Goal: Task Accomplishment & Management: Manage account settings

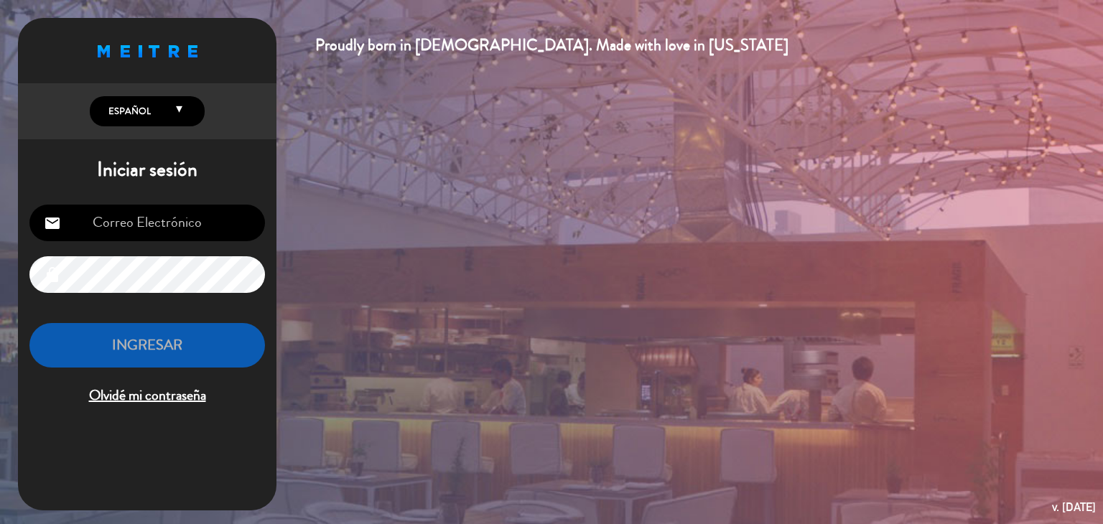
click at [195, 228] on input "email" at bounding box center [147, 223] width 236 height 37
type input "[EMAIL_ADDRESS][DOMAIN_NAME]"
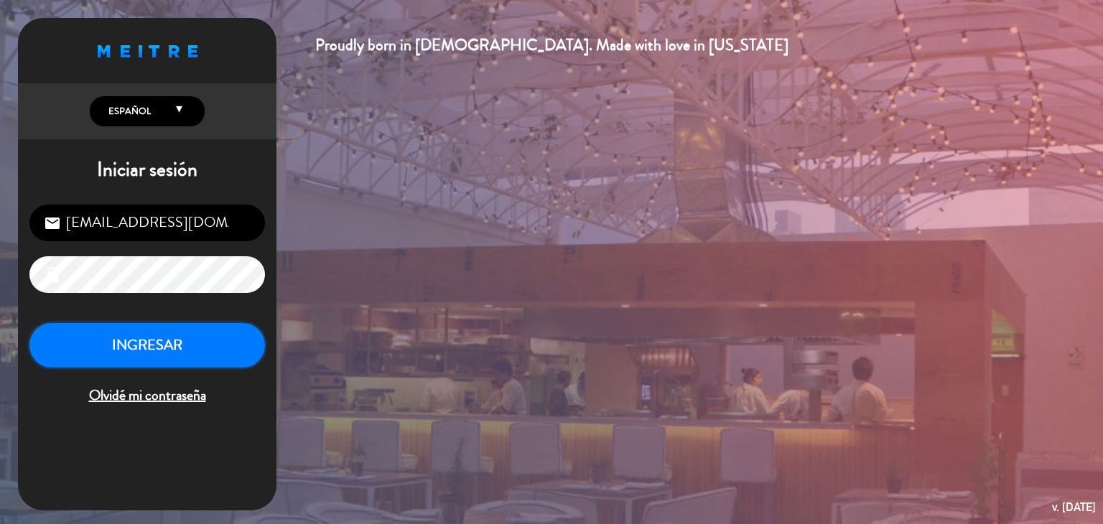
click at [162, 343] on button "INGRESAR" at bounding box center [147, 345] width 236 height 45
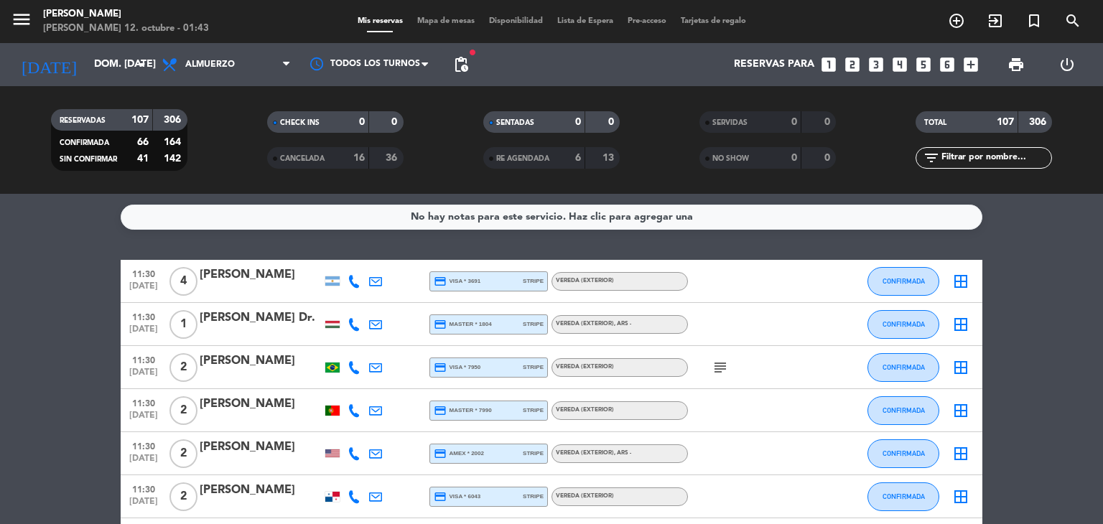
click at [727, 371] on icon "subject" at bounding box center [720, 367] width 17 height 17
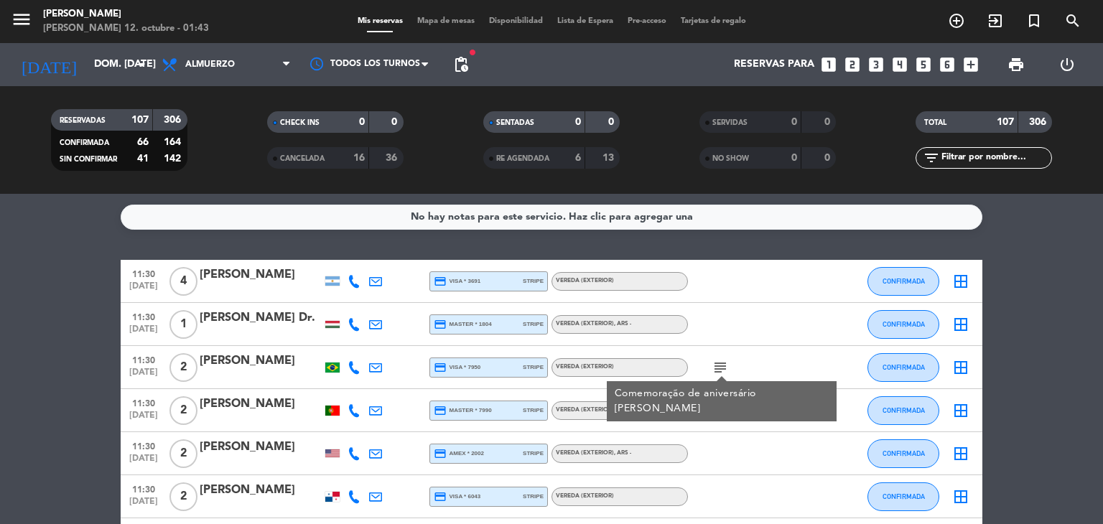
scroll to position [29, 0]
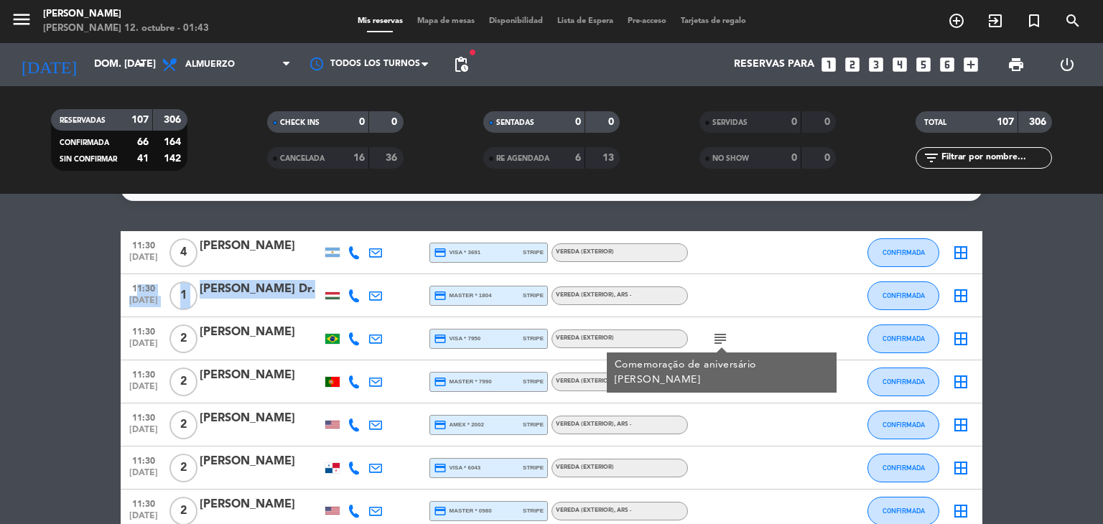
drag, startPoint x: 129, startPoint y: 287, endPoint x: 338, endPoint y: 303, distance: 209.0
click at [338, 303] on div "11:30 [DATE] 1 [PERSON_NAME] Dr. credit_card master * 1804 stripe Vereda (EXTER…" at bounding box center [552, 295] width 862 height 43
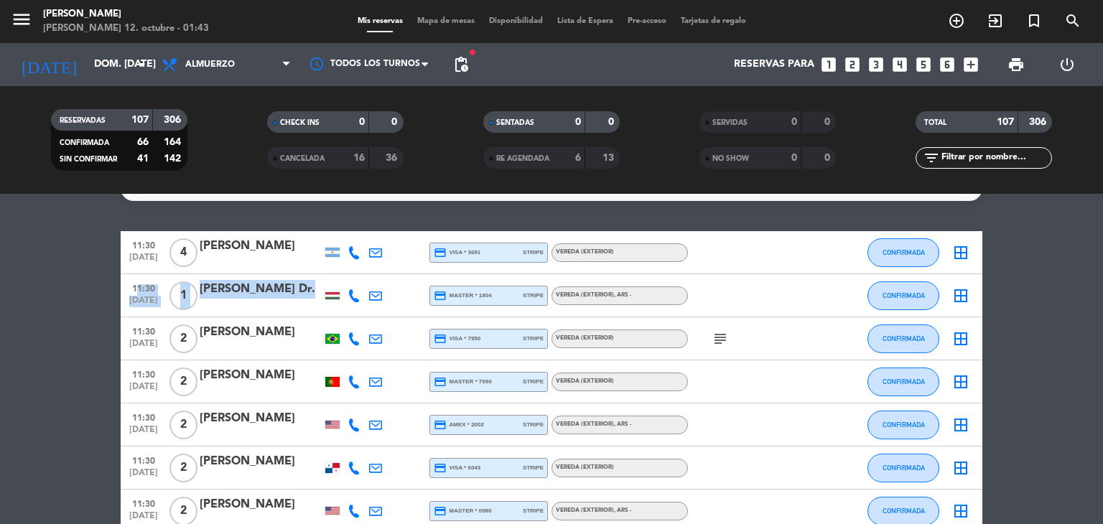
copy div "11:30 [DATE] 1 [PERSON_NAME] Dr."
click at [338, 294] on div at bounding box center [332, 295] width 14 height 7
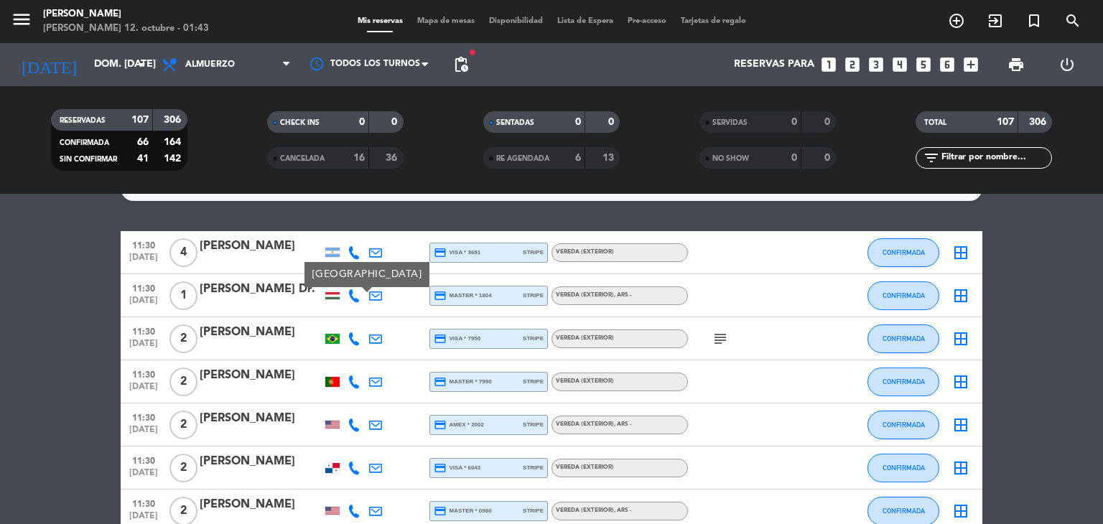
click at [715, 342] on icon "subject" at bounding box center [720, 338] width 17 height 17
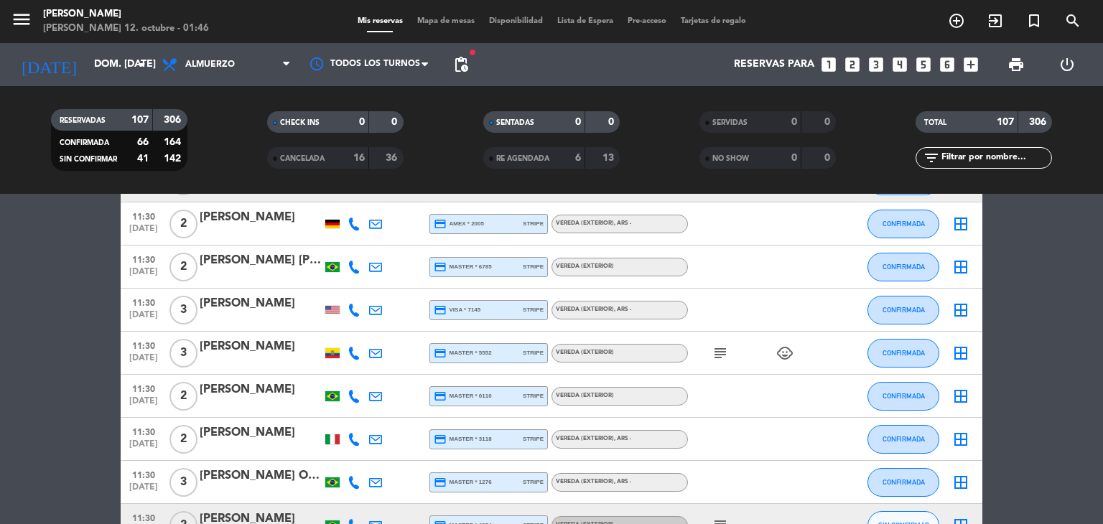
scroll to position [431, 0]
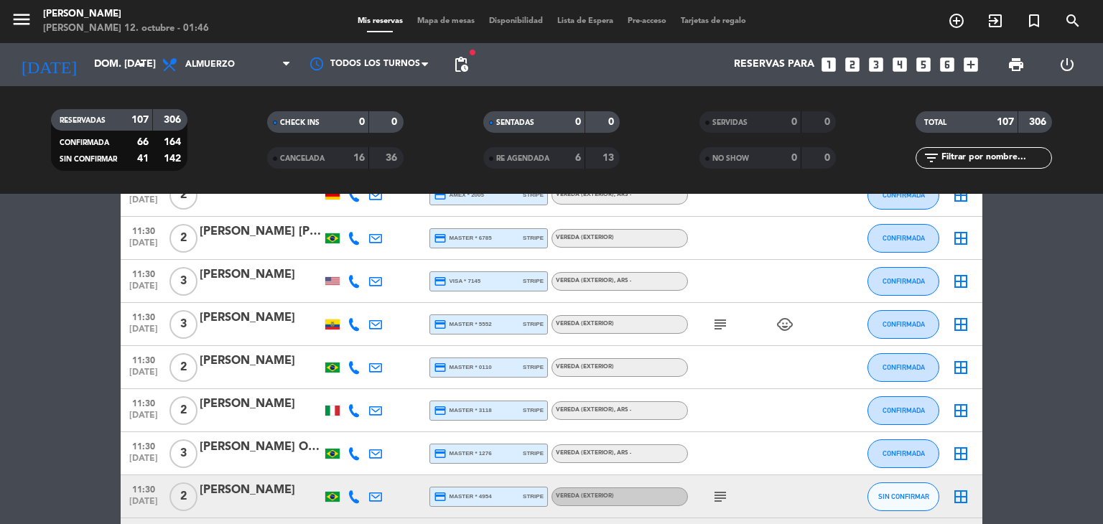
click at [723, 325] on icon "subject" at bounding box center [720, 324] width 17 height 17
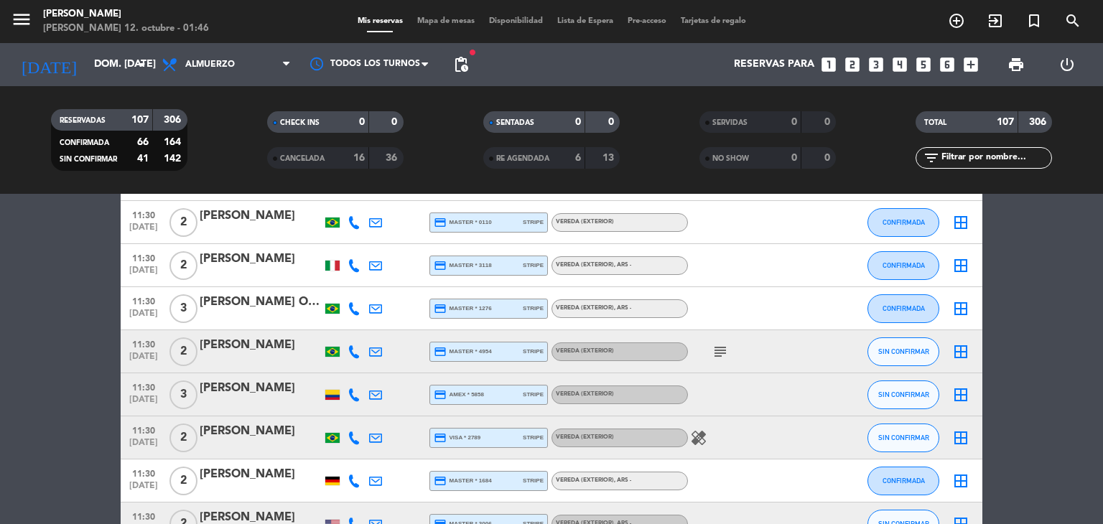
scroll to position [603, 0]
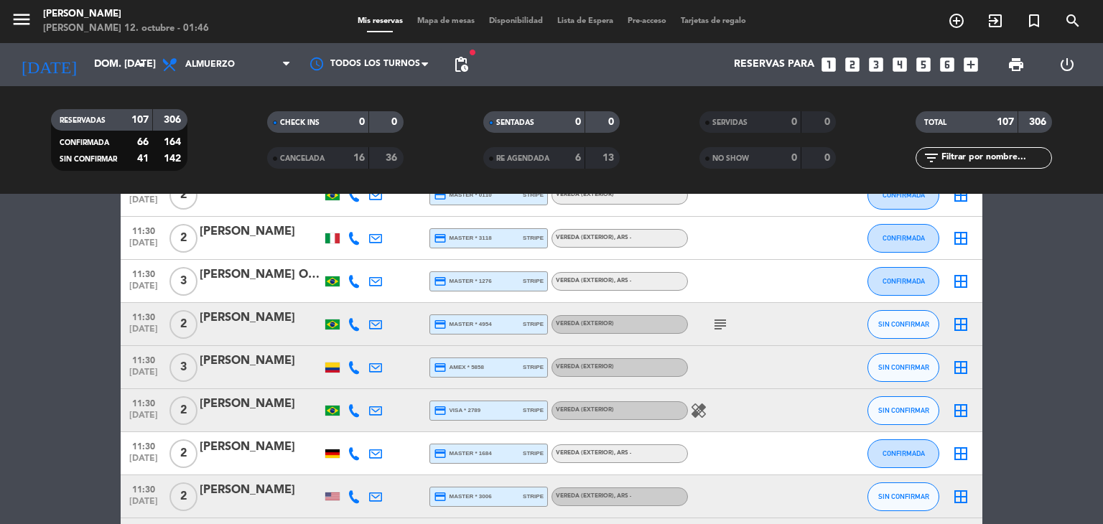
click at [723, 325] on icon "subject" at bounding box center [720, 324] width 17 height 17
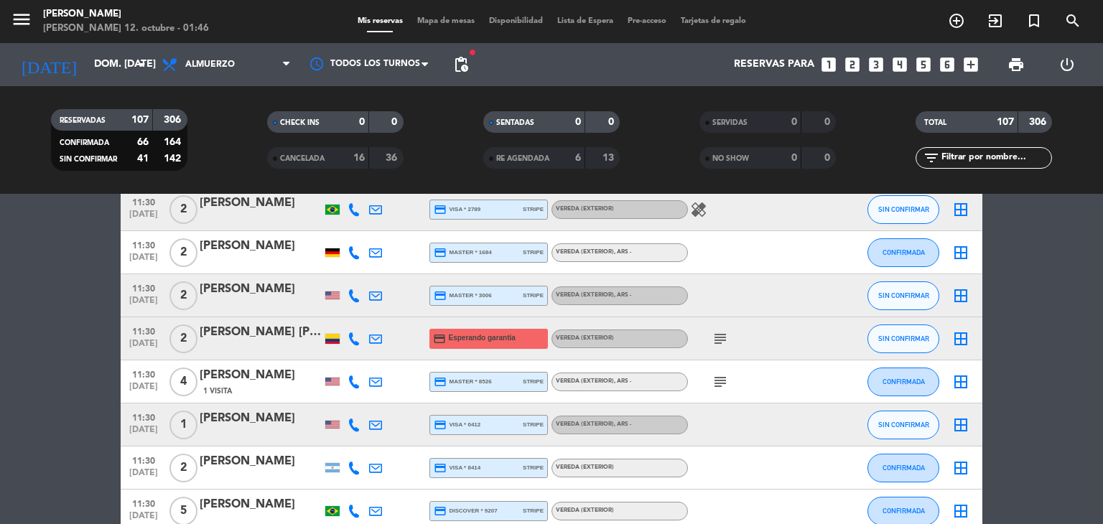
scroll to position [833, 0]
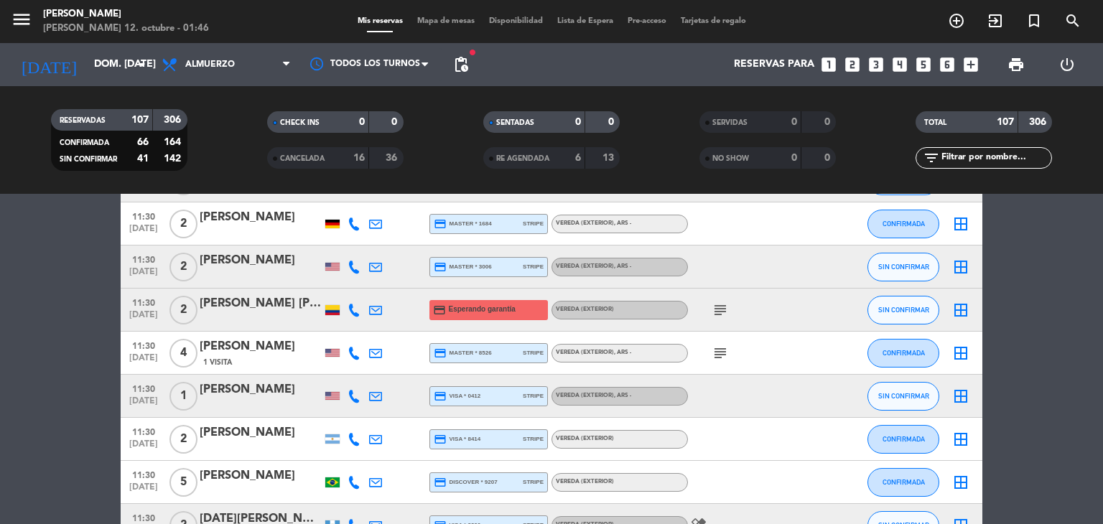
click at [718, 312] on icon "subject" at bounding box center [720, 310] width 17 height 17
click at [724, 354] on icon "subject" at bounding box center [720, 353] width 17 height 17
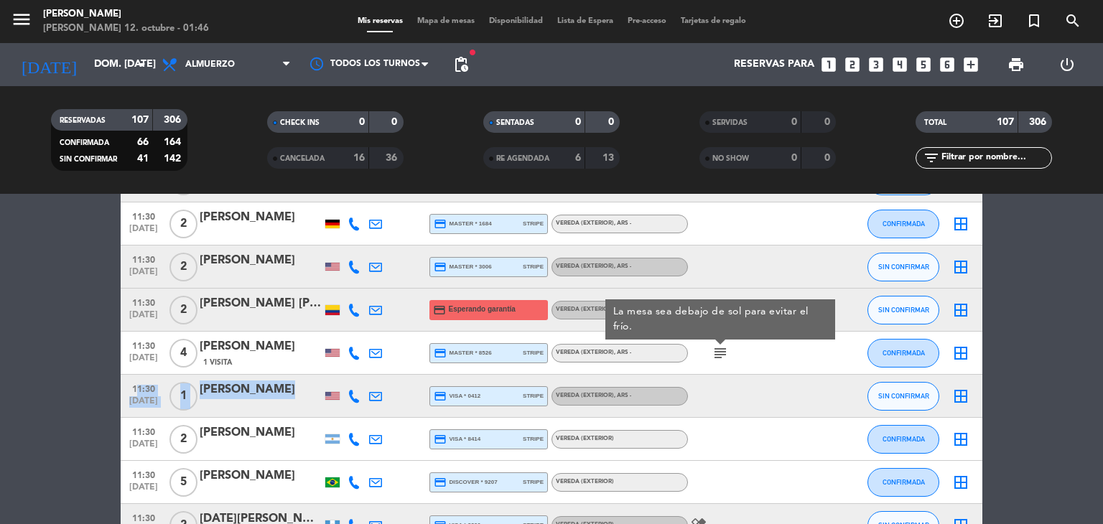
drag, startPoint x: 129, startPoint y: 395, endPoint x: 289, endPoint y: 390, distance: 159.5
click at [289, 390] on div "11:30 [DATE] 1 [PERSON_NAME] credit_card visa * 0412 stripe Vereda (EXTERIOR) ,…" at bounding box center [552, 396] width 862 height 43
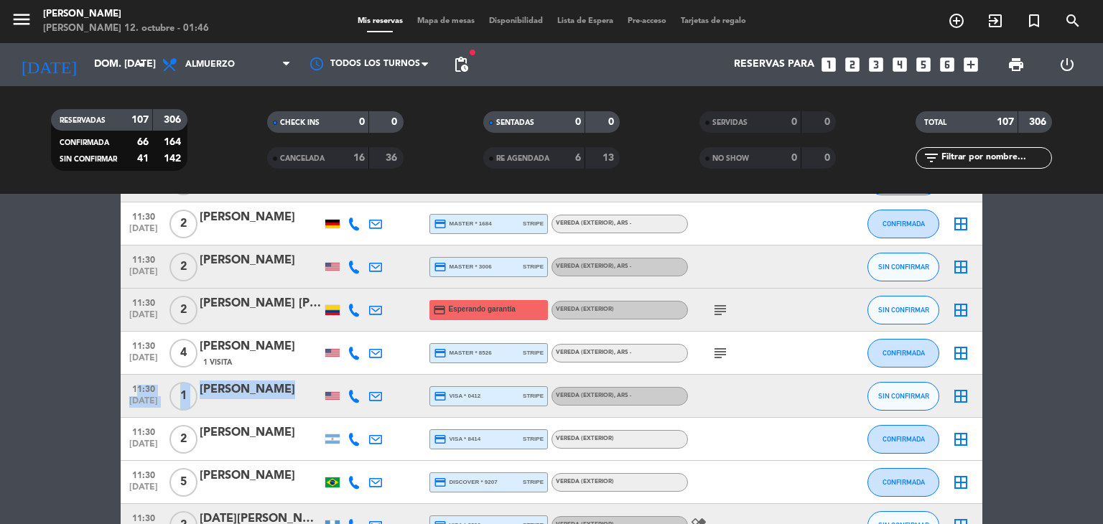
copy div "11:30 [DATE] 1 [PERSON_NAME]"
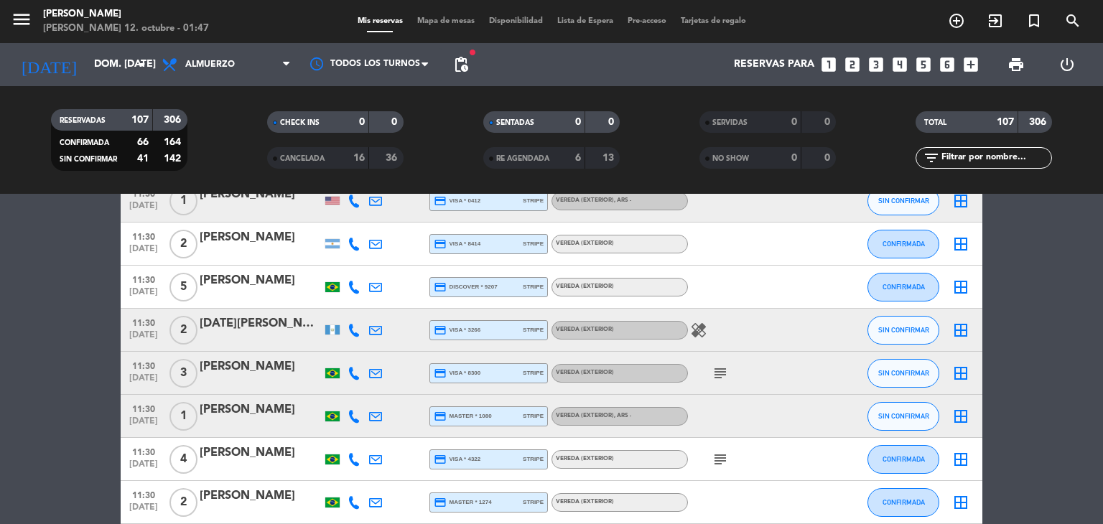
scroll to position [1034, 0]
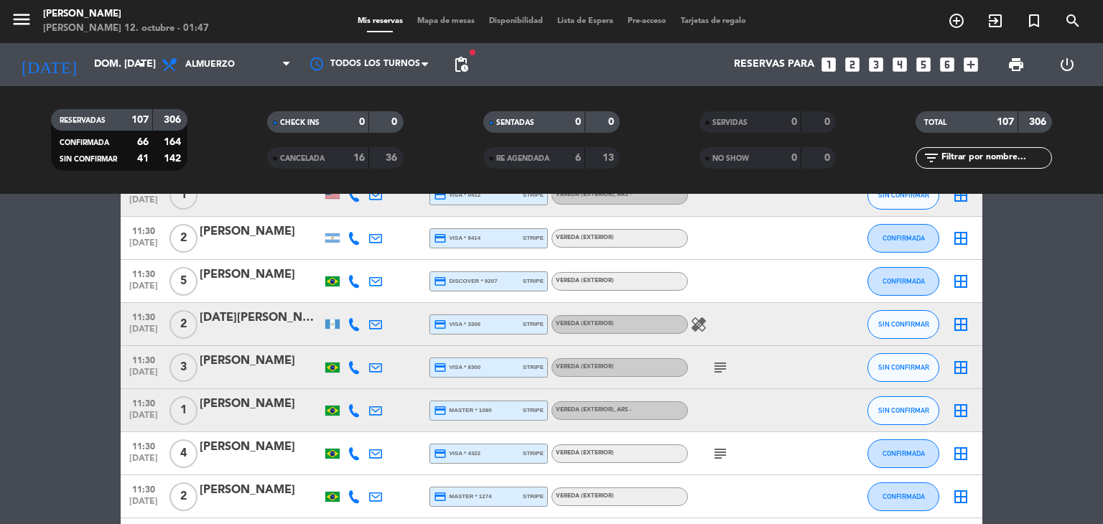
click at [717, 368] on icon "subject" at bounding box center [720, 367] width 17 height 17
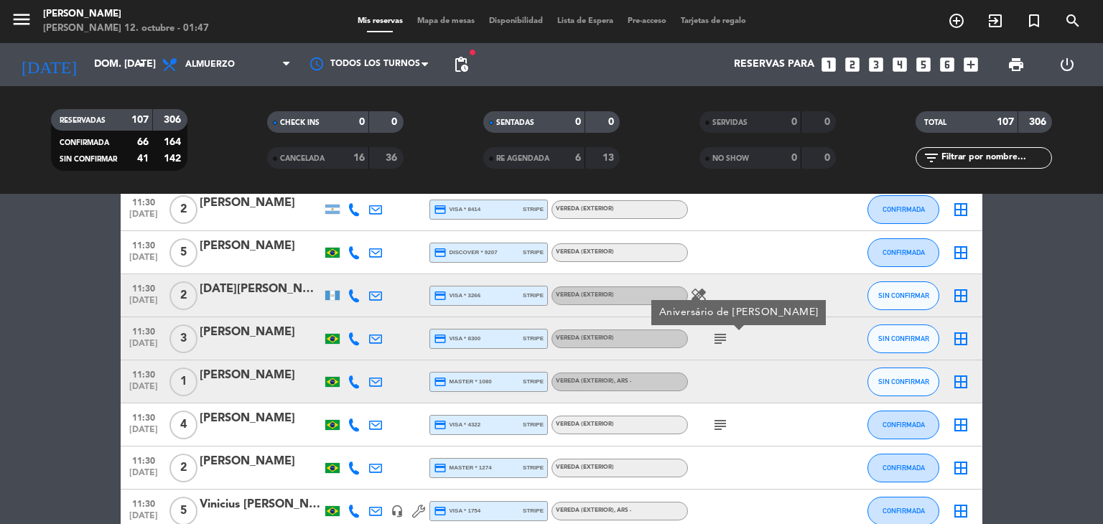
drag, startPoint x: 124, startPoint y: 373, endPoint x: 305, endPoint y: 379, distance: 181.1
click at [305, 379] on div "11:30 [DATE] 1 [PERSON_NAME] credit_card master * 1080 stripe Vereda (EXTERIOR)…" at bounding box center [552, 382] width 862 height 43
copy div "11:30 [DATE] 1 [PERSON_NAME]"
click at [718, 424] on icon "subject" at bounding box center [720, 425] width 17 height 17
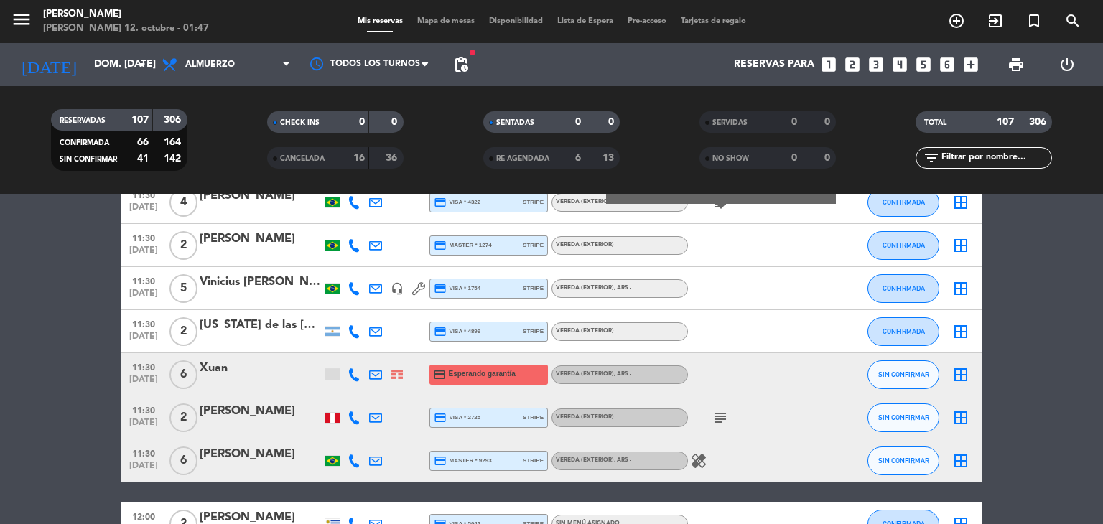
scroll to position [1293, 0]
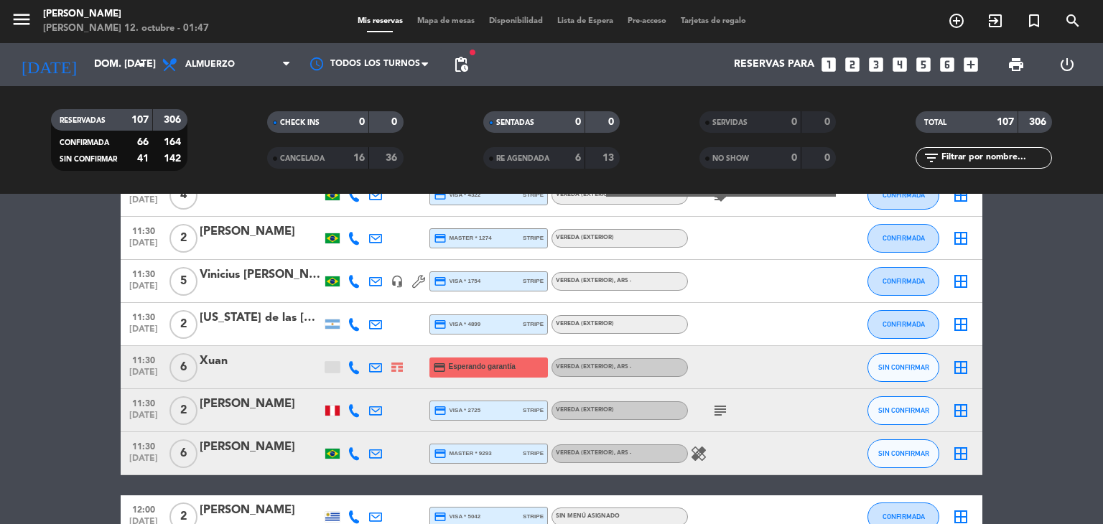
click at [718, 414] on icon "subject" at bounding box center [720, 410] width 17 height 17
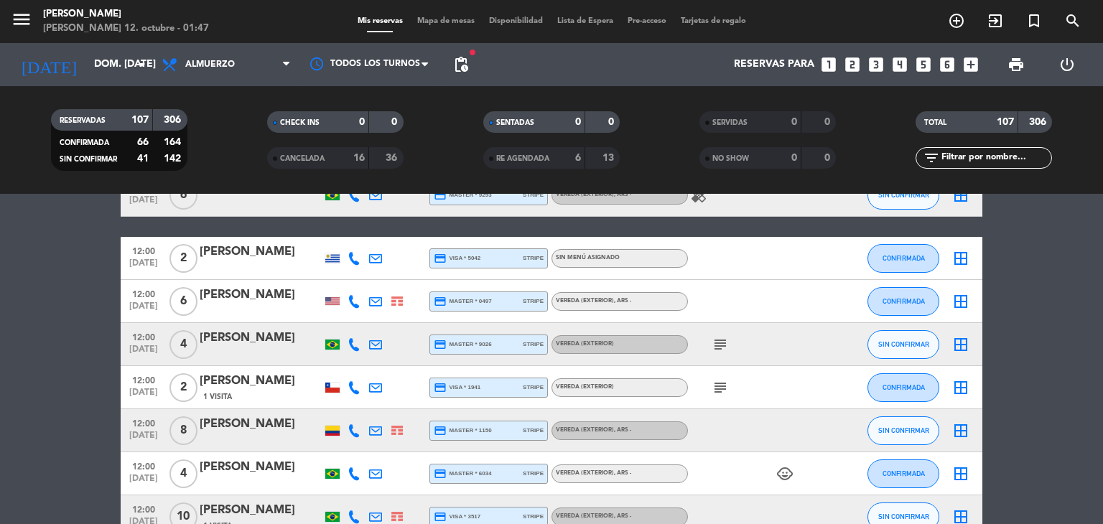
scroll to position [1580, 0]
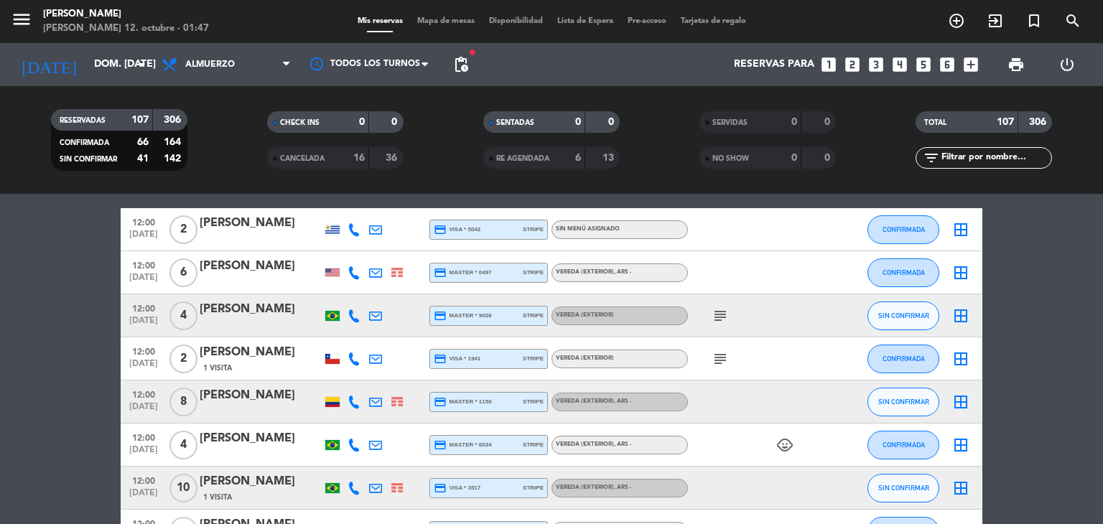
click at [719, 315] on icon "subject" at bounding box center [720, 315] width 17 height 17
click at [718, 358] on icon "subject" at bounding box center [720, 359] width 17 height 17
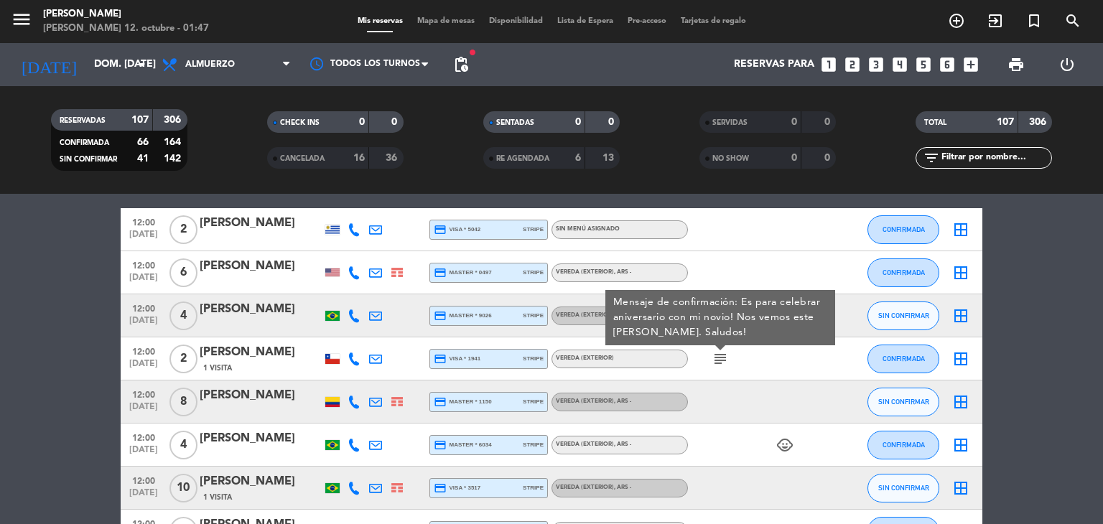
click at [899, 69] on icon "looks_4" at bounding box center [900, 64] width 19 height 19
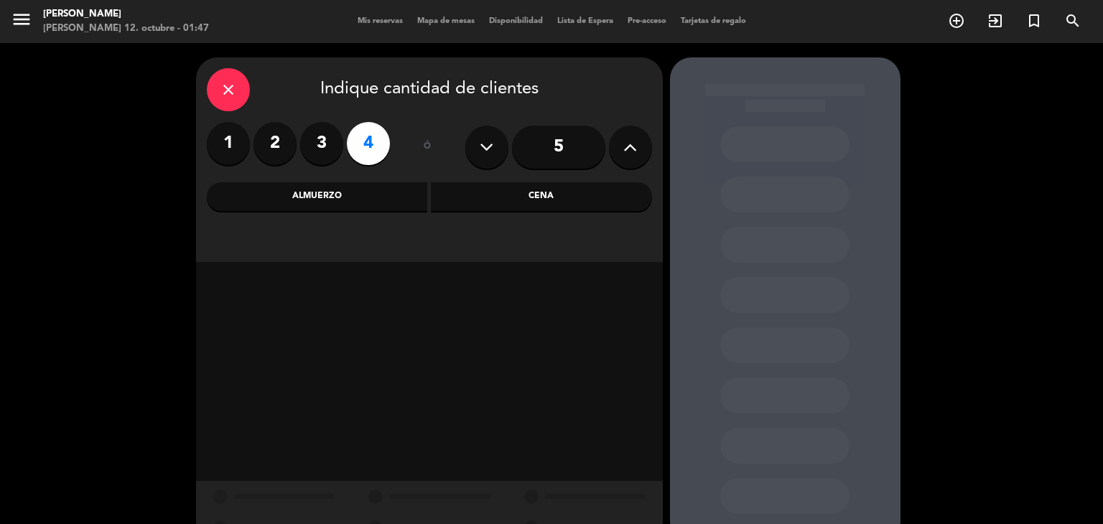
click at [394, 202] on div "Almuerzo" at bounding box center [317, 196] width 221 height 29
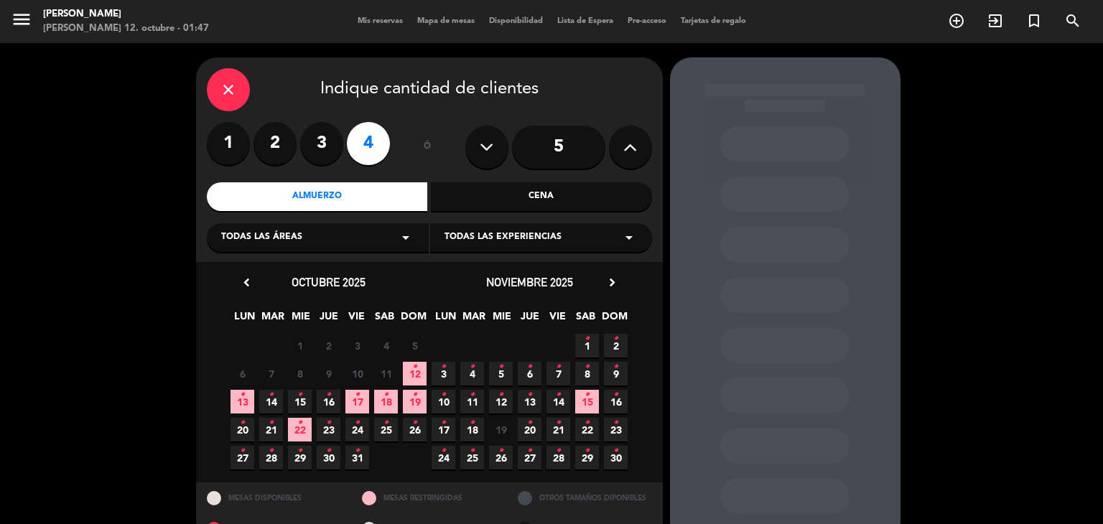
click at [414, 371] on icon "•" at bounding box center [414, 367] width 5 height 23
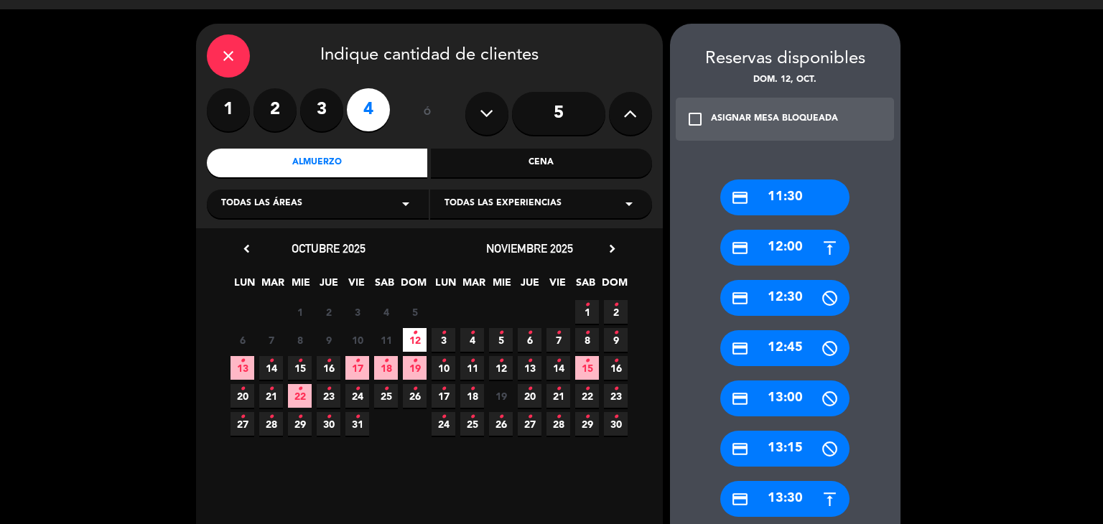
click at [786, 294] on div "credit_card 12:30" at bounding box center [784, 298] width 129 height 36
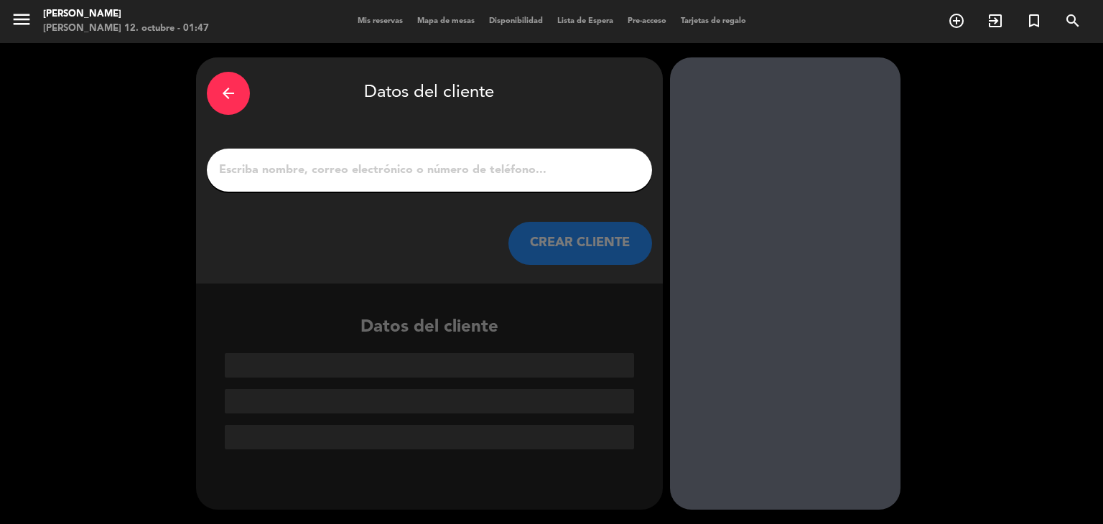
scroll to position [0, 0]
drag, startPoint x: 518, startPoint y: 191, endPoint x: 510, endPoint y: 173, distance: 19.6
click at [510, 173] on div at bounding box center [429, 170] width 445 height 43
click at [510, 173] on input "1" at bounding box center [430, 170] width 424 height 20
type input "s"
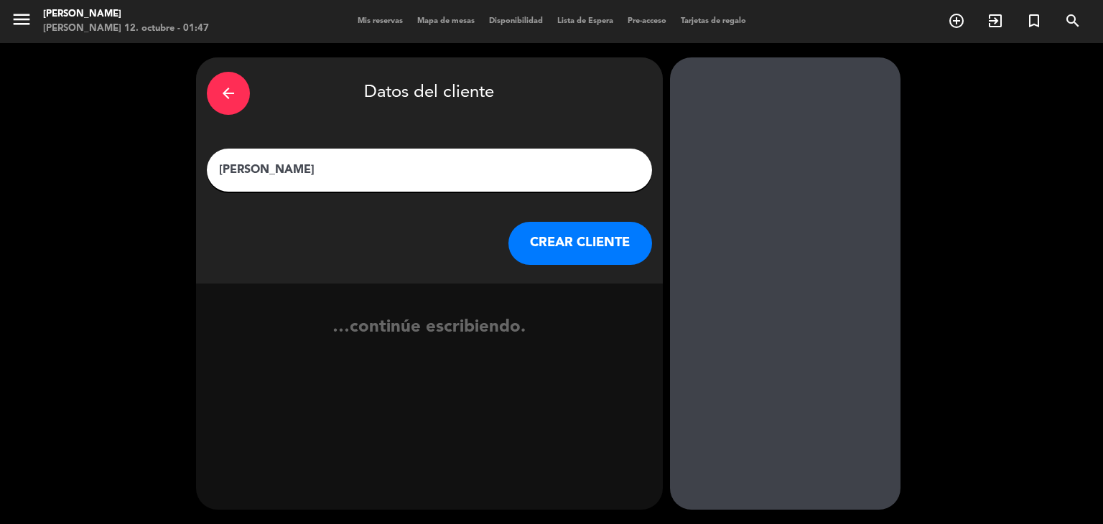
type input "[PERSON_NAME]"
click at [529, 228] on button "CREAR CLIENTE" at bounding box center [581, 243] width 144 height 43
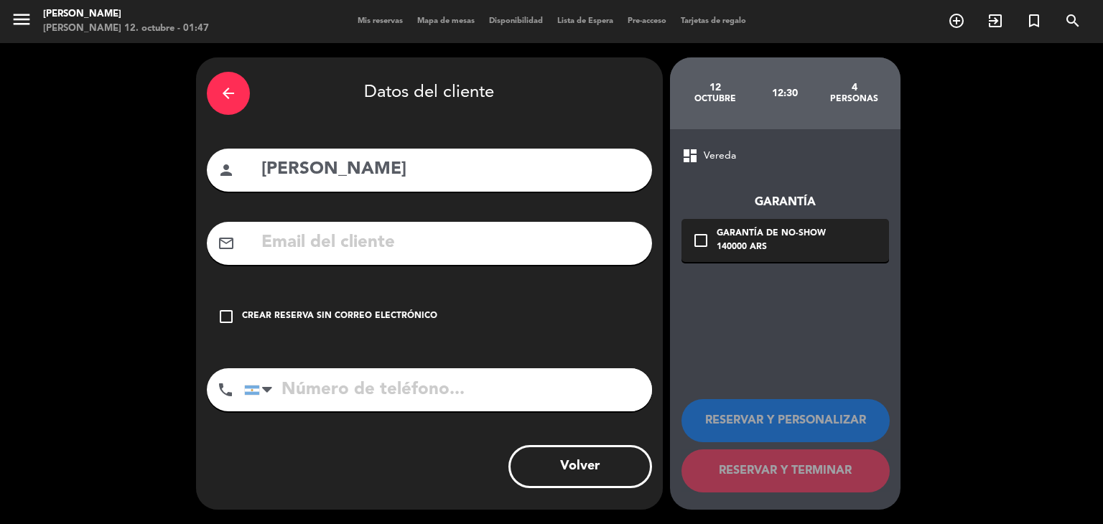
click at [376, 328] on div "check_box_outline_blank Crear reserva sin correo electrónico" at bounding box center [429, 316] width 445 height 43
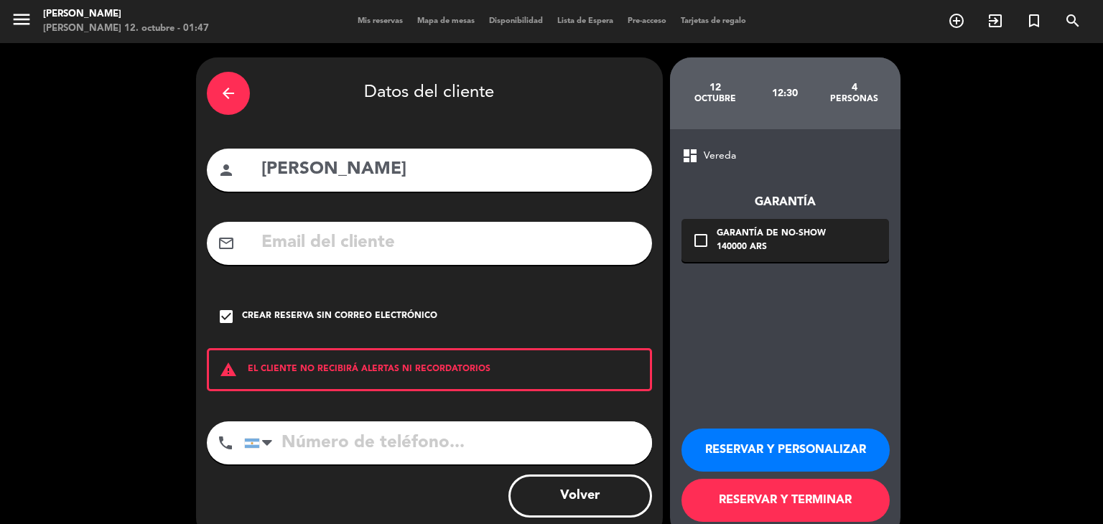
click at [717, 443] on button "RESERVAR Y PERSONALIZAR" at bounding box center [786, 450] width 208 height 43
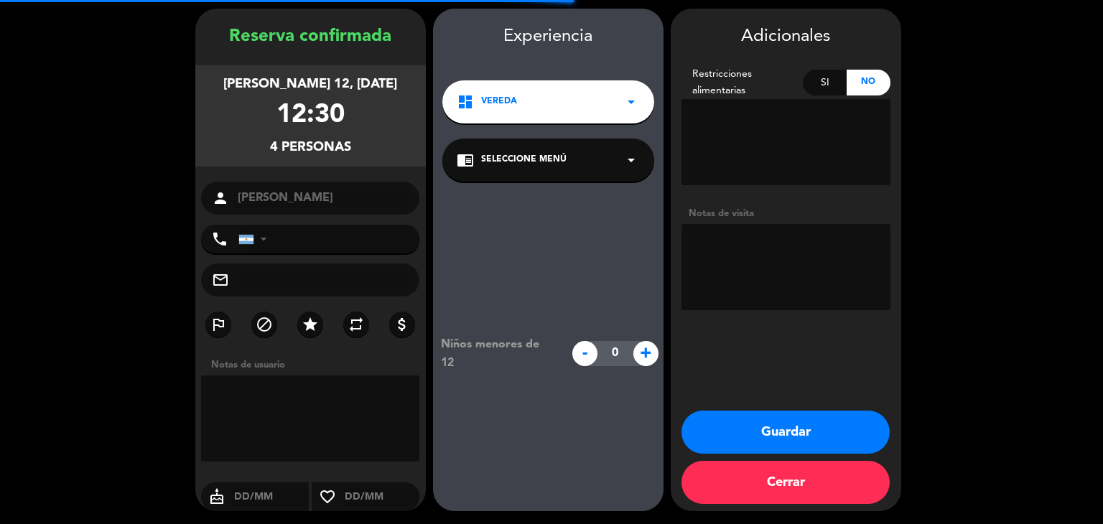
scroll to position [50, 0]
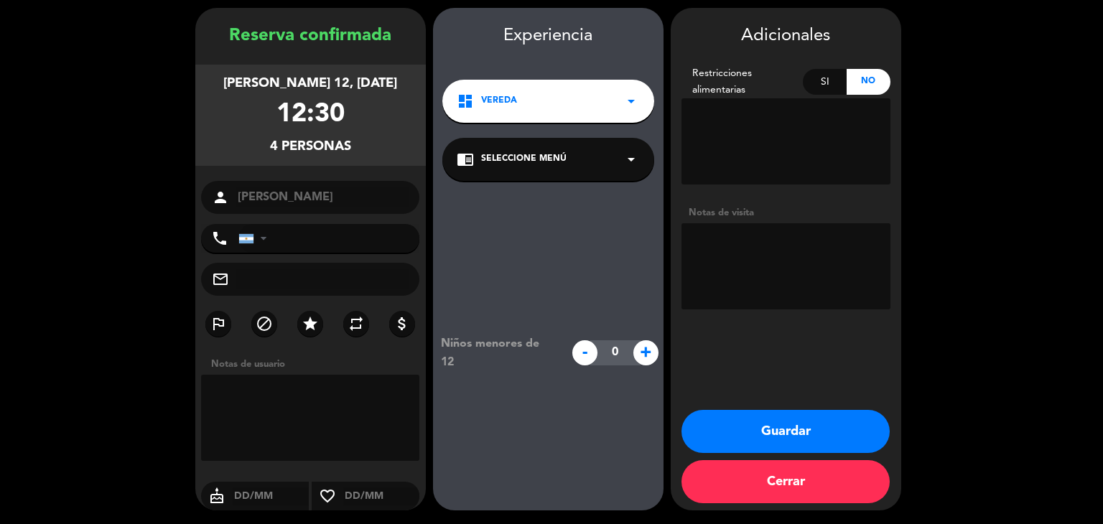
click at [729, 425] on button "Guardar" at bounding box center [786, 431] width 208 height 43
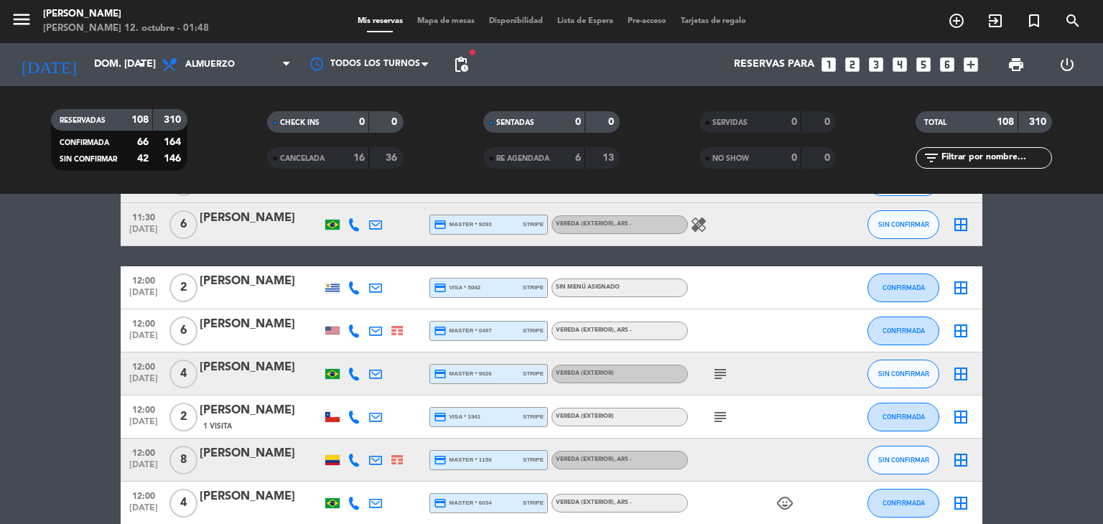
scroll to position [1523, 0]
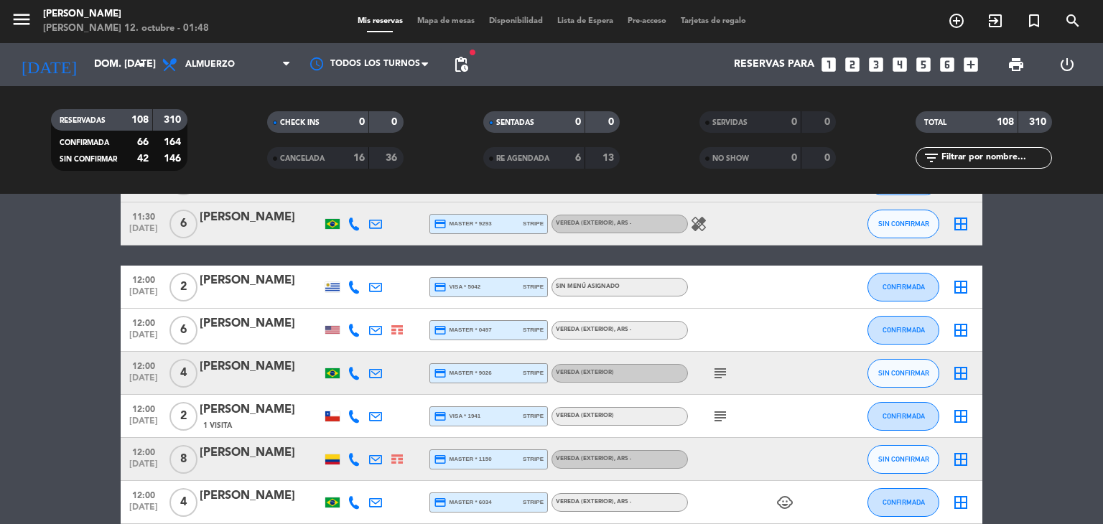
click at [727, 368] on icon "subject" at bounding box center [720, 373] width 17 height 17
click at [721, 422] on icon "subject" at bounding box center [720, 416] width 17 height 17
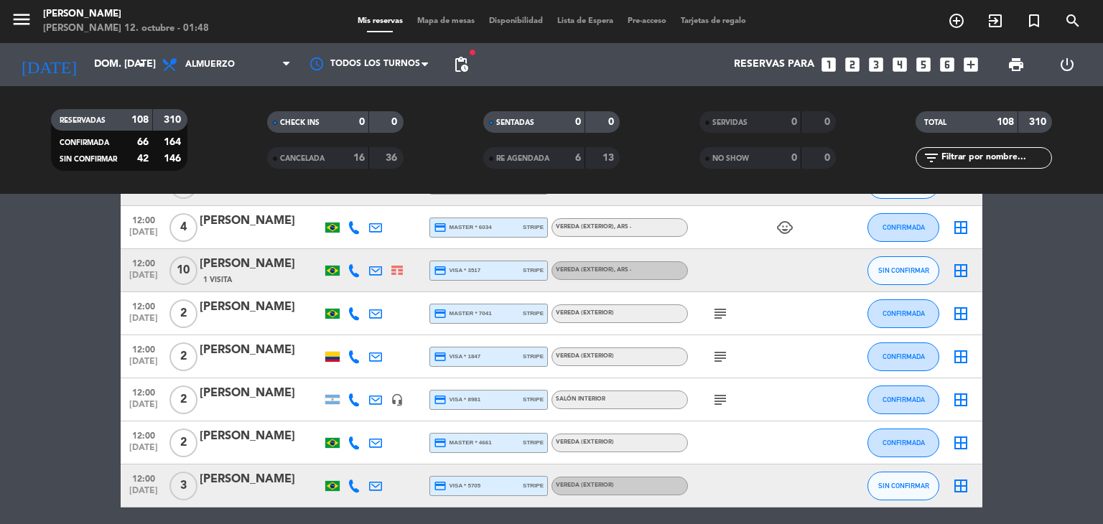
scroll to position [1810, 0]
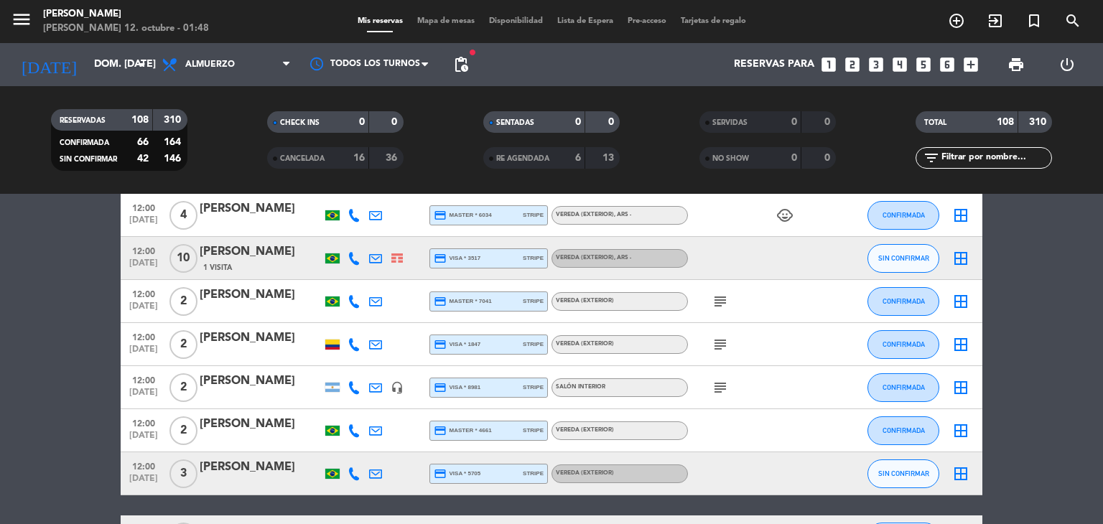
click at [725, 300] on icon "subject" at bounding box center [720, 301] width 17 height 17
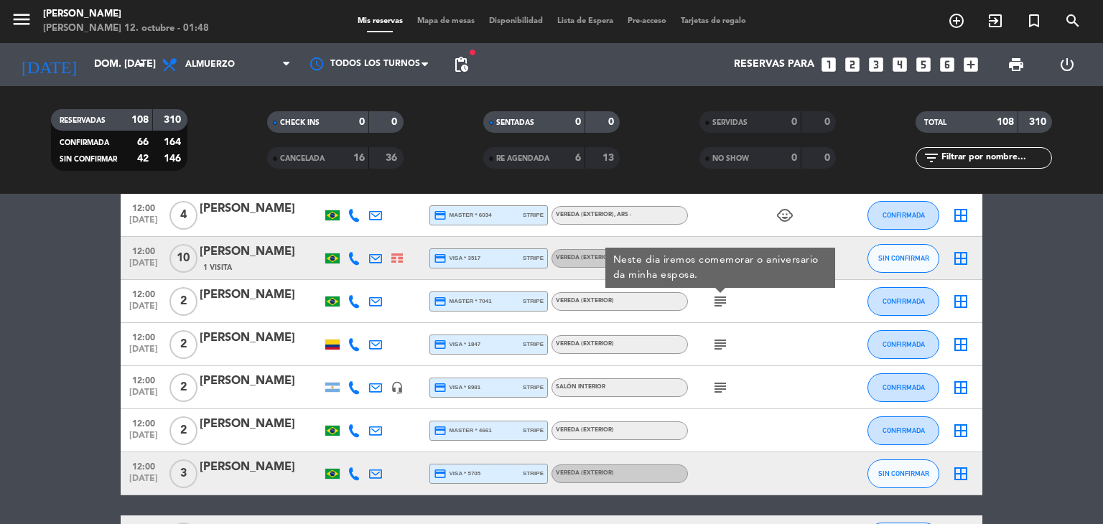
click at [723, 355] on div "subject" at bounding box center [752, 344] width 129 height 42
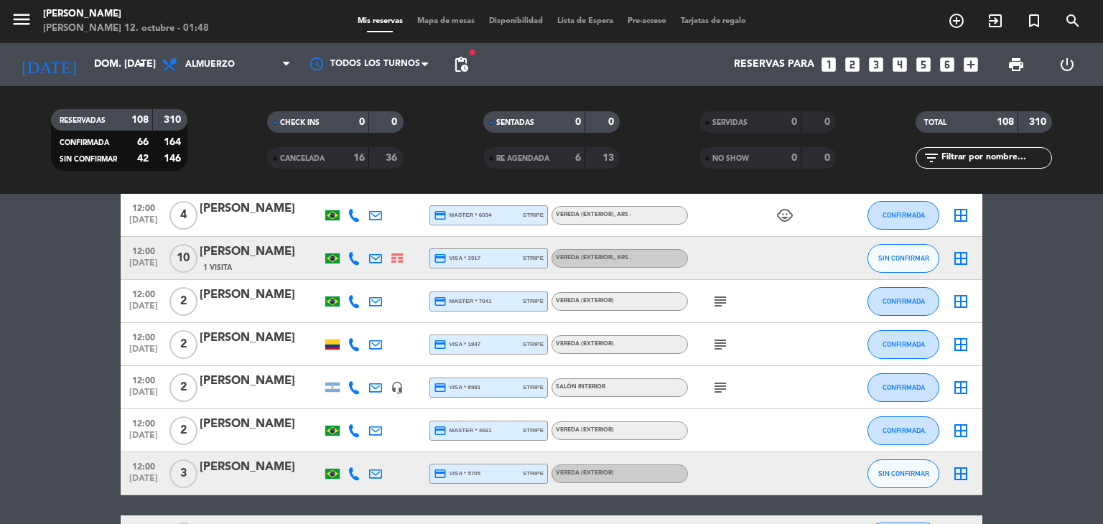
click at [723, 342] on icon "subject" at bounding box center [720, 344] width 17 height 17
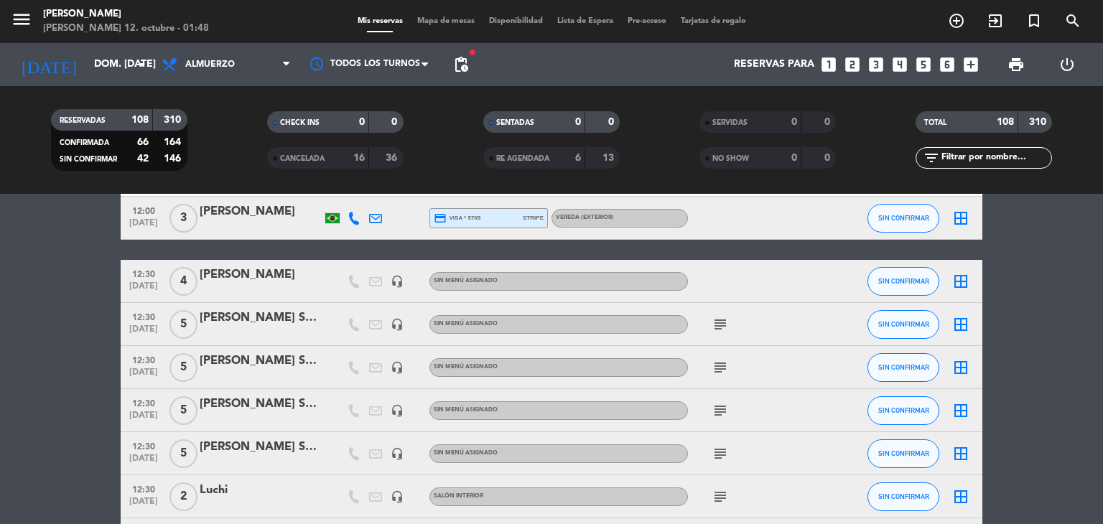
scroll to position [2069, 0]
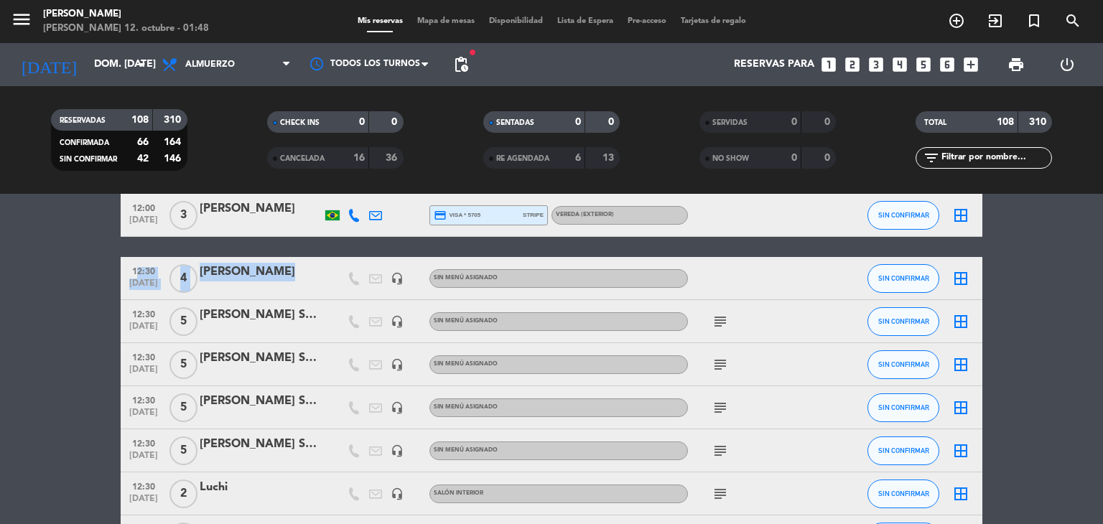
drag, startPoint x: 125, startPoint y: 268, endPoint x: 314, endPoint y: 282, distance: 189.5
click at [314, 282] on div "12:30 [DATE] 4 [PERSON_NAME] headset_mic Sin menú asignado SIN CONFIRMAR border…" at bounding box center [552, 278] width 862 height 43
copy div "12:30 [DATE] 4 [PERSON_NAME]"
click at [723, 325] on icon "subject" at bounding box center [720, 321] width 17 height 17
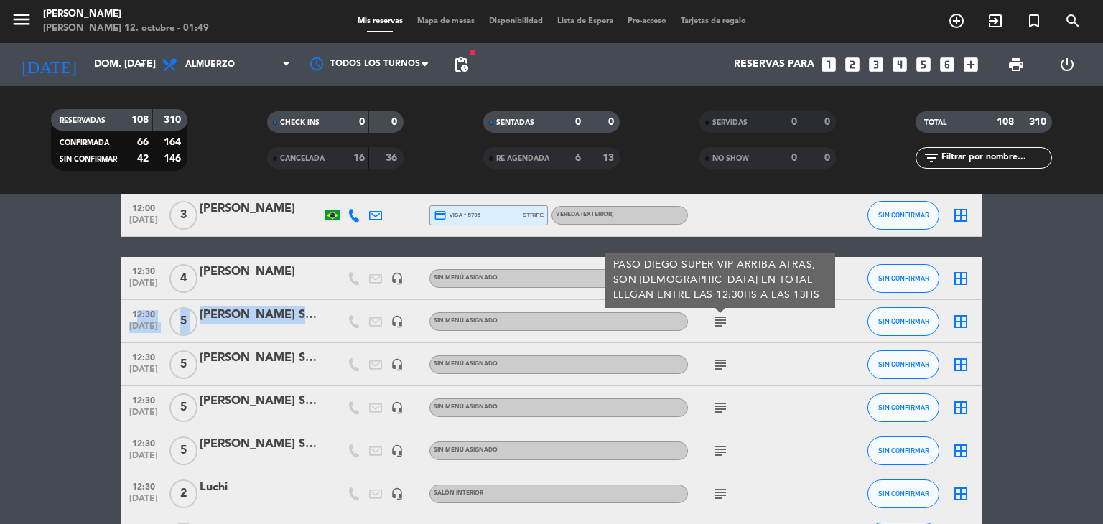
drag, startPoint x: 129, startPoint y: 313, endPoint x: 345, endPoint y: 326, distance: 216.6
click at [345, 326] on div "12:30 [DATE] 5 [PERSON_NAME] SUPER VIP SON 4MESAS headset_mic Sin menú asignado…" at bounding box center [552, 321] width 862 height 43
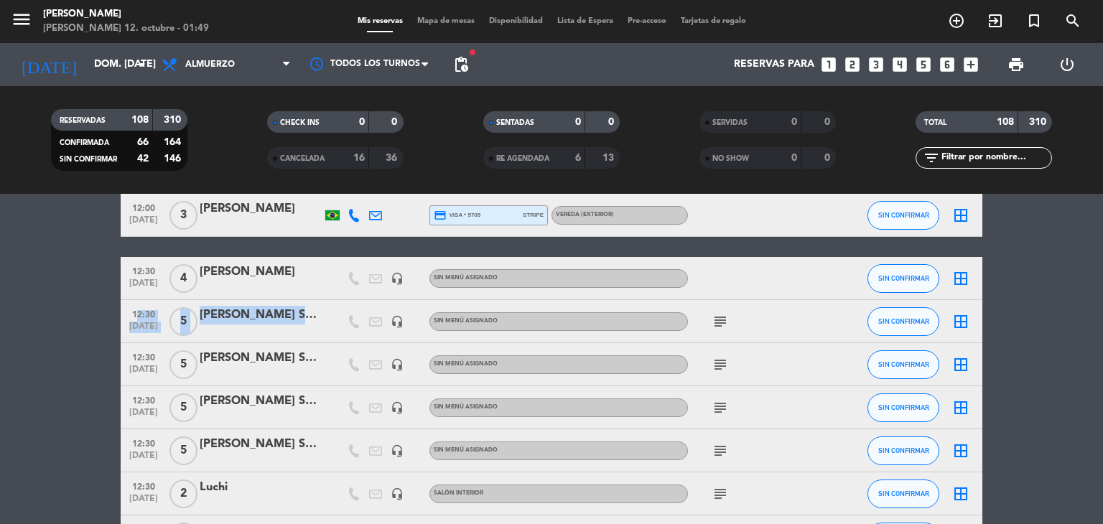
copy div "12:30 [DATE] 5 [PERSON_NAME] SUPER VIP SON 4MESAS"
click at [720, 325] on icon "subject" at bounding box center [720, 321] width 17 height 17
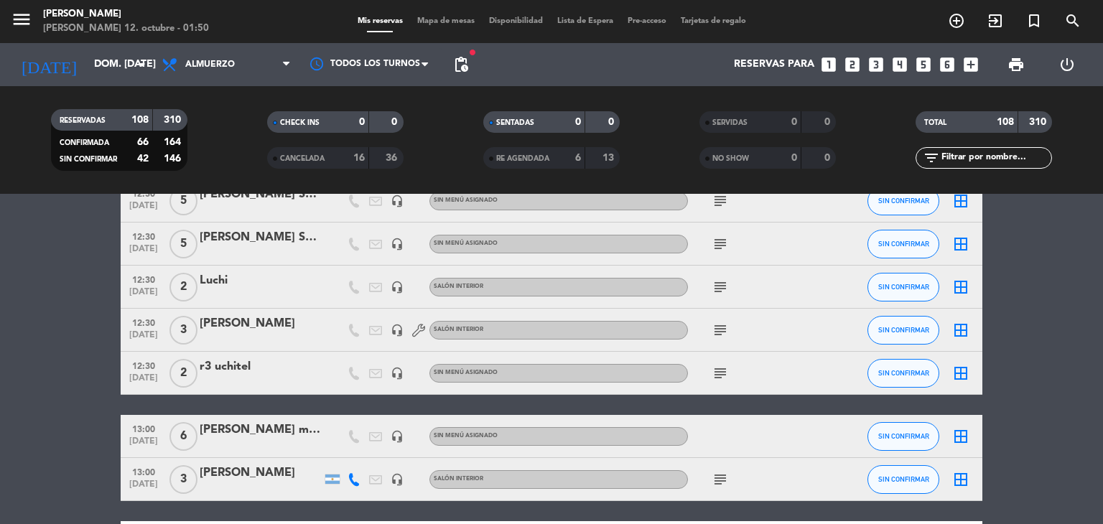
scroll to position [2270, 0]
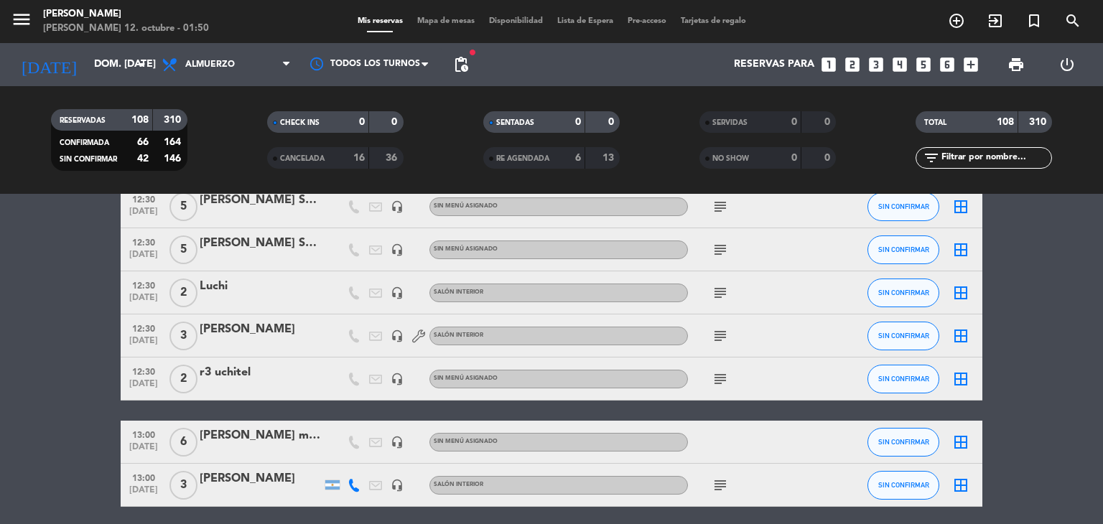
drag, startPoint x: 132, startPoint y: 282, endPoint x: 272, endPoint y: 297, distance: 140.8
drag, startPoint x: 272, startPoint y: 297, endPoint x: 105, endPoint y: 295, distance: 167.4
click at [105, 295] on bookings-row "11:30 [DATE] 4 [PERSON_NAME] credit_card visa * 3691 stripe Vereda (EXTERIOR) C…" at bounding box center [551, 377] width 1103 height 4775
drag, startPoint x: 132, startPoint y: 282, endPoint x: 241, endPoint y: 296, distance: 110.0
click at [241, 296] on div "12:30 [DATE] 2 Luchi headset_mic Salón interior subject SIN CONFIRMAR border_all" at bounding box center [552, 293] width 862 height 43
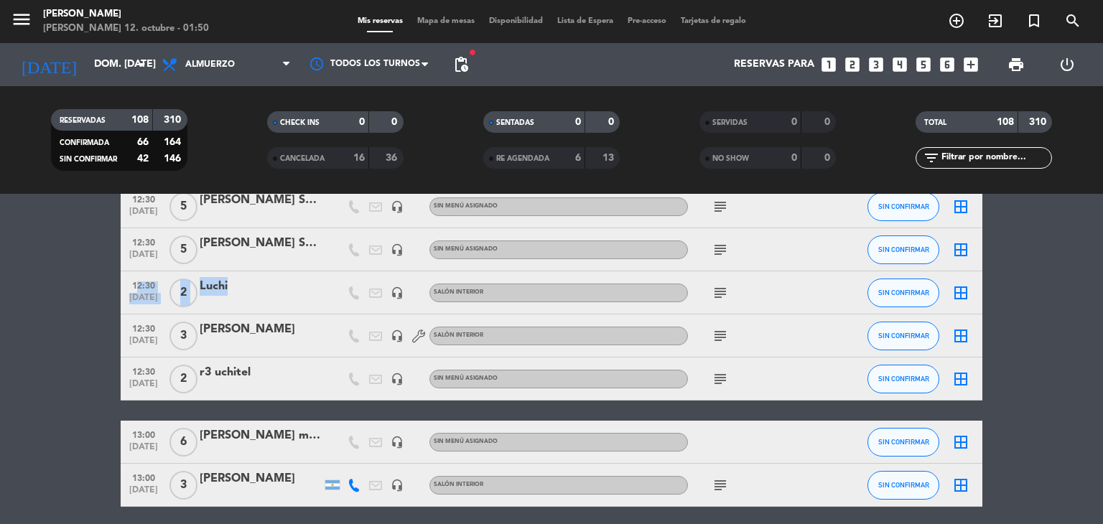
copy div "12:30 [DATE] 2 Luchi"
click at [721, 297] on icon "subject" at bounding box center [720, 292] width 17 height 17
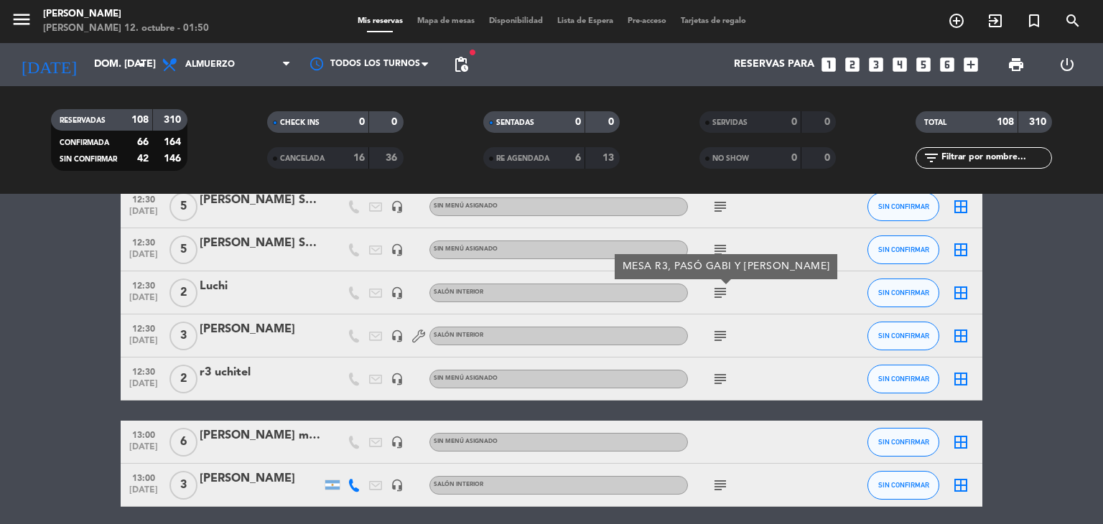
click at [721, 297] on icon "subject" at bounding box center [720, 292] width 17 height 17
click at [50, 435] on bookings-row "11:30 [DATE] 4 [PERSON_NAME] credit_card visa * 3691 stripe Vereda (EXTERIOR) C…" at bounding box center [551, 377] width 1103 height 4775
drag, startPoint x: 132, startPoint y: 330, endPoint x: 264, endPoint y: 342, distance: 132.7
drag, startPoint x: 264, startPoint y: 342, endPoint x: 70, endPoint y: 340, distance: 194.7
click at [70, 340] on bookings-row "11:30 [DATE] 4 [PERSON_NAME] credit_card visa * 3691 stripe Vereda (EXTERIOR) C…" at bounding box center [551, 377] width 1103 height 4775
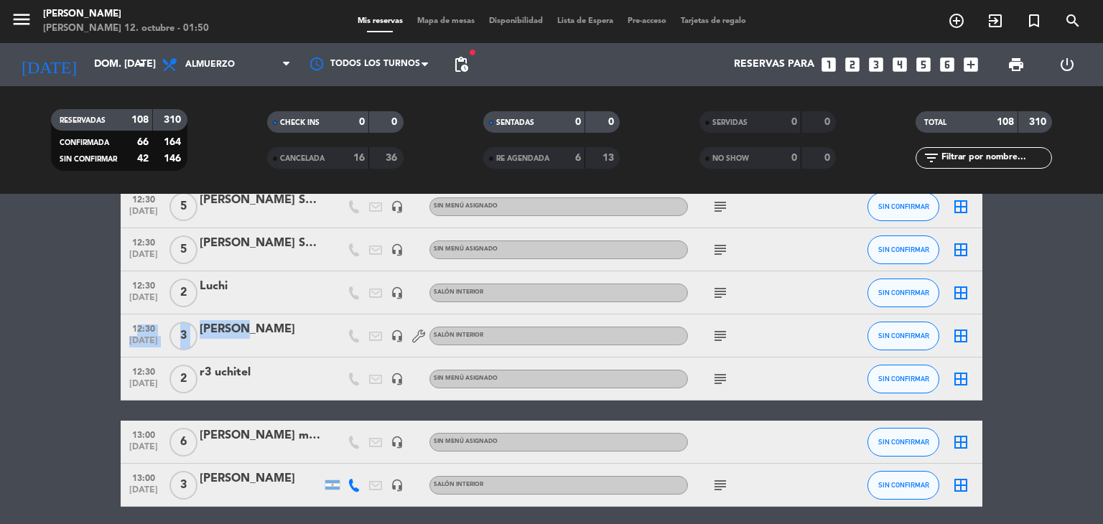
drag, startPoint x: 132, startPoint y: 334, endPoint x: 265, endPoint y: 330, distance: 132.9
click at [265, 330] on div "12:30 [DATE] 3 [PERSON_NAME] headset_mic Salón interior subject SIN CONFIRMAR b…" at bounding box center [552, 336] width 862 height 43
copy div "12:30 [DATE] 3 Marcos"
click at [720, 337] on icon "subject" at bounding box center [720, 336] width 17 height 17
drag, startPoint x: 125, startPoint y: 374, endPoint x: 273, endPoint y: 379, distance: 148.1
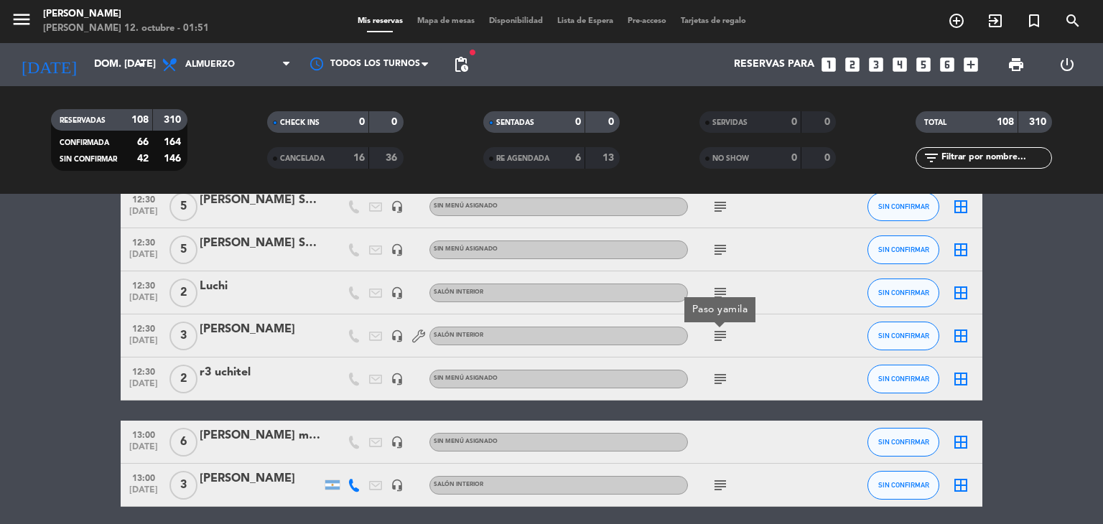
drag, startPoint x: 273, startPoint y: 379, endPoint x: 80, endPoint y: 371, distance: 192.7
click at [80, 371] on bookings-row "11:30 [DATE] 4 [PERSON_NAME] credit_card visa * 3691 stripe Vereda (EXTERIOR) C…" at bounding box center [551, 377] width 1103 height 4775
drag, startPoint x: 129, startPoint y: 374, endPoint x: 266, endPoint y: 378, distance: 137.2
click at [266, 378] on div "12:30 [DATE] 2 r3 uchitel headset_mic Sin menú asignado subject SIN CONFIRMAR b…" at bounding box center [552, 379] width 862 height 43
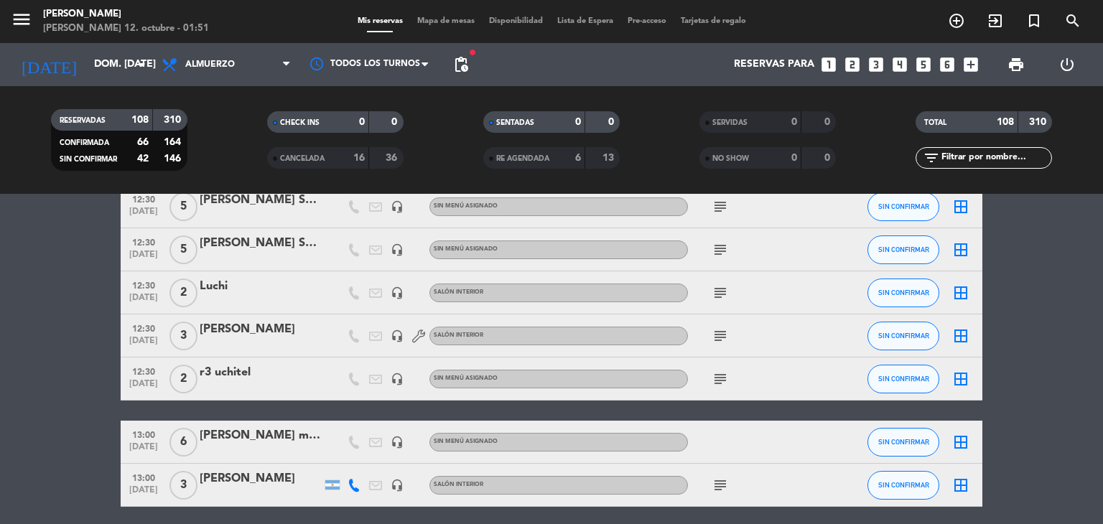
copy div "12:30 [DATE] 2 r3 uchitel"
click at [725, 377] on icon "subject" at bounding box center [720, 379] width 17 height 17
drag, startPoint x: 127, startPoint y: 434, endPoint x: 312, endPoint y: 448, distance: 185.2
click at [312, 448] on div "13:00 [DATE] 6 [PERSON_NAME] mesa 10 headset_mic Sin menú asignado SIN CONFIRMA…" at bounding box center [552, 442] width 862 height 43
copy div "13:00 [DATE] 6 [PERSON_NAME] mesa 10"
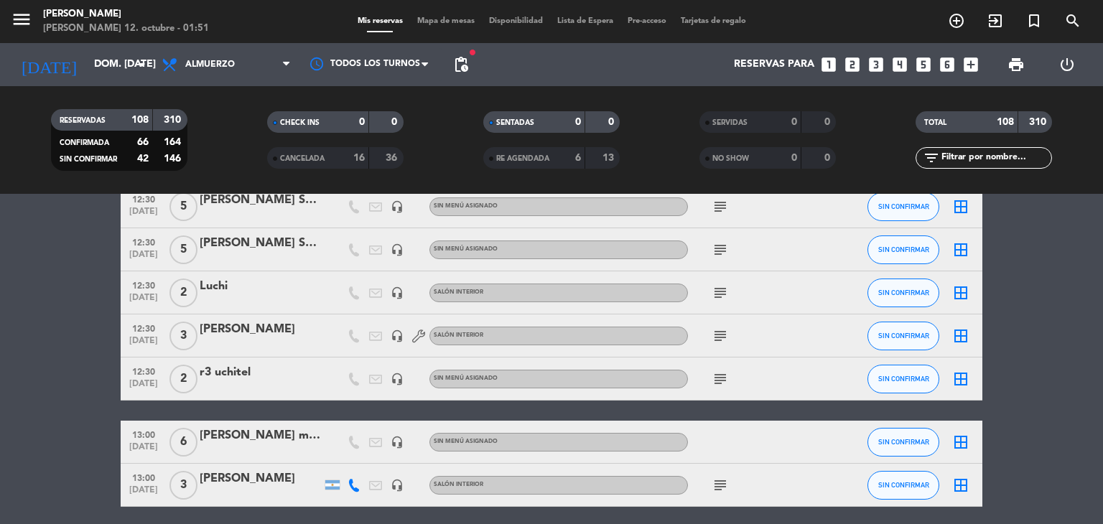
click at [728, 440] on div at bounding box center [752, 442] width 129 height 42
drag, startPoint x: 131, startPoint y: 478, endPoint x: 272, endPoint y: 495, distance: 141.1
click at [272, 495] on div "13:00 [DATE] 3 [PERSON_NAME] headset_mic Salón interior subject SIN CONFIRMAR b…" at bounding box center [552, 485] width 862 height 43
copy div "13:00 [DATE] 3 [PERSON_NAME]"
click at [720, 486] on icon "subject" at bounding box center [720, 485] width 17 height 17
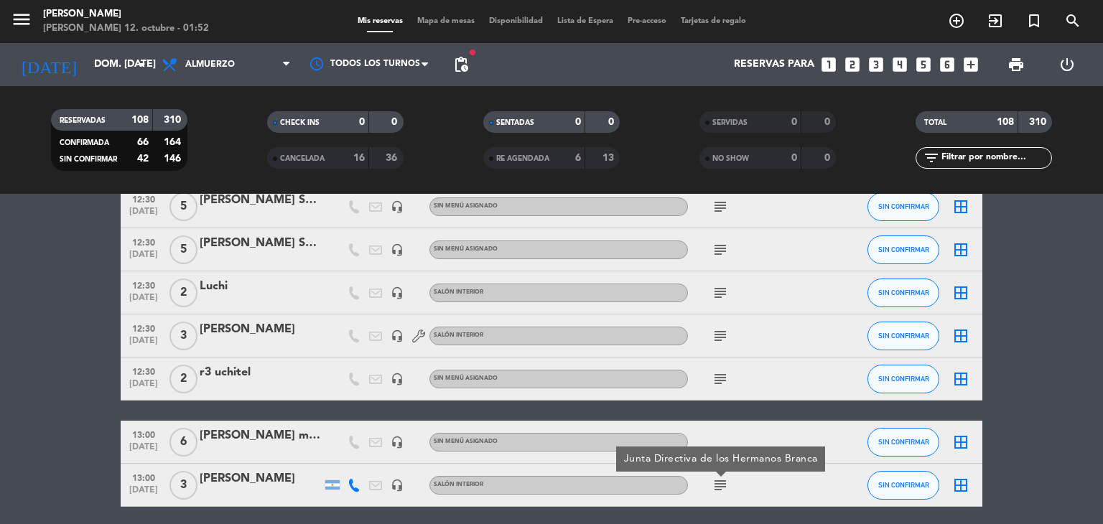
click at [0, 460] on bookings-row "11:30 [DATE] 4 [PERSON_NAME] credit_card visa * 3691 stripe Vereda (EXTERIOR) C…" at bounding box center [551, 377] width 1103 height 4775
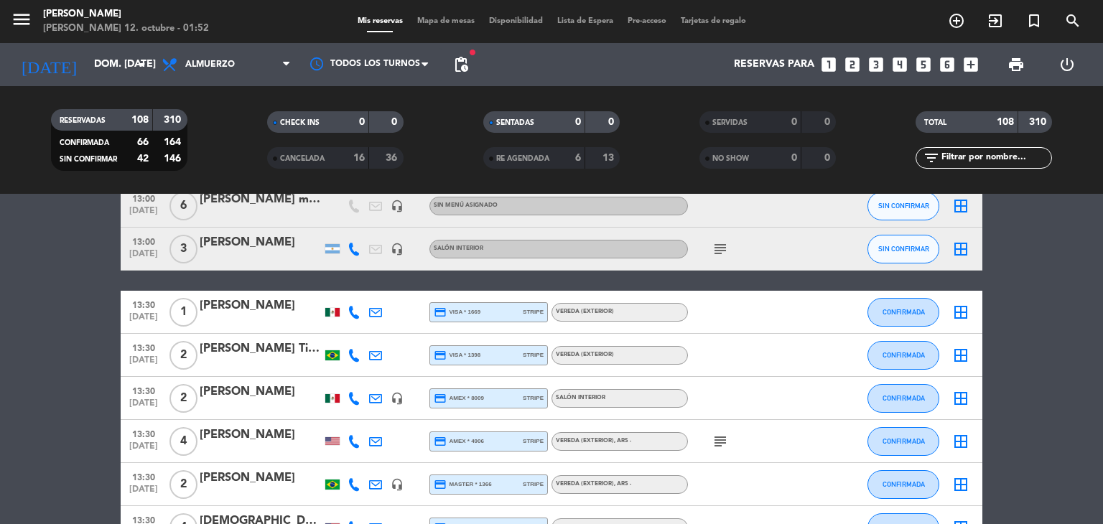
scroll to position [2528, 0]
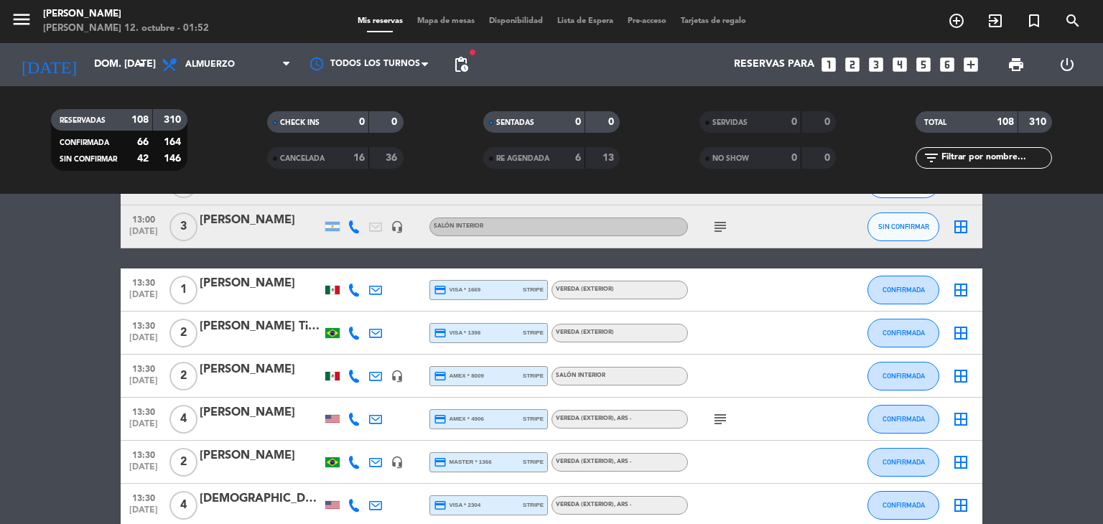
drag, startPoint x: 129, startPoint y: 282, endPoint x: 316, endPoint y: 289, distance: 186.9
click at [316, 289] on div "13:30 [DATE] 1 [PERSON_NAME] credit_card visa * 1669 stripe Vereda (EXTERIOR) C…" at bounding box center [552, 290] width 862 height 43
click at [333, 291] on div at bounding box center [332, 290] width 14 height 9
click at [91, 343] on bookings-row "11:30 [DATE] 4 [PERSON_NAME] credit_card visa * 3691 stripe Vereda (EXTERIOR) C…" at bounding box center [551, 119] width 1103 height 4775
click at [717, 422] on icon "subject" at bounding box center [720, 419] width 17 height 17
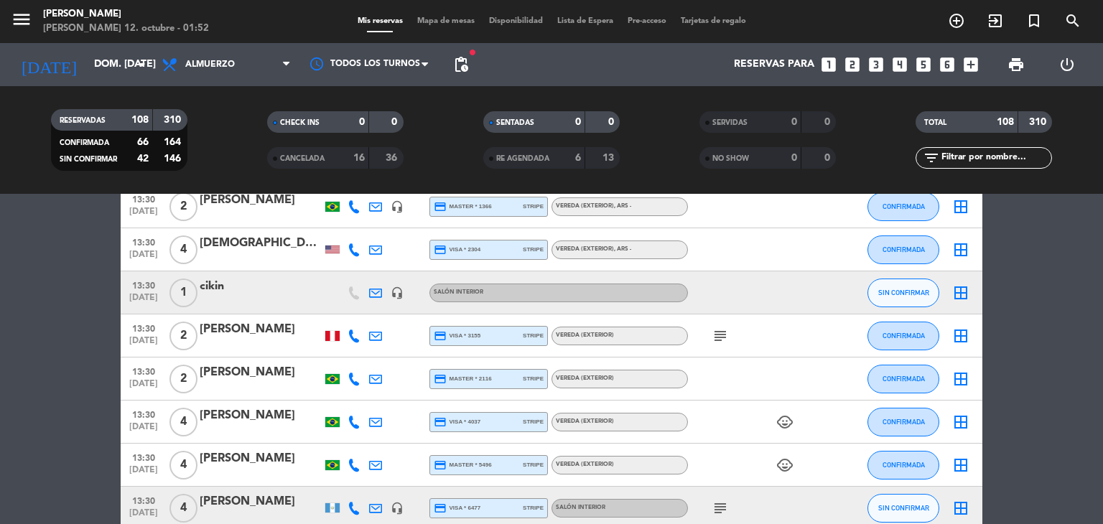
scroll to position [2787, 0]
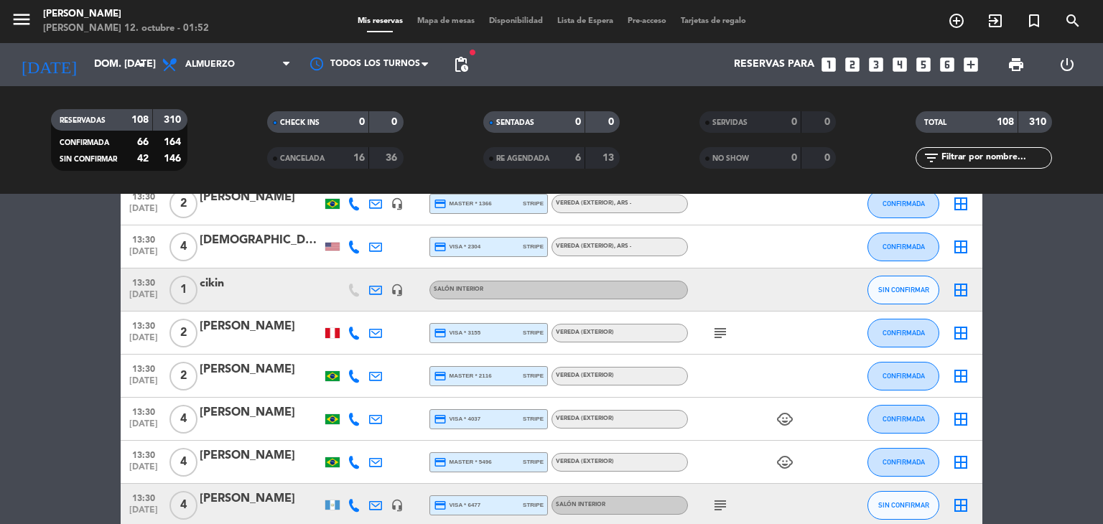
drag, startPoint x: 130, startPoint y: 279, endPoint x: 244, endPoint y: 287, distance: 114.5
click at [244, 287] on div "13:30 [DATE] 1 cikin headset_mic Salón interior SIN CONFIRMAR border_all" at bounding box center [552, 290] width 862 height 43
click at [728, 332] on icon "subject" at bounding box center [720, 333] width 17 height 17
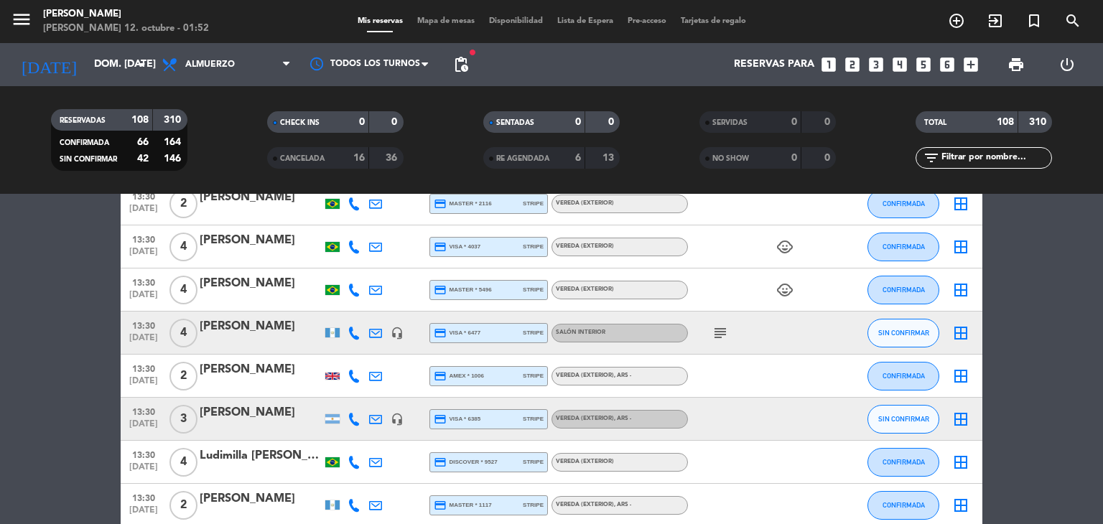
scroll to position [2988, 0]
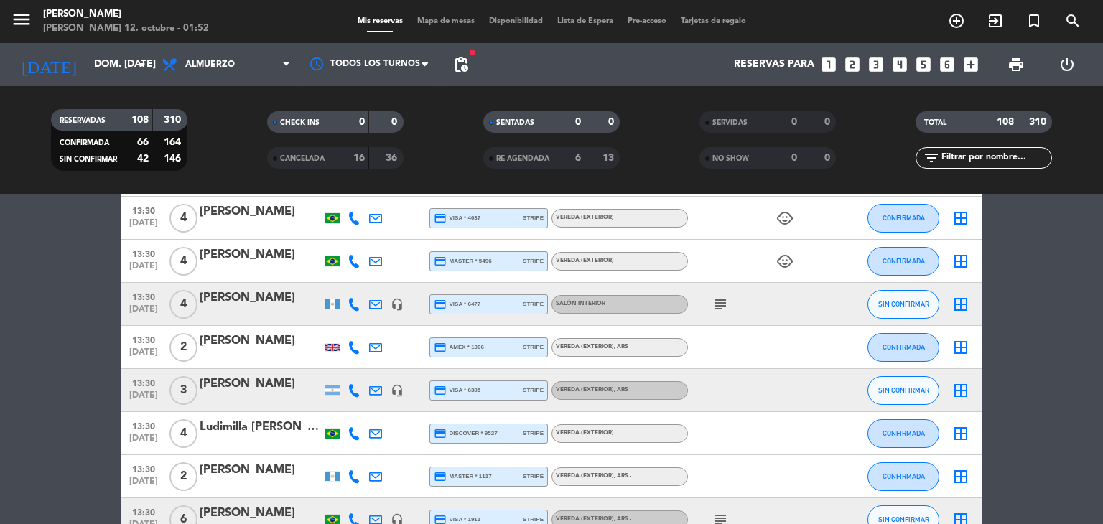
click at [716, 303] on icon "subject" at bounding box center [720, 304] width 17 height 17
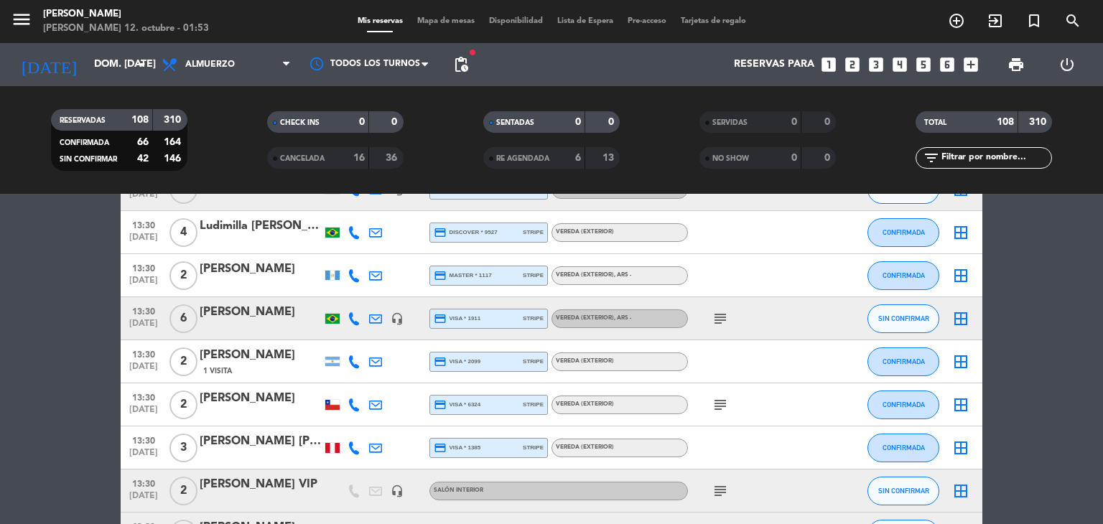
scroll to position [3218, 0]
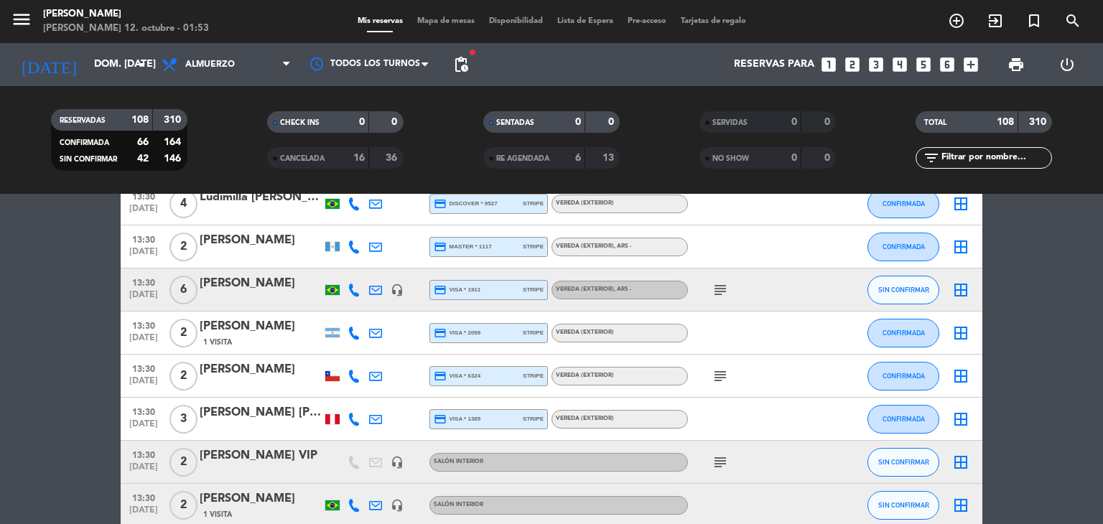
click at [718, 293] on icon "subject" at bounding box center [720, 290] width 17 height 17
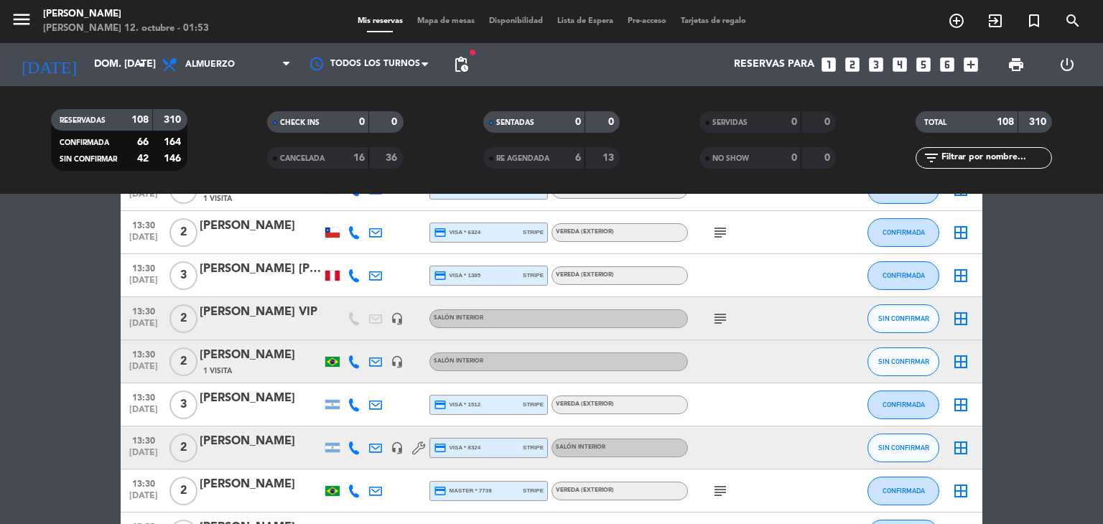
scroll to position [3390, 0]
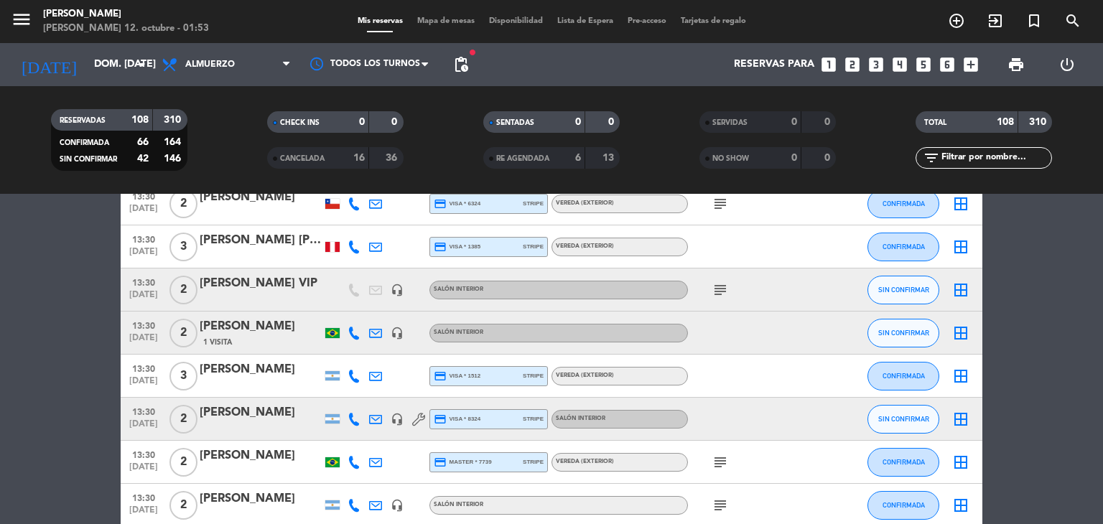
click at [718, 293] on icon "subject" at bounding box center [720, 290] width 17 height 17
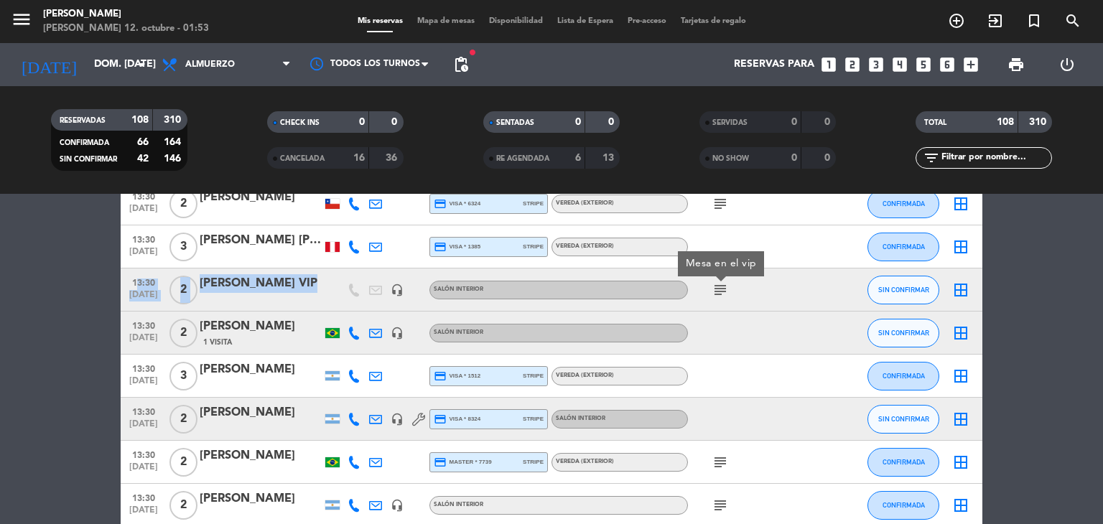
drag, startPoint x: 131, startPoint y: 287, endPoint x: 270, endPoint y: 296, distance: 139.7
click at [270, 296] on div "13:30 [DATE] 2 [PERSON_NAME] VIP headset_mic Salón interior subject Mesa en el …" at bounding box center [552, 290] width 862 height 43
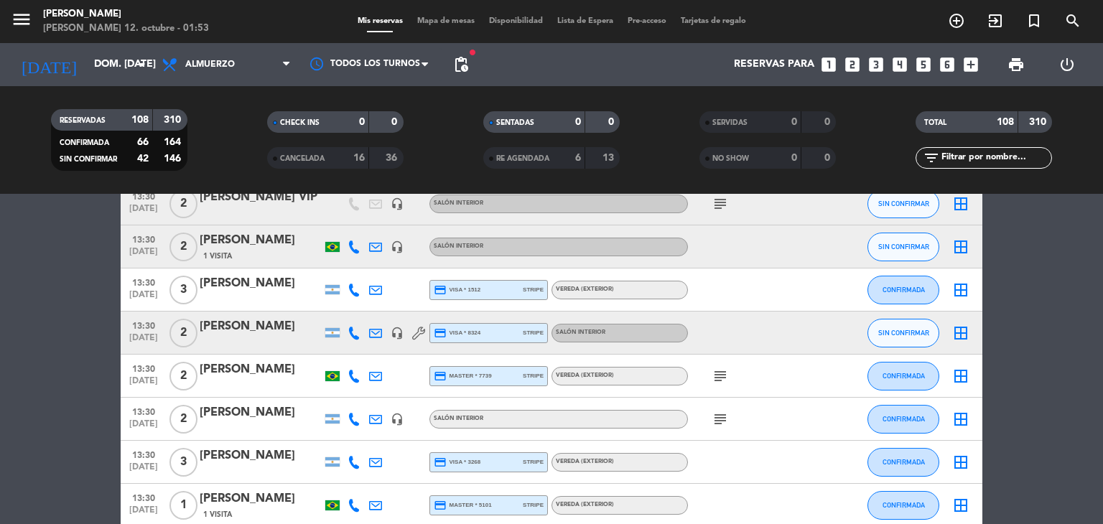
scroll to position [3505, 0]
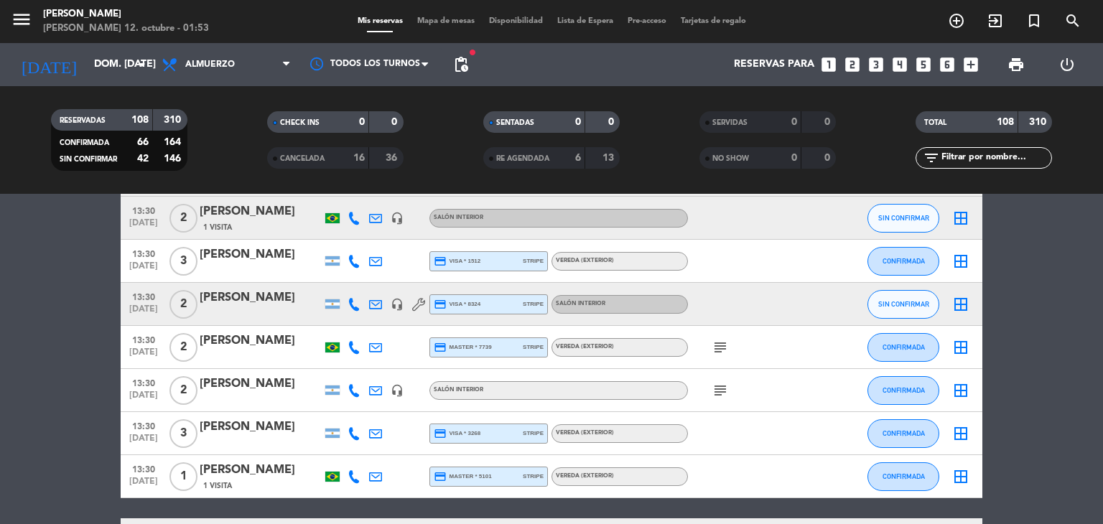
click at [724, 346] on icon "subject" at bounding box center [720, 347] width 17 height 17
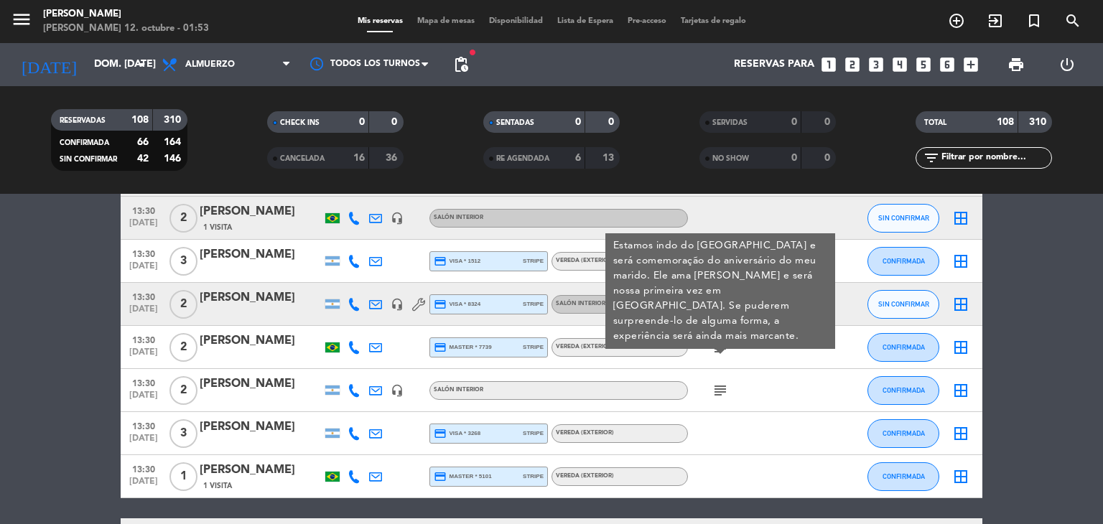
click at [726, 383] on icon "subject" at bounding box center [720, 390] width 17 height 17
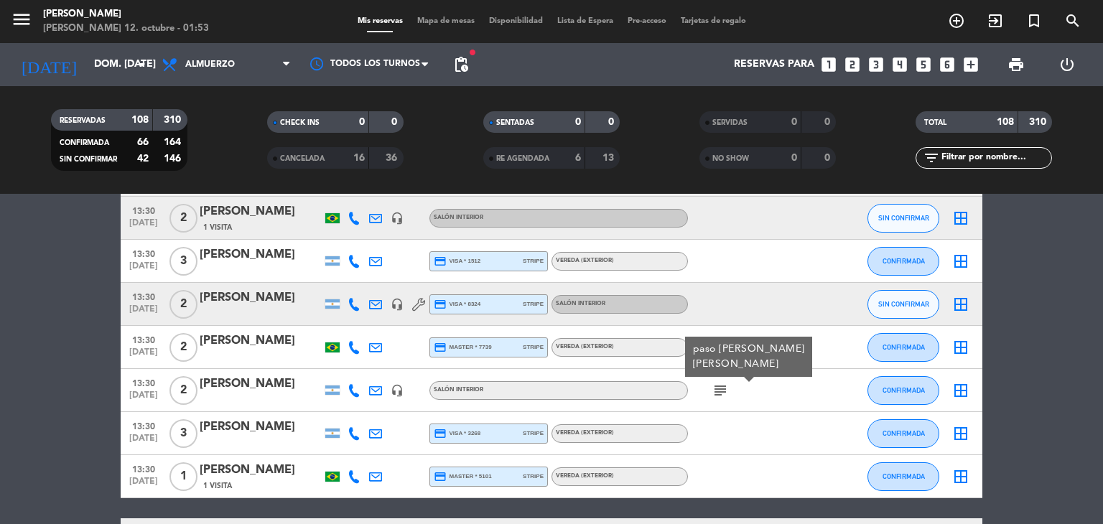
drag, startPoint x: 126, startPoint y: 384, endPoint x: 290, endPoint y: 391, distance: 163.9
click at [290, 391] on div "13:30 [DATE] 2 [PERSON_NAME] headset_mic Salón interior subject paso [PERSON_NA…" at bounding box center [552, 390] width 862 height 43
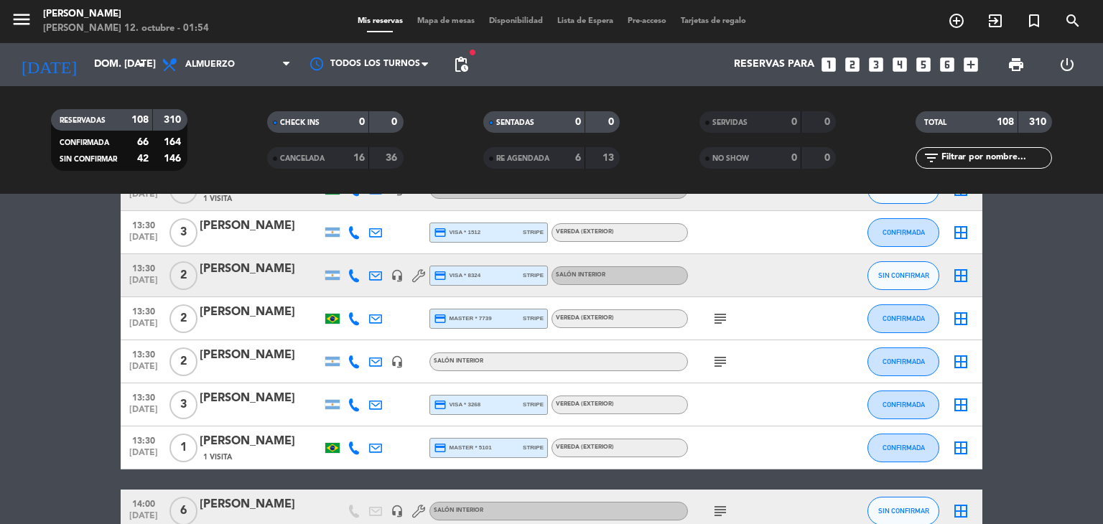
click at [721, 365] on icon "subject" at bounding box center [720, 361] width 17 height 17
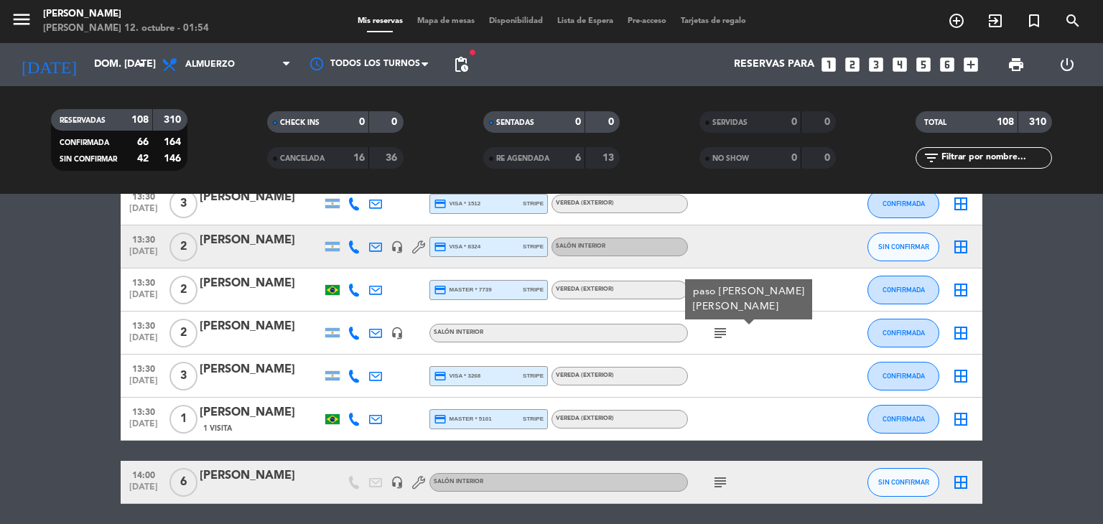
scroll to position [3620, 0]
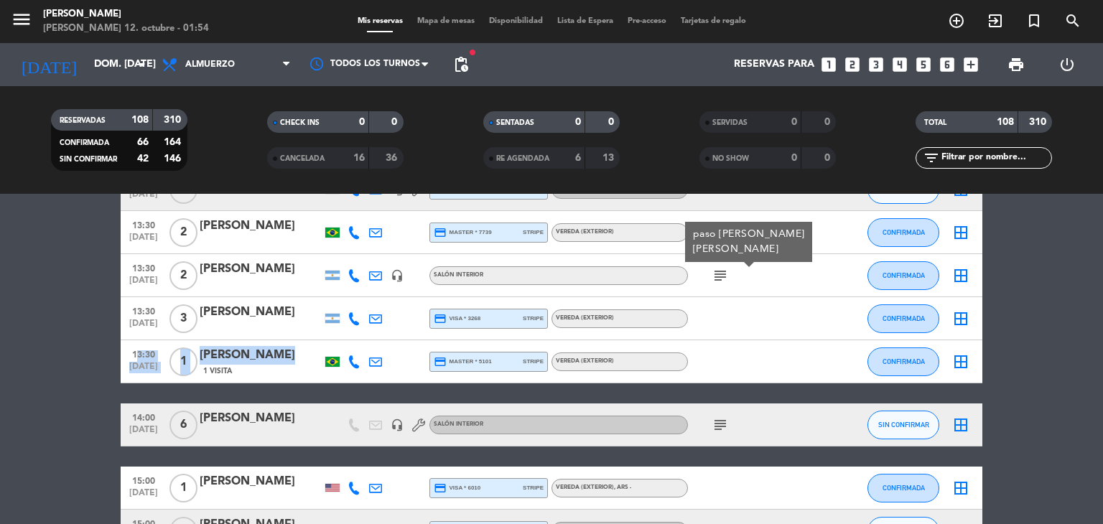
drag, startPoint x: 131, startPoint y: 351, endPoint x: 287, endPoint y: 354, distance: 155.9
click at [287, 354] on div "13:30 [DATE] 1 [PERSON_NAME] 1 Visita credit_card master * 5101 stripe Vereda (…" at bounding box center [552, 361] width 862 height 43
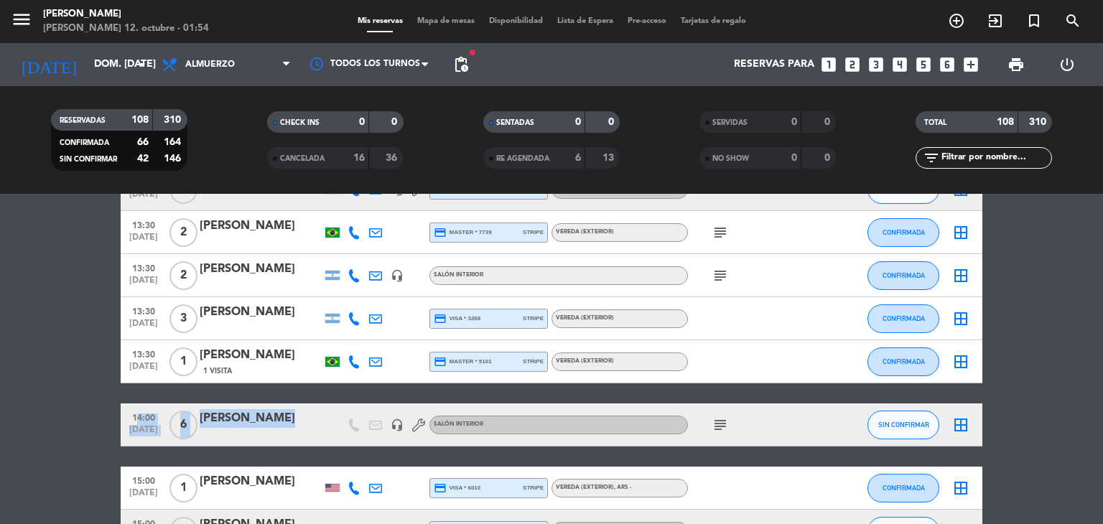
drag, startPoint x: 129, startPoint y: 417, endPoint x: 274, endPoint y: 436, distance: 145.6
click at [274, 436] on div "14:00 [DATE] 6 [PERSON_NAME] headset_mic Salón interior subject SIN CONFIRMAR b…" at bounding box center [552, 425] width 862 height 43
click at [721, 421] on icon "subject" at bounding box center [720, 425] width 17 height 17
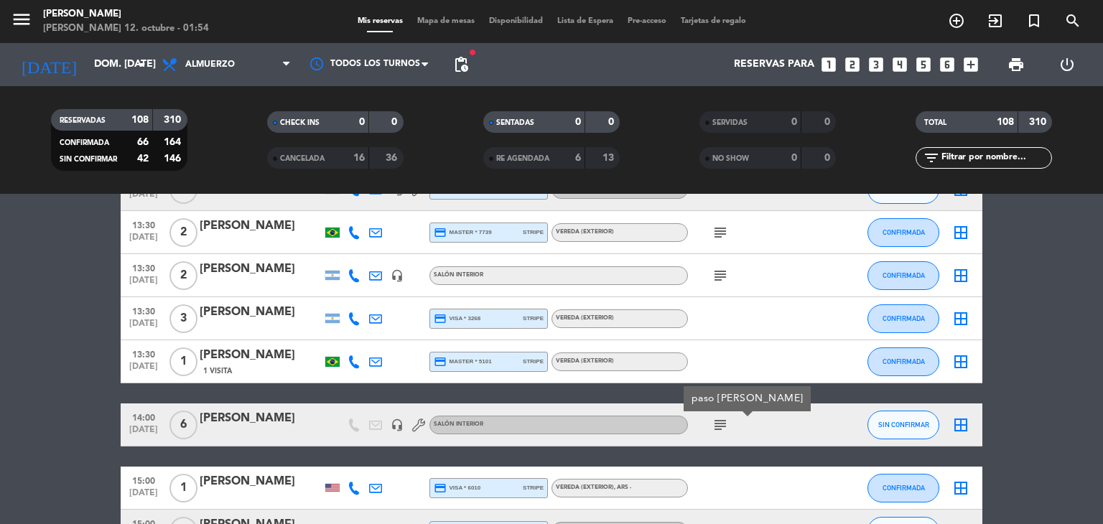
drag, startPoint x: 123, startPoint y: 481, endPoint x: 308, endPoint y: 473, distance: 185.5
click at [308, 473] on div "15:00 [DATE] 1 [PERSON_NAME] credit_card visa * 6010 stripe Vereda (EXTERIOR) ,…" at bounding box center [552, 488] width 862 height 43
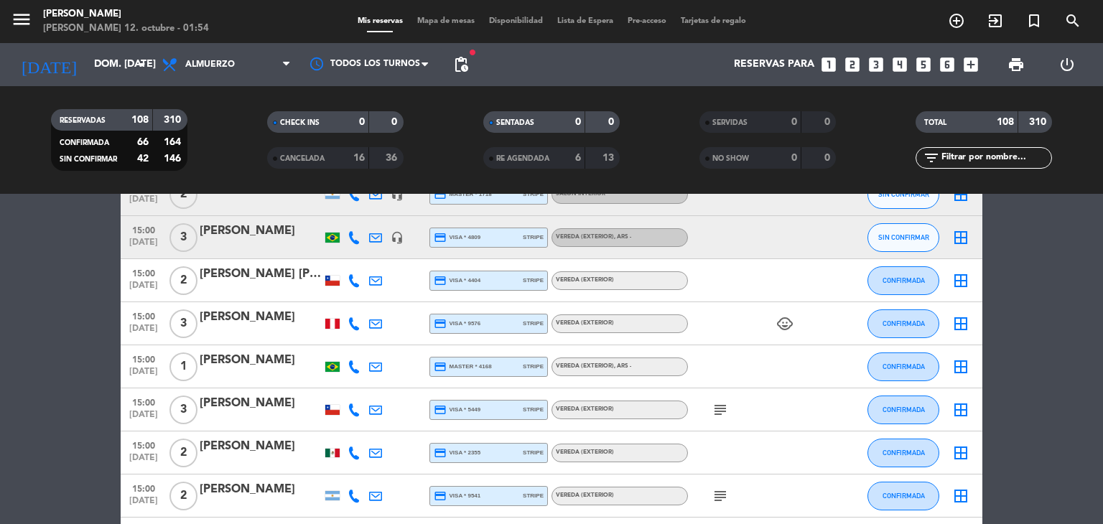
scroll to position [4109, 0]
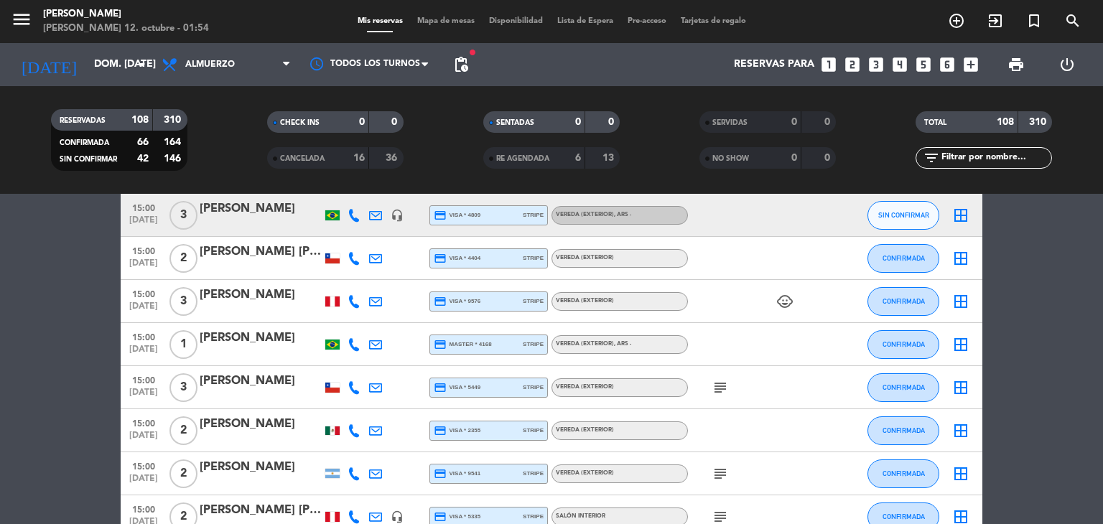
click at [716, 381] on icon "subject" at bounding box center [720, 387] width 17 height 17
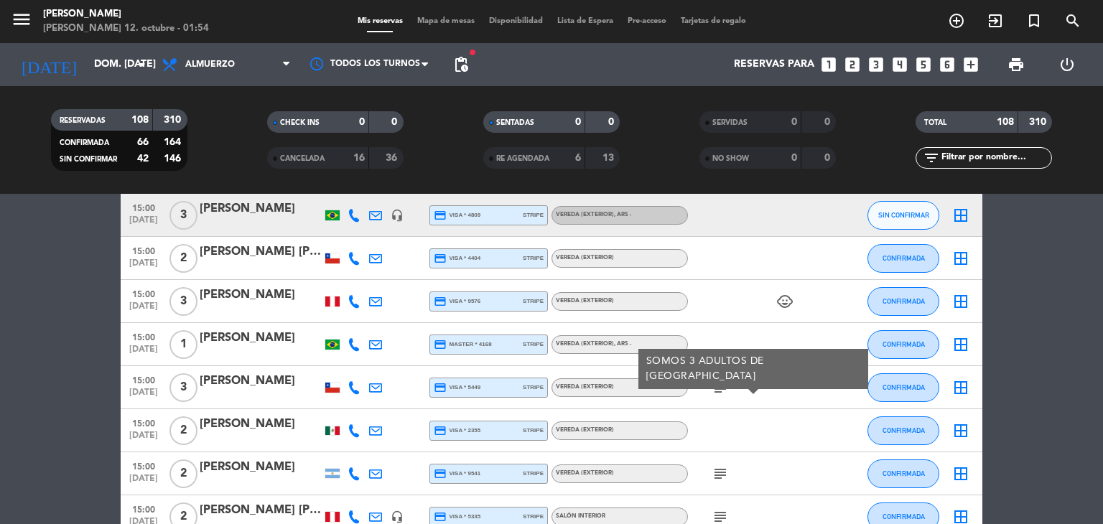
drag, startPoint x: 122, startPoint y: 334, endPoint x: 305, endPoint y: 335, distance: 182.5
click at [305, 335] on div "15:00 [DATE] 1 [PERSON_NAME] credit_card master * 4168 stripe Vereda (EXTERIOR)…" at bounding box center [552, 344] width 862 height 43
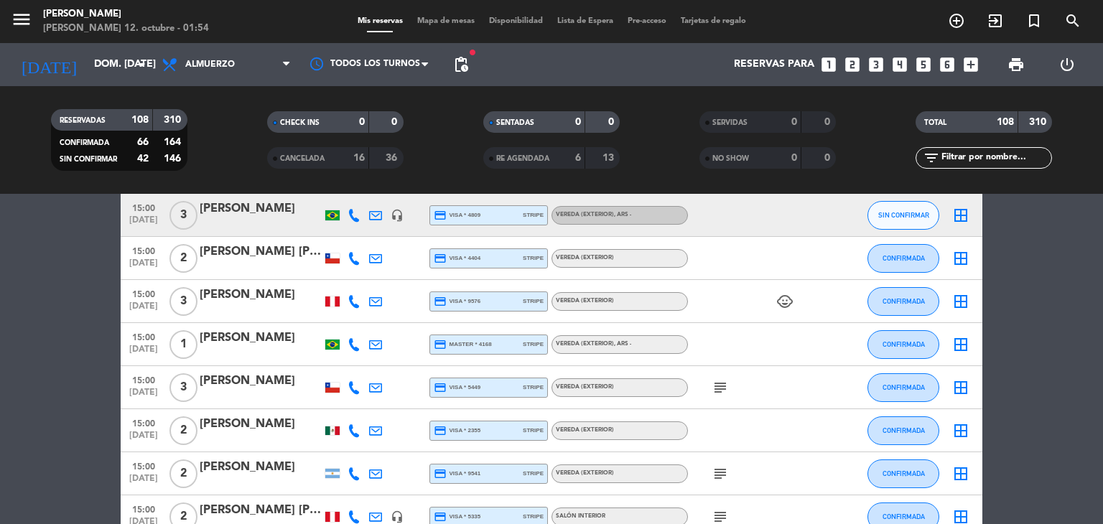
click at [305, 335] on div "[PERSON_NAME]" at bounding box center [261, 338] width 122 height 19
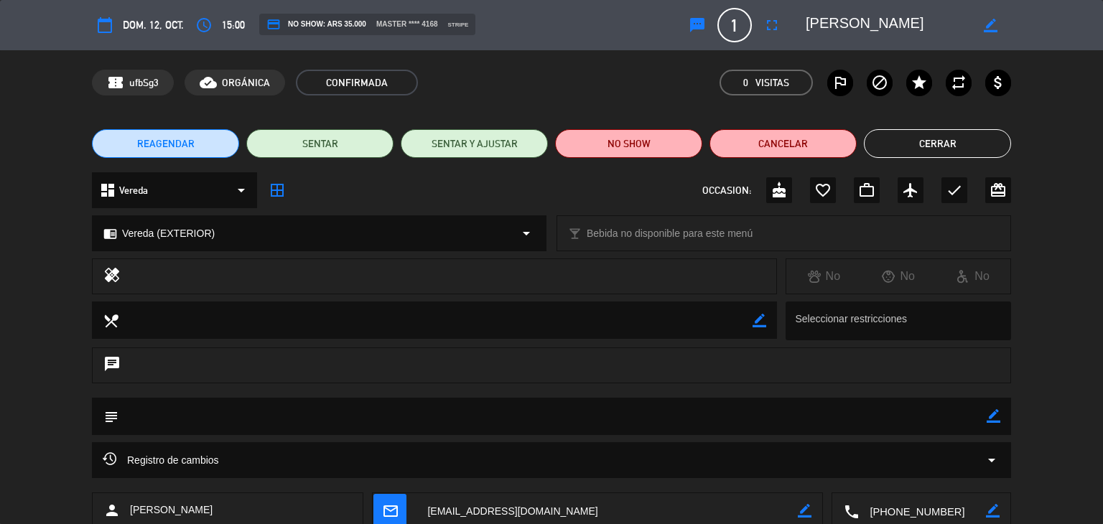
click at [917, 143] on button "Cerrar" at bounding box center [937, 143] width 147 height 29
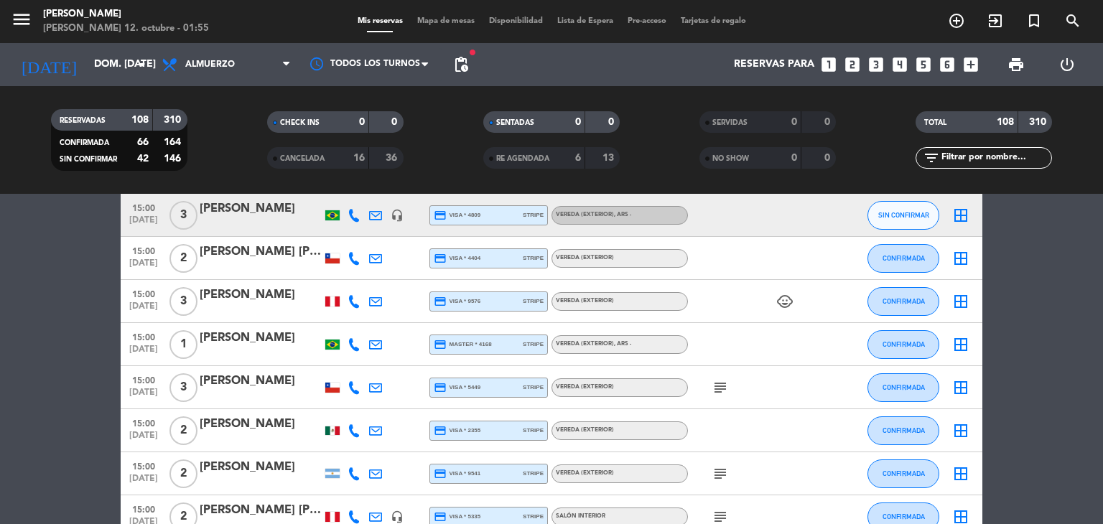
drag, startPoint x: 124, startPoint y: 333, endPoint x: 309, endPoint y: 342, distance: 185.6
click at [309, 342] on div "15:00 [DATE] 1 [PERSON_NAME] credit_card master * 4168 stripe Vereda (EXTERIOR)…" at bounding box center [552, 344] width 862 height 43
click at [724, 389] on icon "subject" at bounding box center [720, 387] width 17 height 17
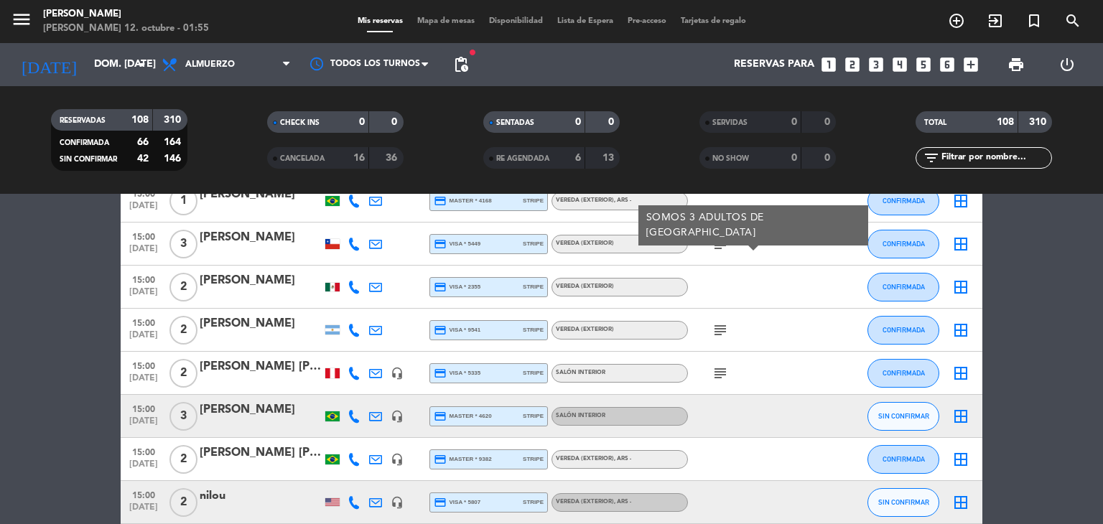
scroll to position [4281, 0]
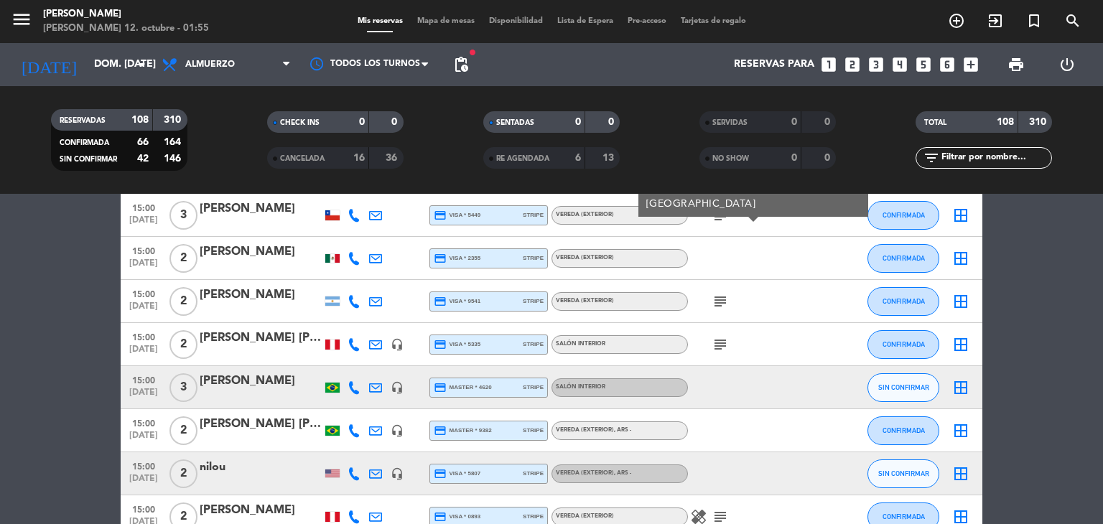
click at [723, 297] on icon "subject" at bounding box center [720, 301] width 17 height 17
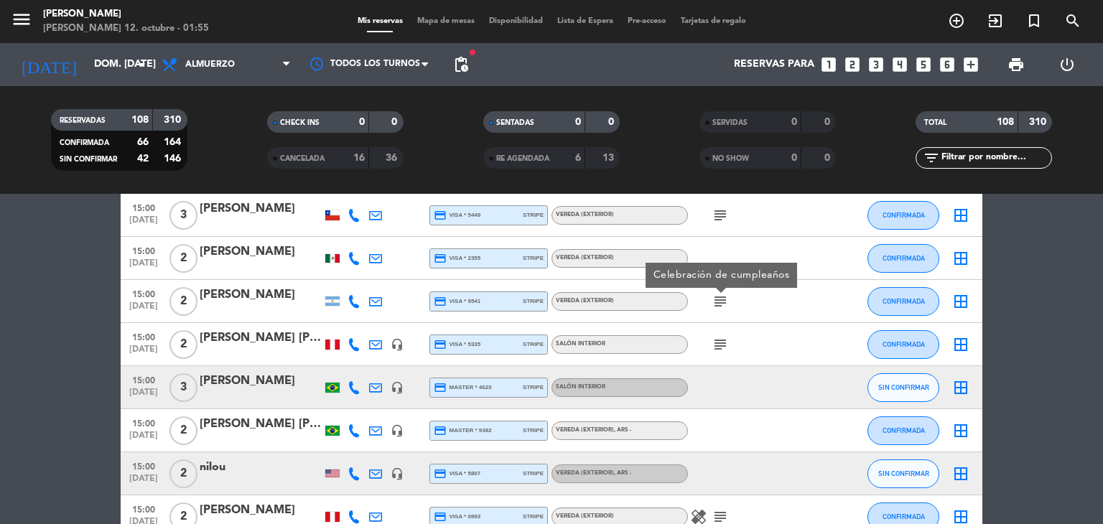
click at [715, 349] on icon "subject" at bounding box center [720, 344] width 17 height 17
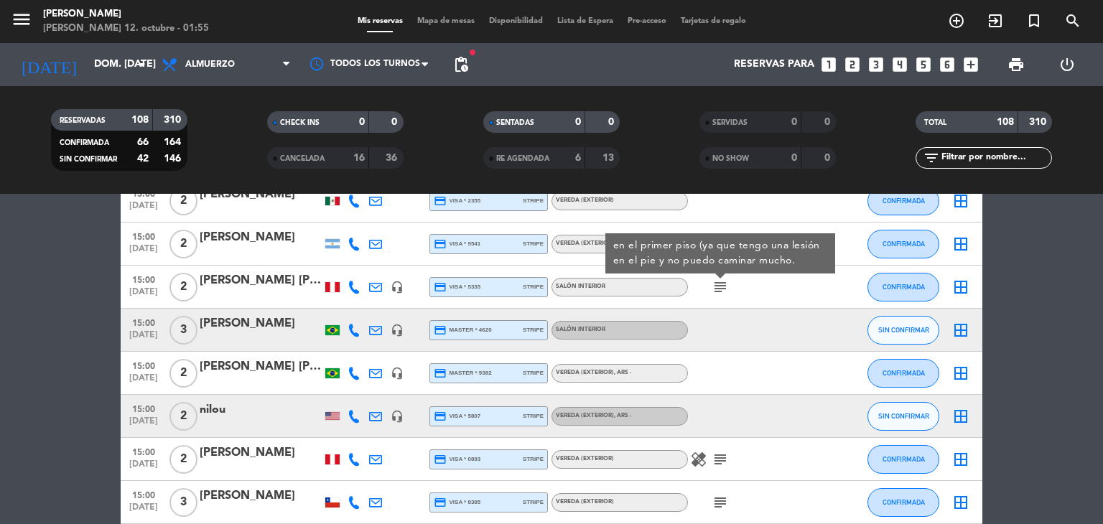
scroll to position [4482, 0]
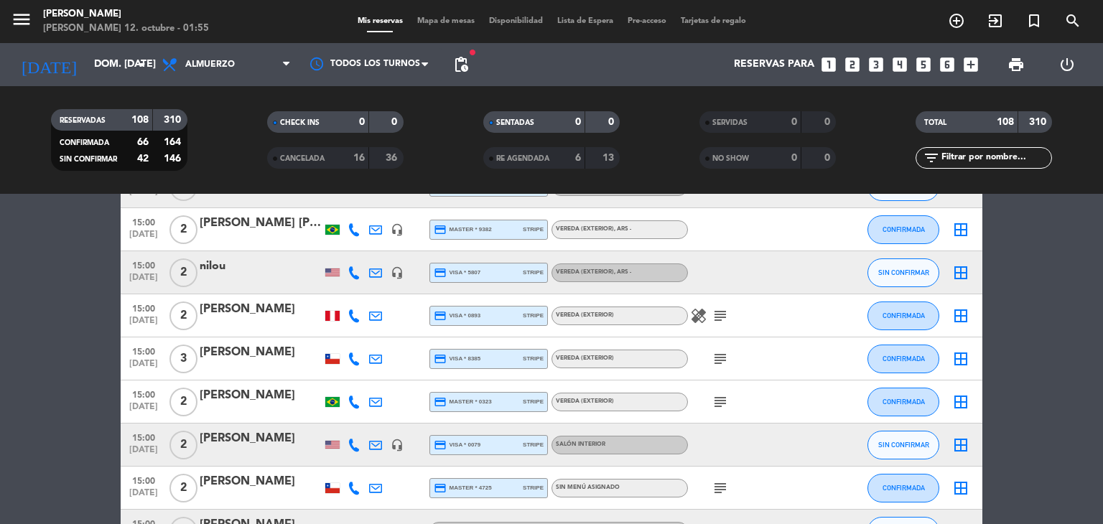
click at [723, 312] on icon "subject" at bounding box center [720, 315] width 17 height 17
click at [718, 360] on icon "subject" at bounding box center [720, 359] width 17 height 17
click at [713, 411] on div "subject" at bounding box center [752, 402] width 129 height 42
click at [722, 402] on icon "subject" at bounding box center [720, 402] width 17 height 17
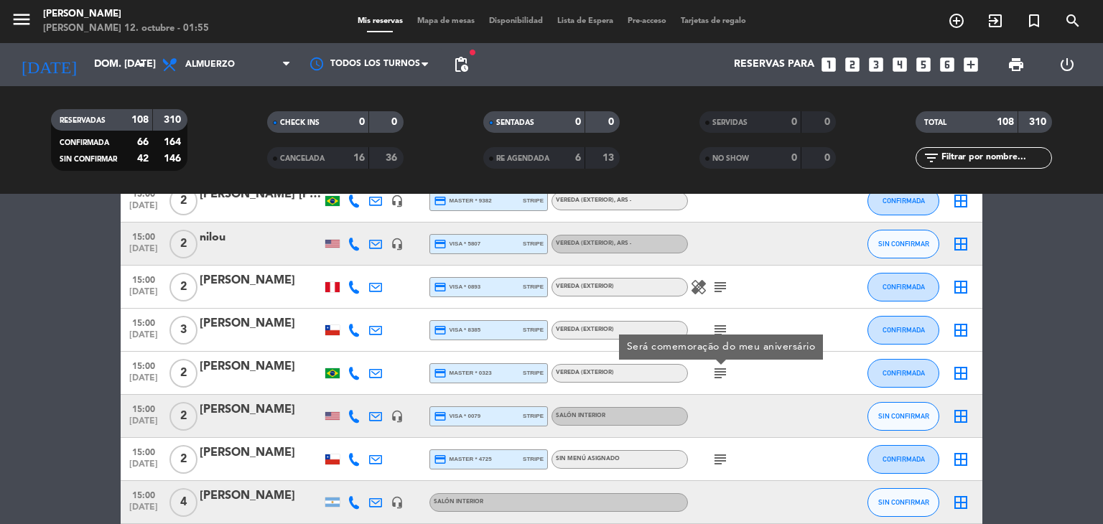
scroll to position [4583, 0]
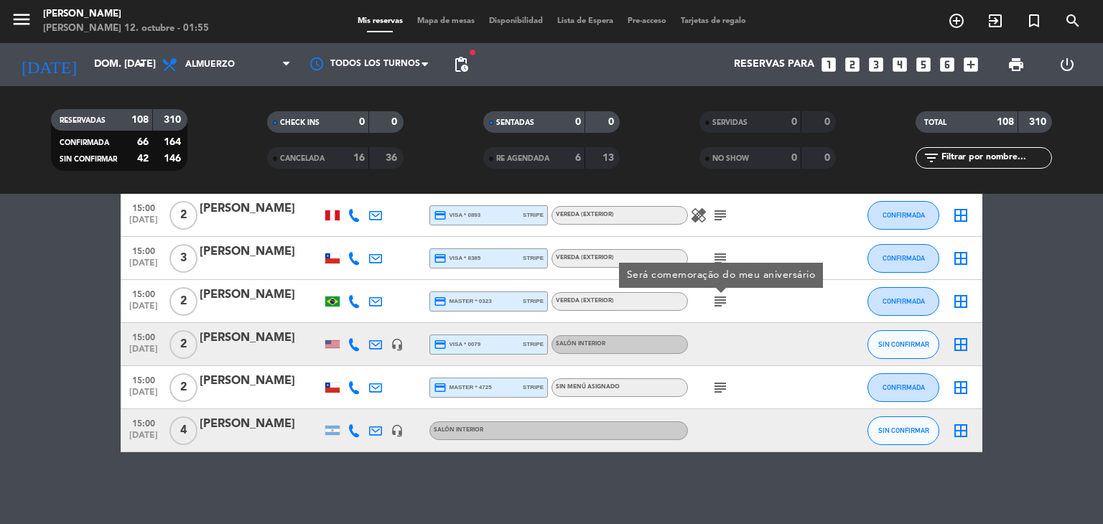
click at [724, 389] on icon "subject" at bounding box center [720, 387] width 17 height 17
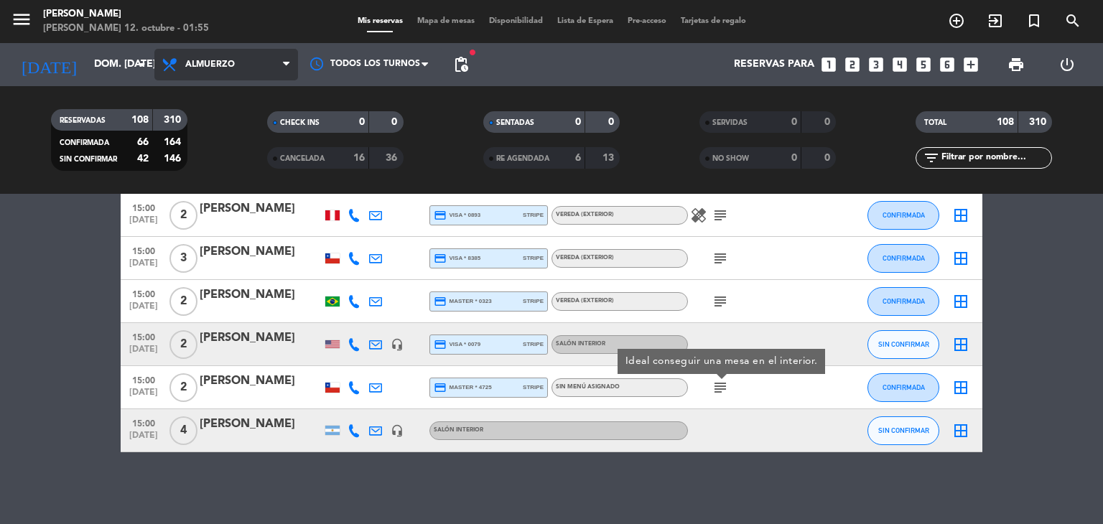
click at [247, 72] on span "Almuerzo" at bounding box center [226, 65] width 144 height 32
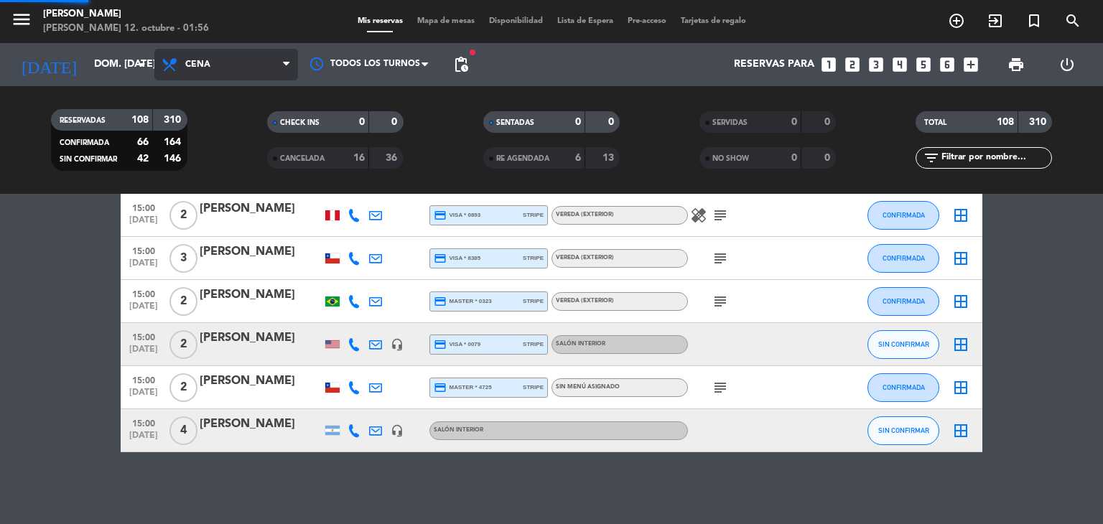
click at [223, 156] on div "menu [PERSON_NAME] 12. octubre - 01:56 Mis reservas Mapa de mesas Disponibilida…" at bounding box center [551, 97] width 1103 height 194
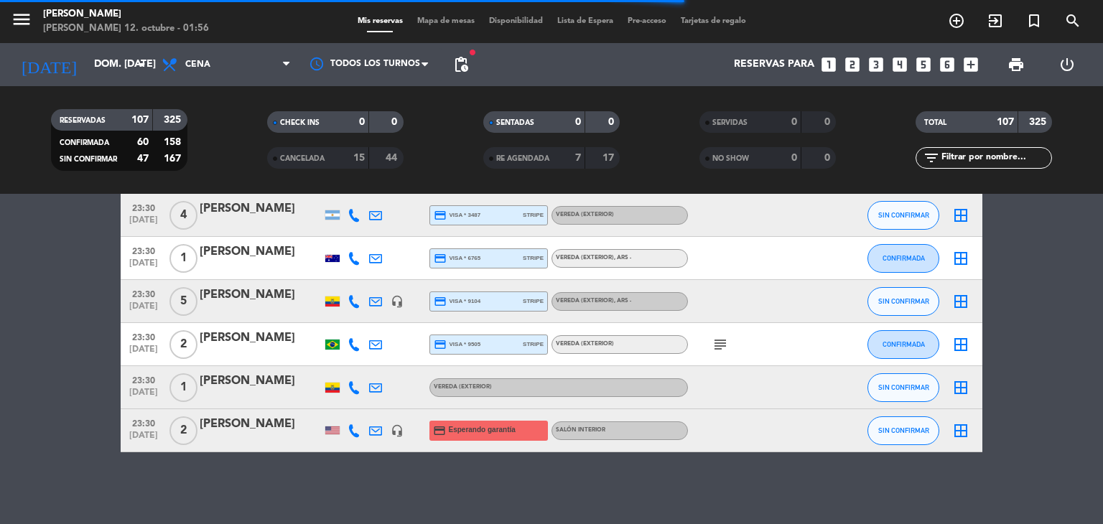
scroll to position [4560, 0]
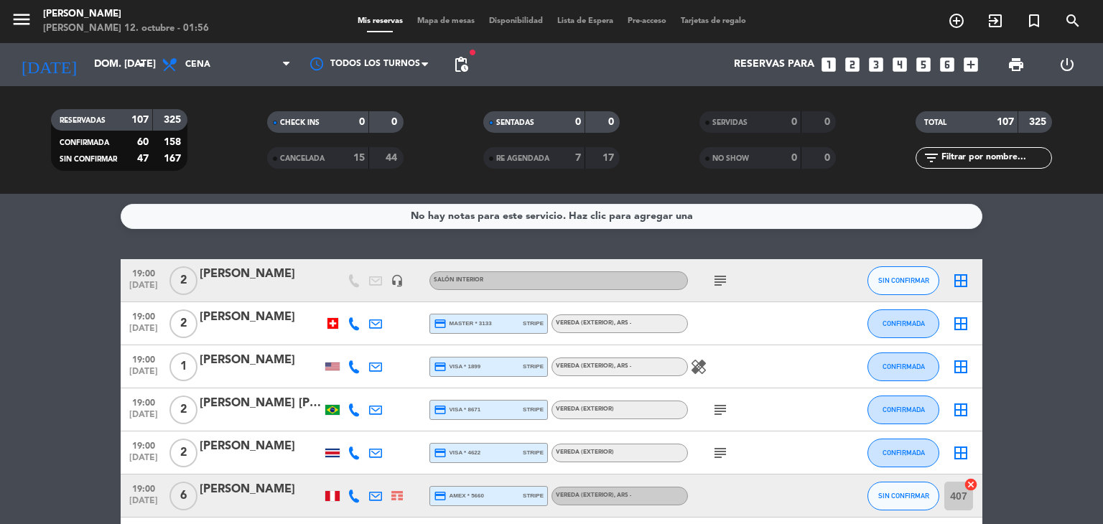
scroll to position [0, 0]
click at [715, 287] on icon "subject" at bounding box center [720, 281] width 17 height 17
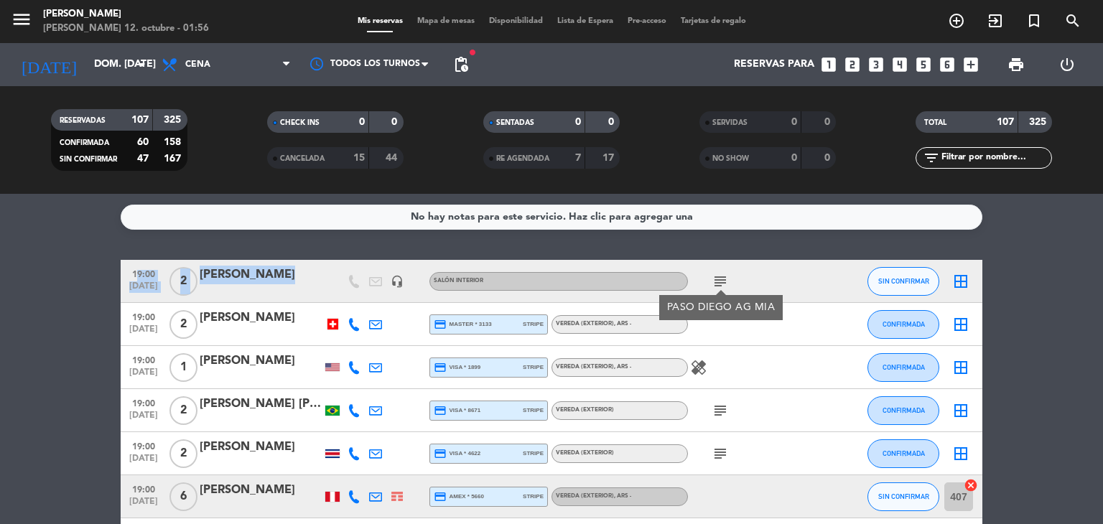
drag, startPoint x: 131, startPoint y: 277, endPoint x: 325, endPoint y: 277, distance: 193.9
click at [325, 277] on div "19:00 [DATE] 2 [PERSON_NAME] headset_mic Salón interior subject PASO DIEGO AG M…" at bounding box center [552, 281] width 862 height 43
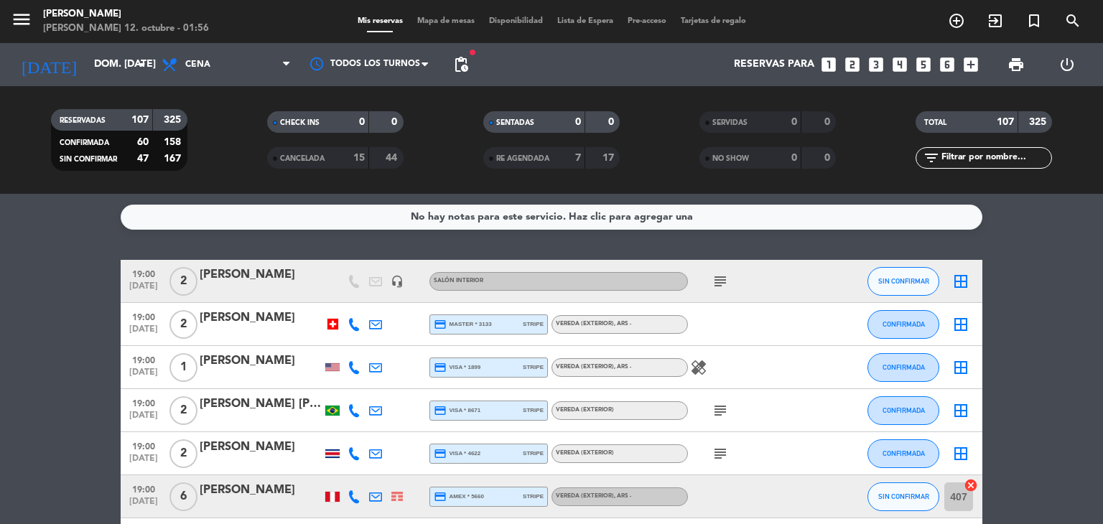
drag, startPoint x: 126, startPoint y: 364, endPoint x: 288, endPoint y: 369, distance: 162.4
click at [288, 369] on div "19:00 [DATE] 1 [PERSON_NAME] credit_card visa * 1899 stripe Vereda (EXTERIOR) ,…" at bounding box center [552, 367] width 862 height 43
click at [718, 414] on icon "subject" at bounding box center [720, 410] width 17 height 17
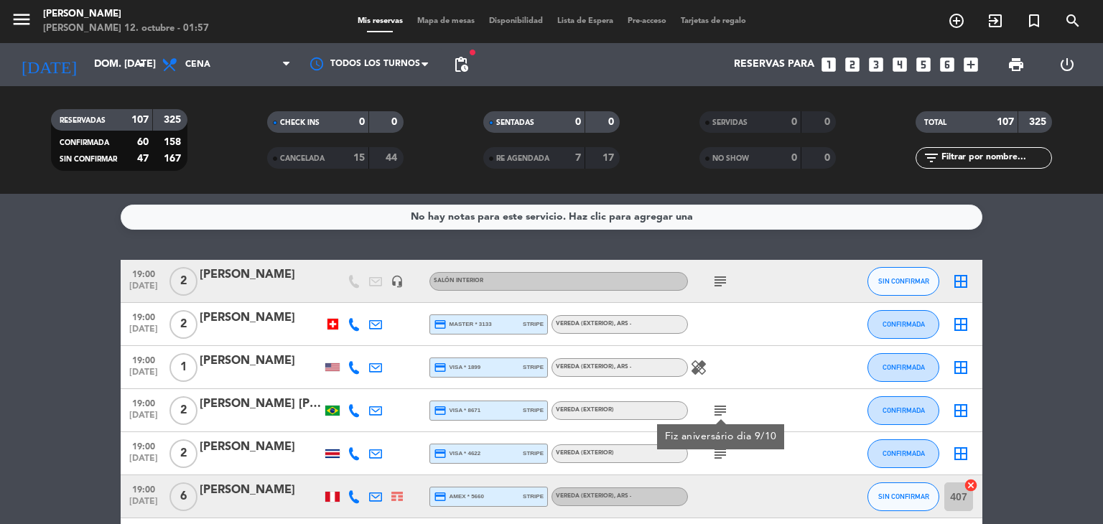
click at [719, 454] on icon "subject" at bounding box center [720, 453] width 17 height 17
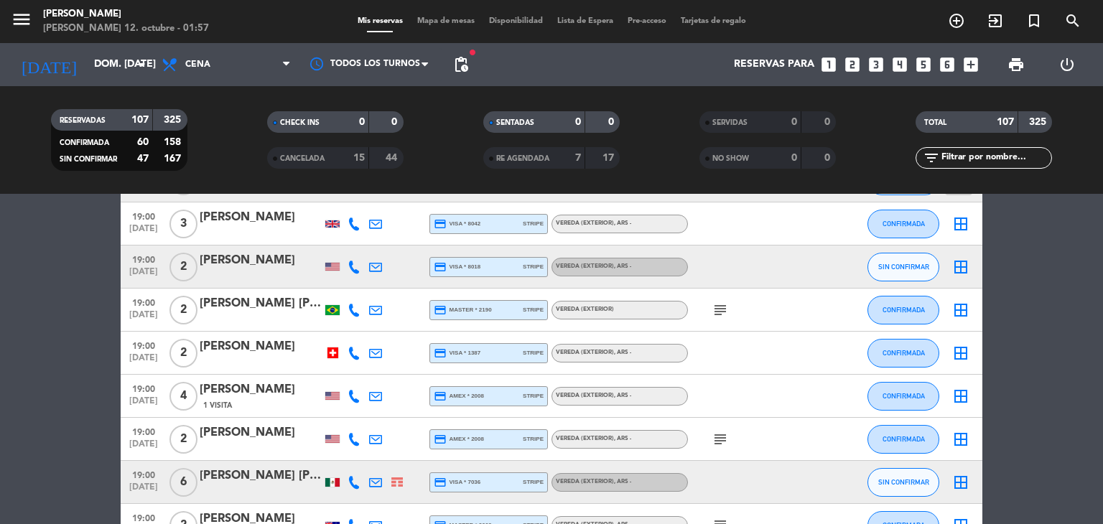
scroll to position [345, 0]
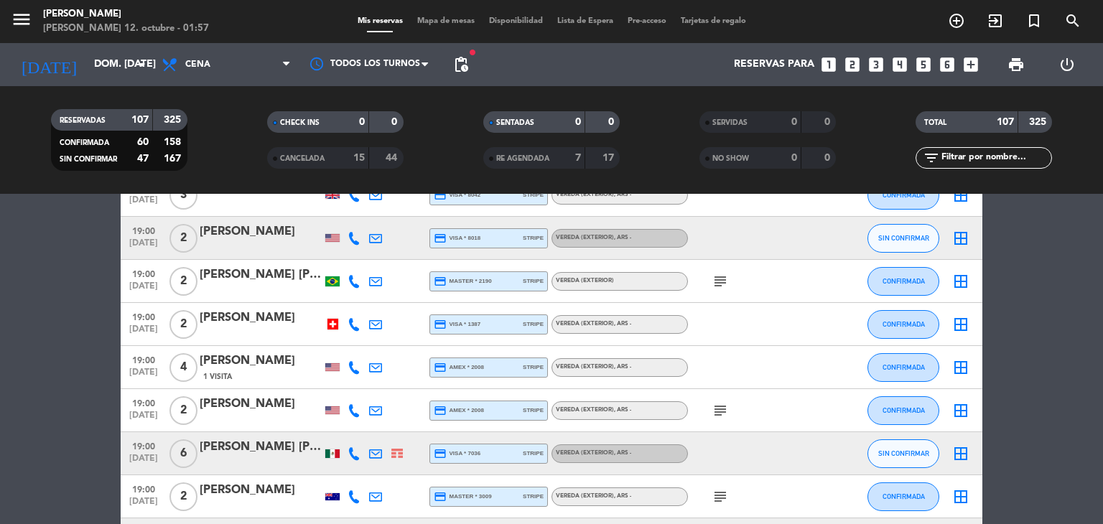
click at [717, 284] on icon "subject" at bounding box center [720, 281] width 17 height 17
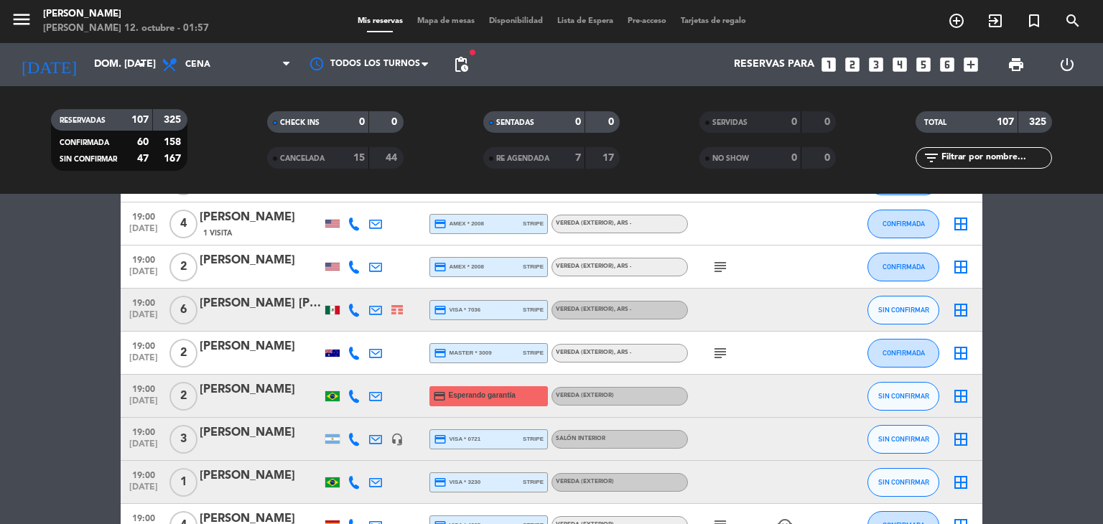
scroll to position [517, 0]
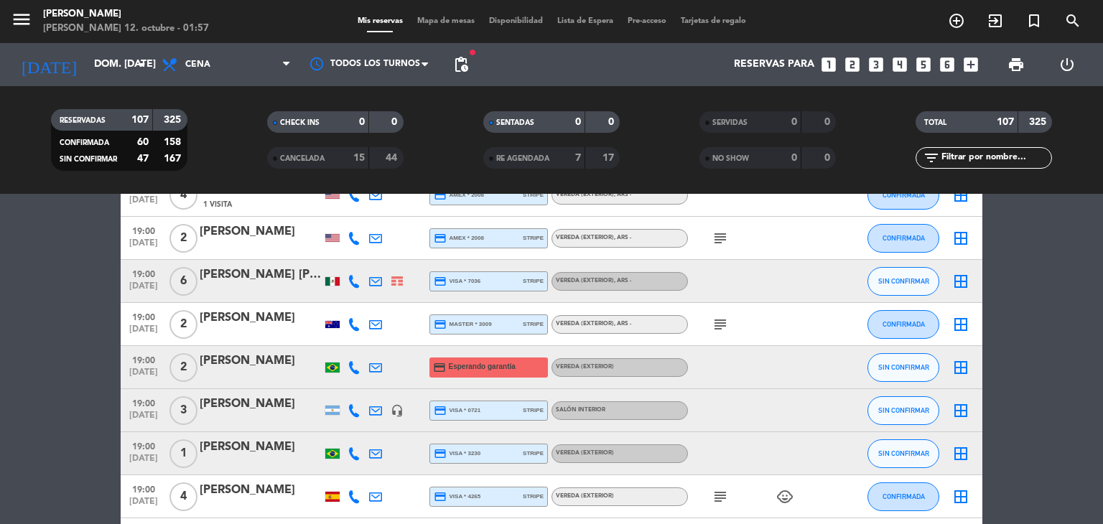
click at [721, 236] on icon "subject" at bounding box center [720, 238] width 17 height 17
click at [721, 325] on icon "subject" at bounding box center [720, 324] width 17 height 17
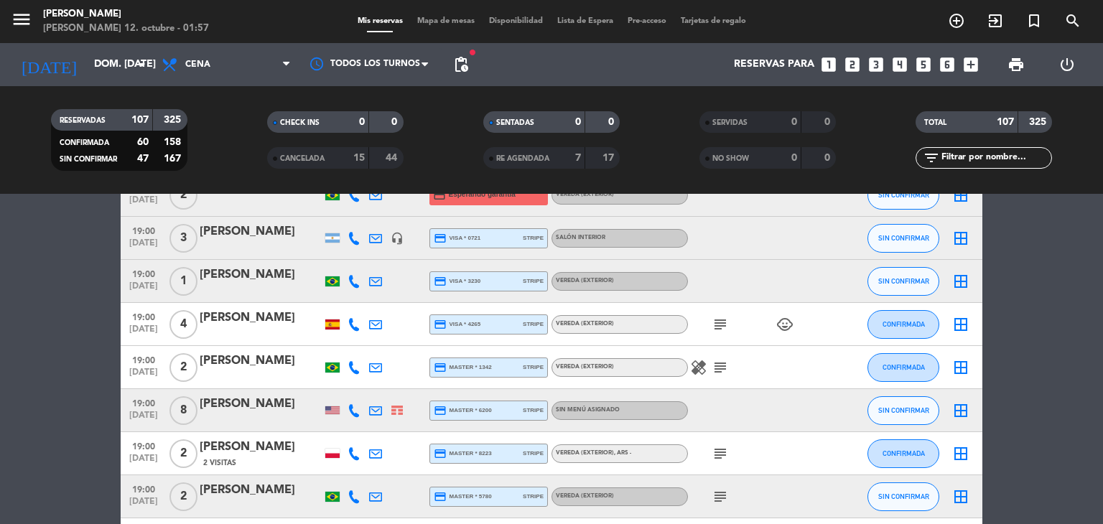
scroll to position [718, 0]
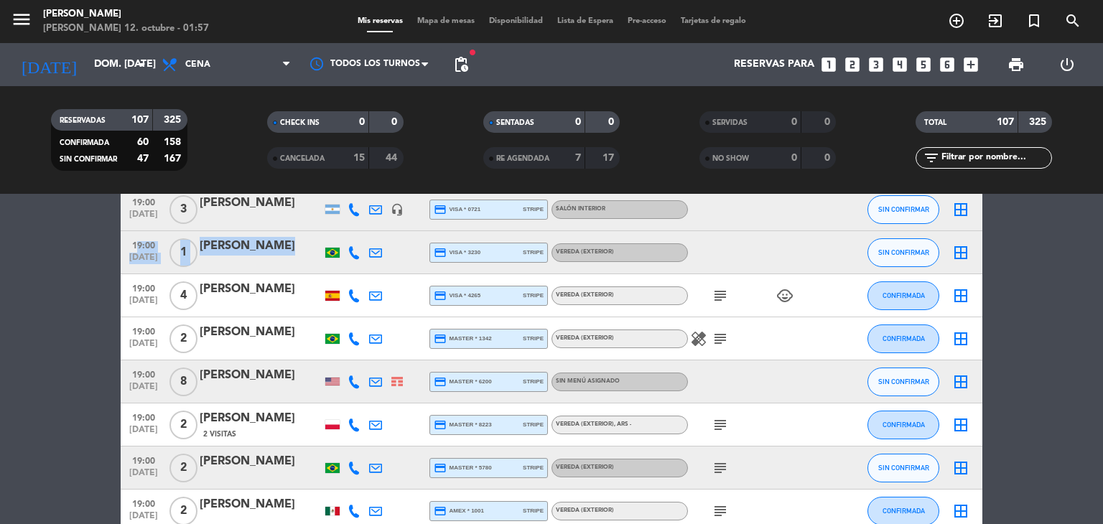
drag, startPoint x: 130, startPoint y: 248, endPoint x: 328, endPoint y: 246, distance: 197.5
click at [328, 246] on div "19:00 [DATE] 1 [PERSON_NAME] credit_card visa * 3230 stripe Vereda (EXTERIOR) S…" at bounding box center [552, 252] width 862 height 43
click at [715, 299] on icon "subject" at bounding box center [720, 295] width 17 height 17
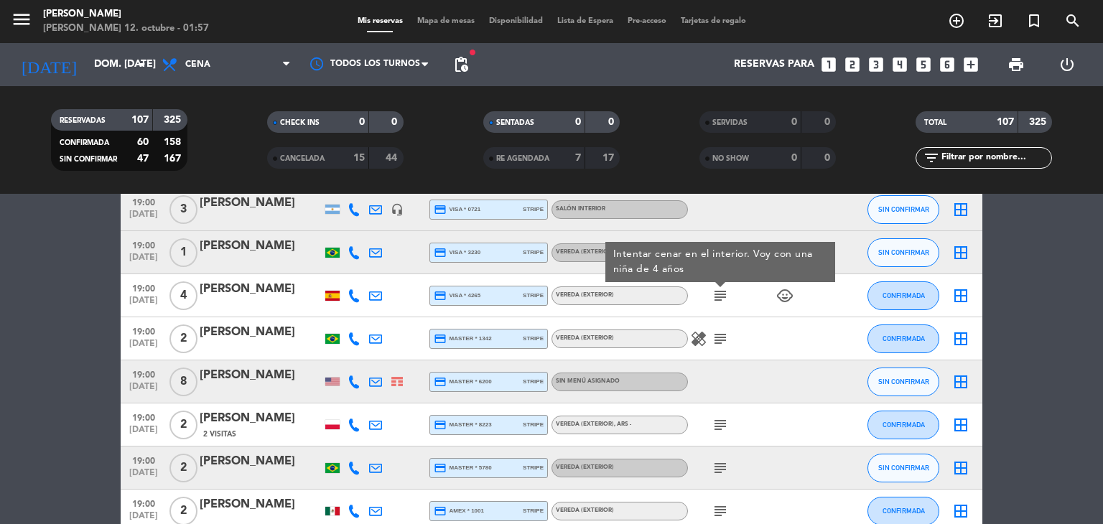
click at [720, 340] on icon "subject" at bounding box center [720, 338] width 17 height 17
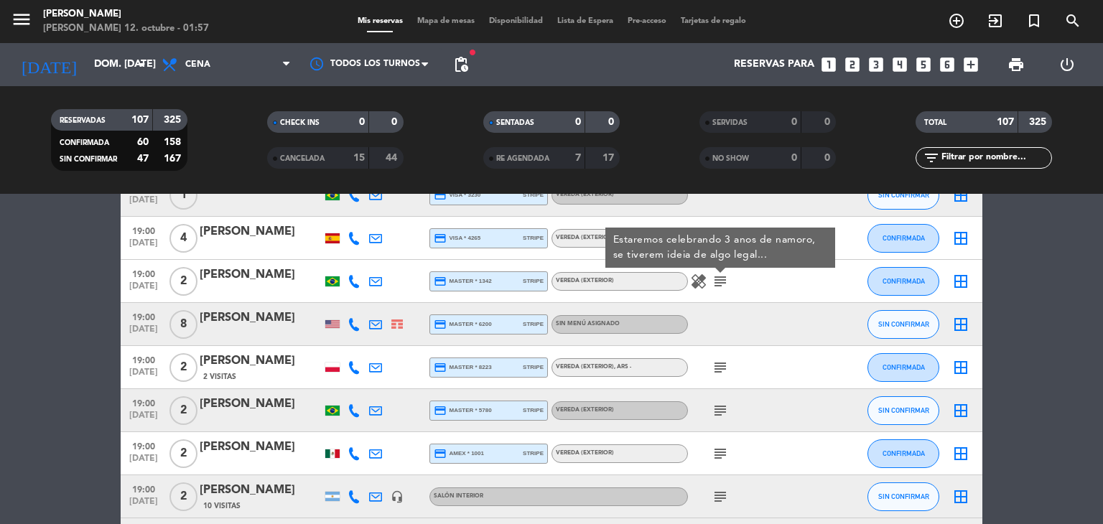
scroll to position [804, 0]
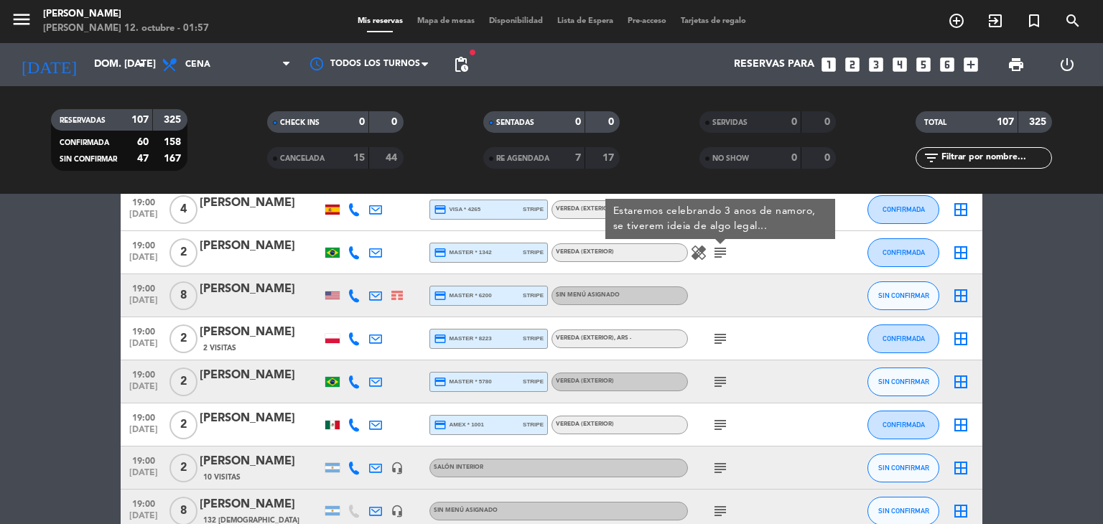
click at [720, 338] on icon "subject" at bounding box center [720, 338] width 17 height 17
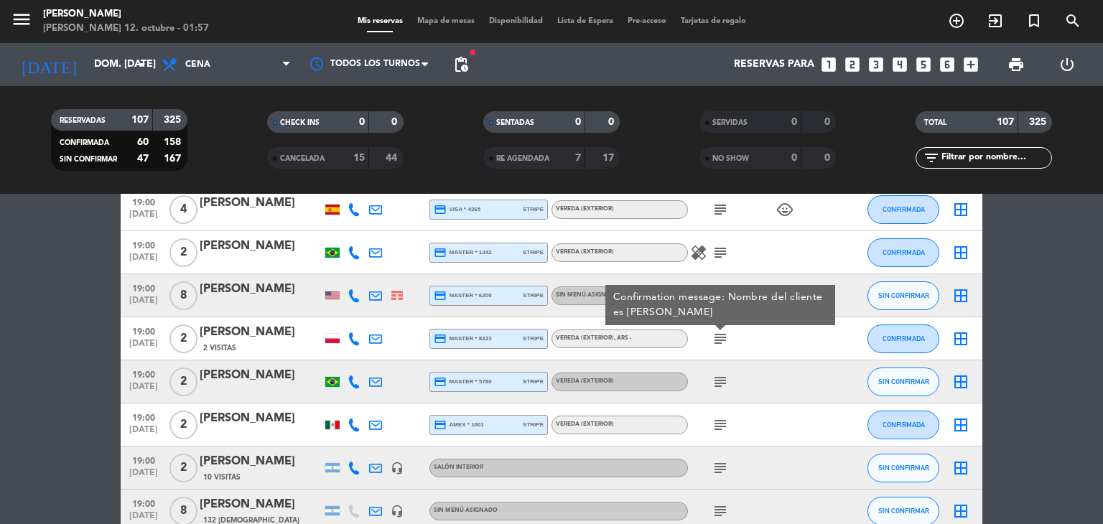
click at [723, 385] on icon "subject" at bounding box center [720, 382] width 17 height 17
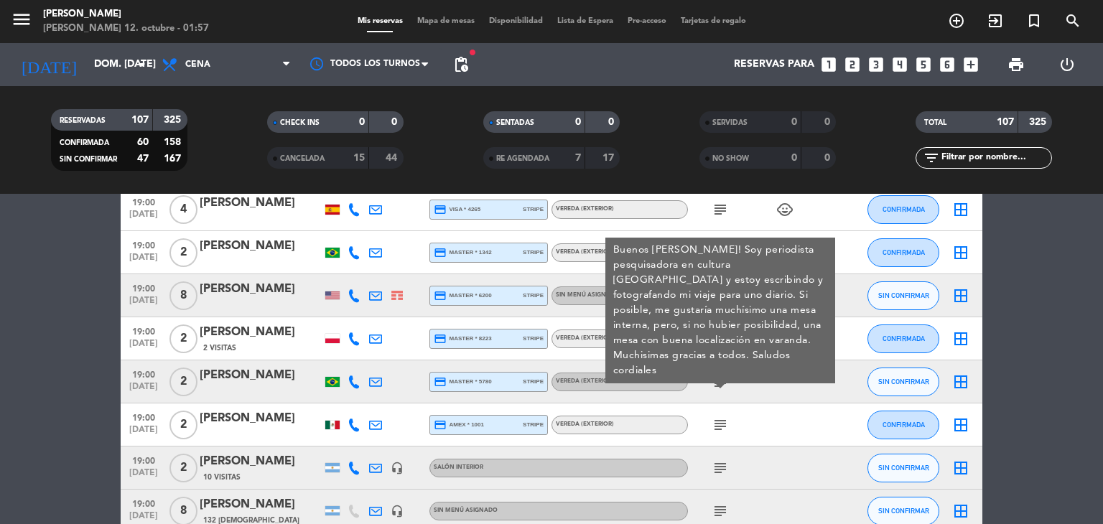
click at [715, 426] on icon "subject" at bounding box center [720, 425] width 17 height 17
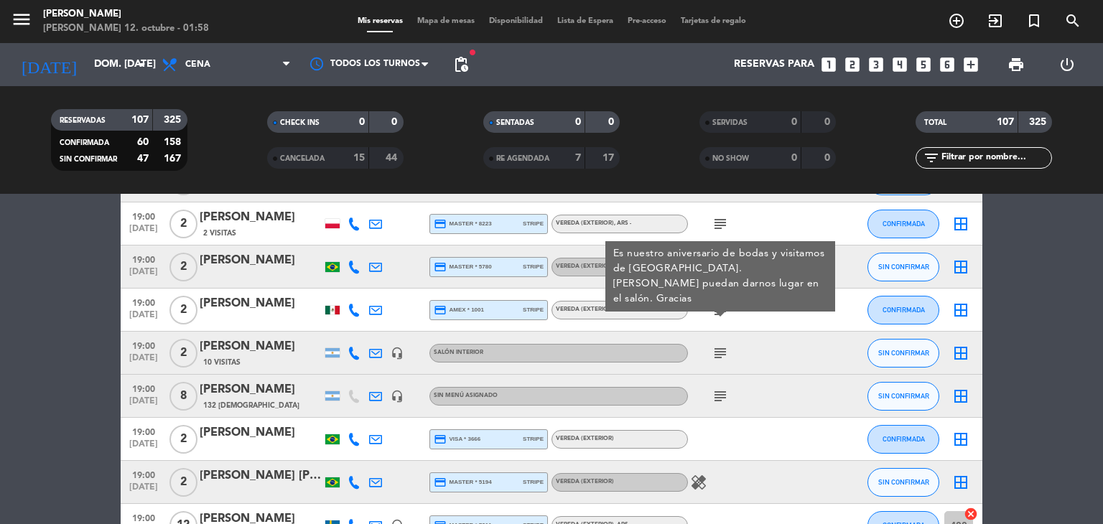
scroll to position [948, 0]
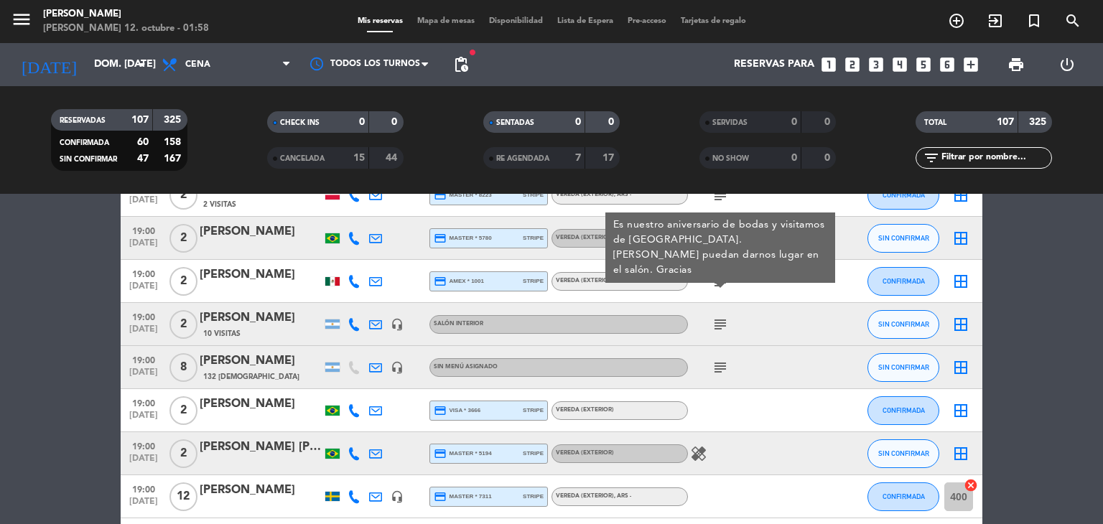
click at [724, 326] on icon "subject" at bounding box center [720, 324] width 17 height 17
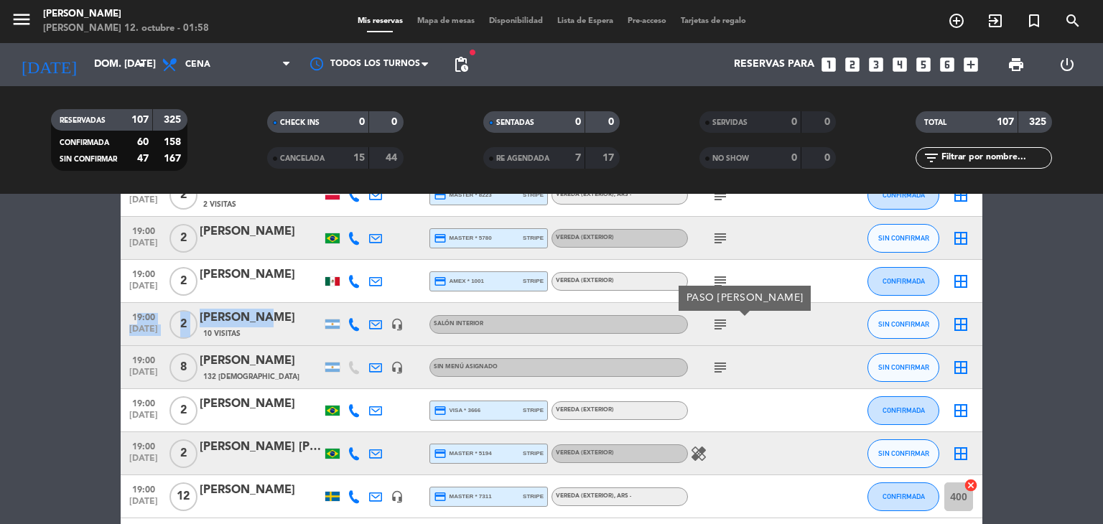
drag, startPoint x: 124, startPoint y: 320, endPoint x: 279, endPoint y: 319, distance: 155.2
click at [279, 319] on div "19:00 [DATE] 2 [PERSON_NAME] 10 Visitas headset_mic Salón interior subject PASO…" at bounding box center [552, 324] width 862 height 43
click at [279, 319] on div "[PERSON_NAME]" at bounding box center [261, 318] width 122 height 19
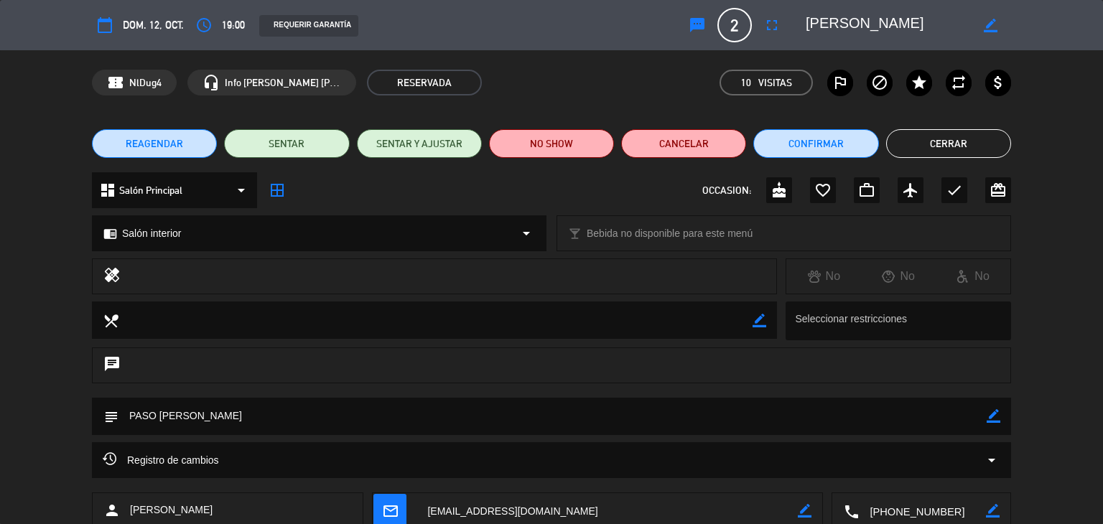
click at [968, 144] on button "Cerrar" at bounding box center [948, 143] width 125 height 29
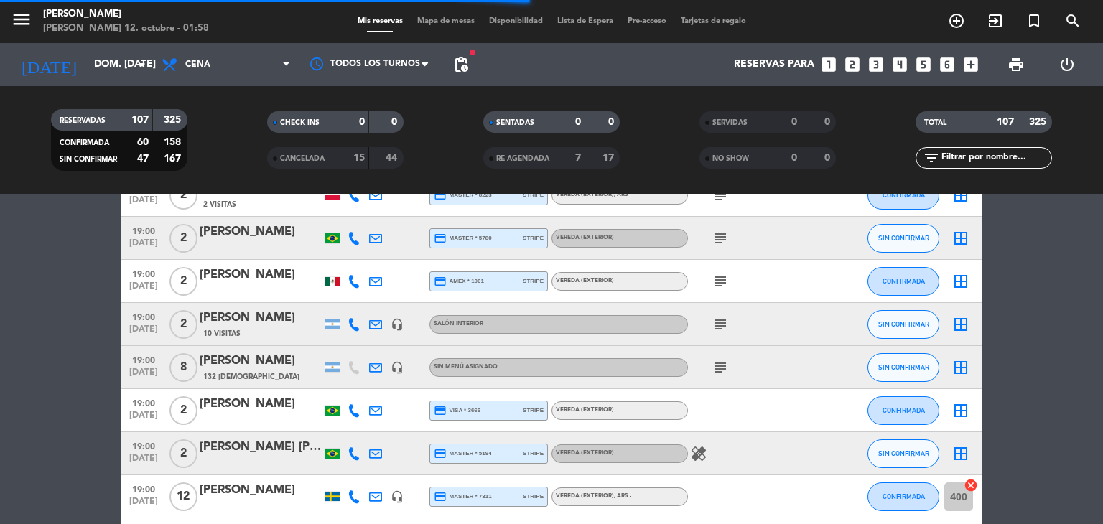
click at [724, 325] on icon "subject" at bounding box center [720, 324] width 17 height 17
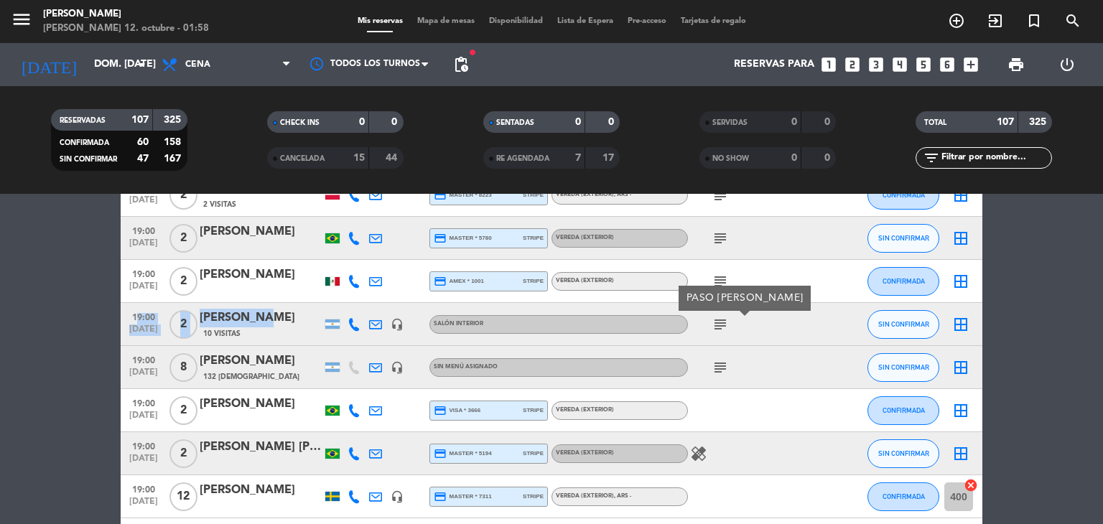
drag, startPoint x: 124, startPoint y: 315, endPoint x: 274, endPoint y: 310, distance: 150.9
click at [274, 310] on div "19:00 [DATE] 2 [PERSON_NAME] 10 Visitas headset_mic Salón interior subject PASO…" at bounding box center [552, 324] width 862 height 43
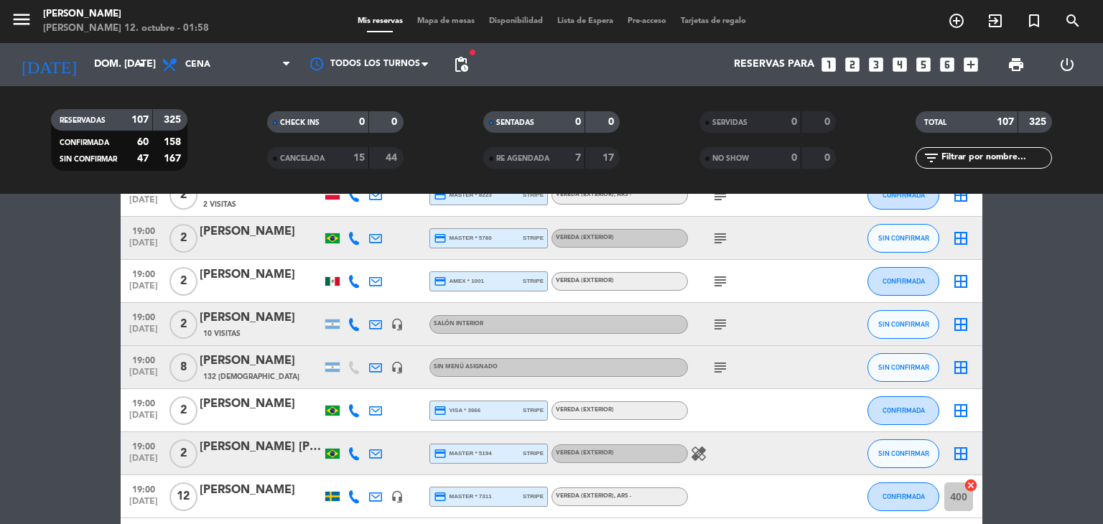
click at [714, 370] on icon "subject" at bounding box center [720, 367] width 17 height 17
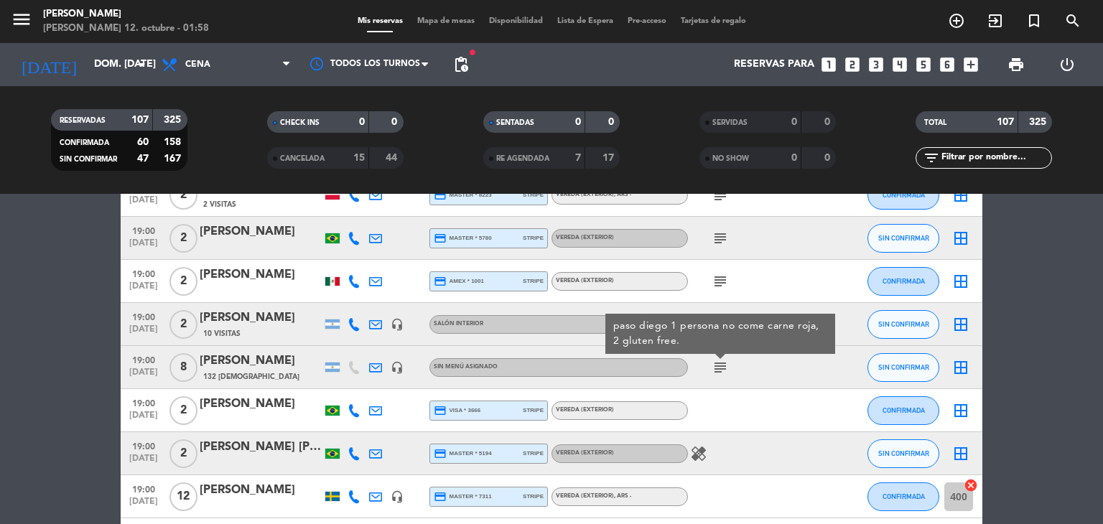
drag, startPoint x: 132, startPoint y: 360, endPoint x: 292, endPoint y: 367, distance: 159.6
click at [292, 367] on div "19:00 [DATE] 8 [PERSON_NAME] 132 Visitas headset_mic Sin menú asignado subject …" at bounding box center [552, 367] width 862 height 43
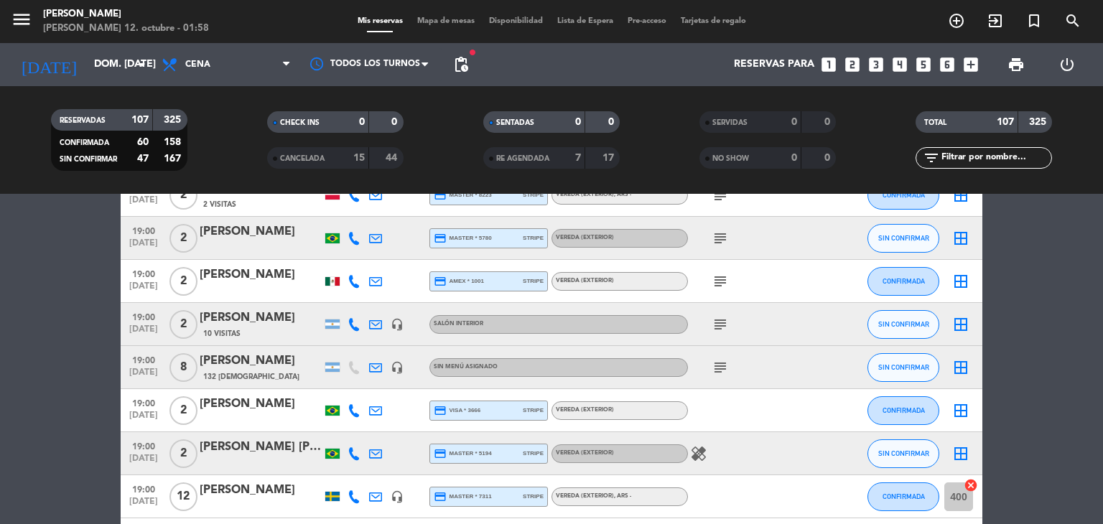
click at [718, 368] on icon "subject" at bounding box center [720, 367] width 17 height 17
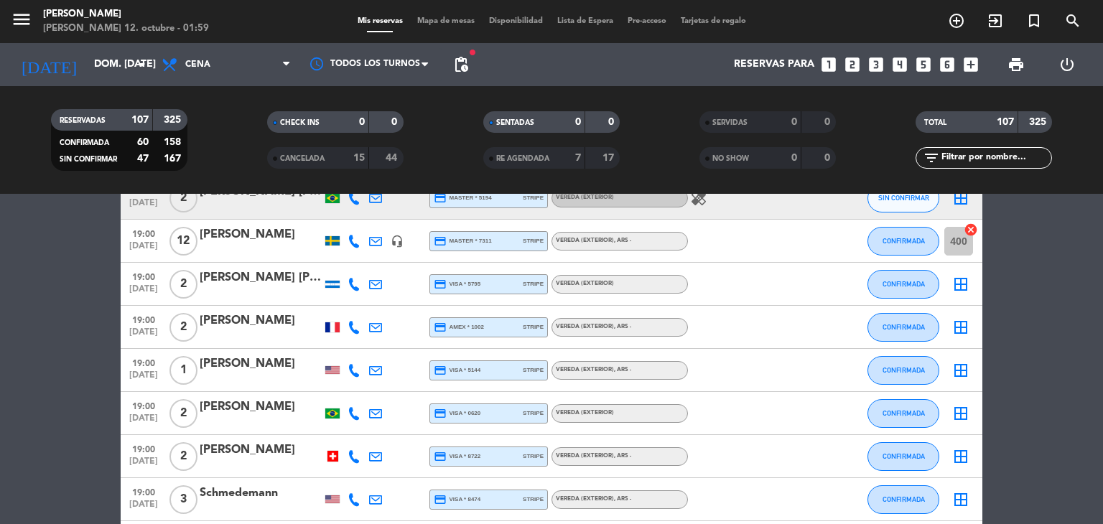
scroll to position [1207, 0]
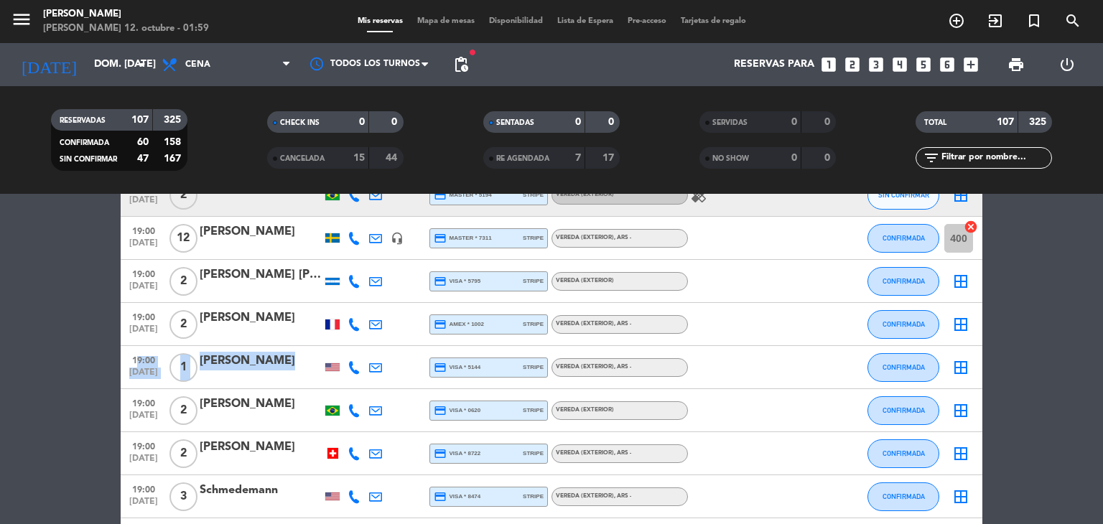
drag, startPoint x: 131, startPoint y: 362, endPoint x: 293, endPoint y: 374, distance: 162.7
click at [293, 374] on div "19:00 [DATE] 1 [PERSON_NAME] credit_card visa * 5144 stripe Vereda (EXTERIOR) ,…" at bounding box center [552, 367] width 862 height 43
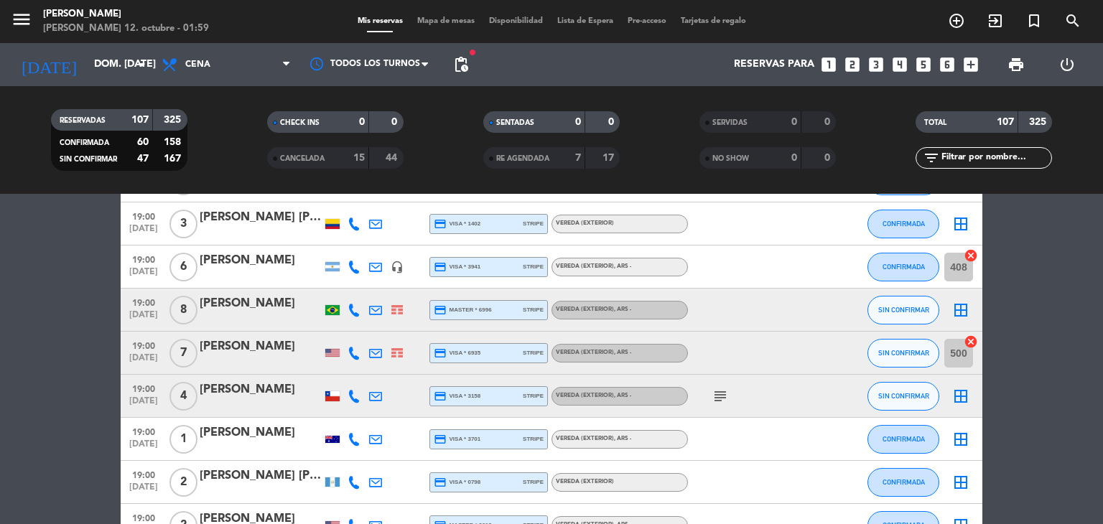
scroll to position [1552, 0]
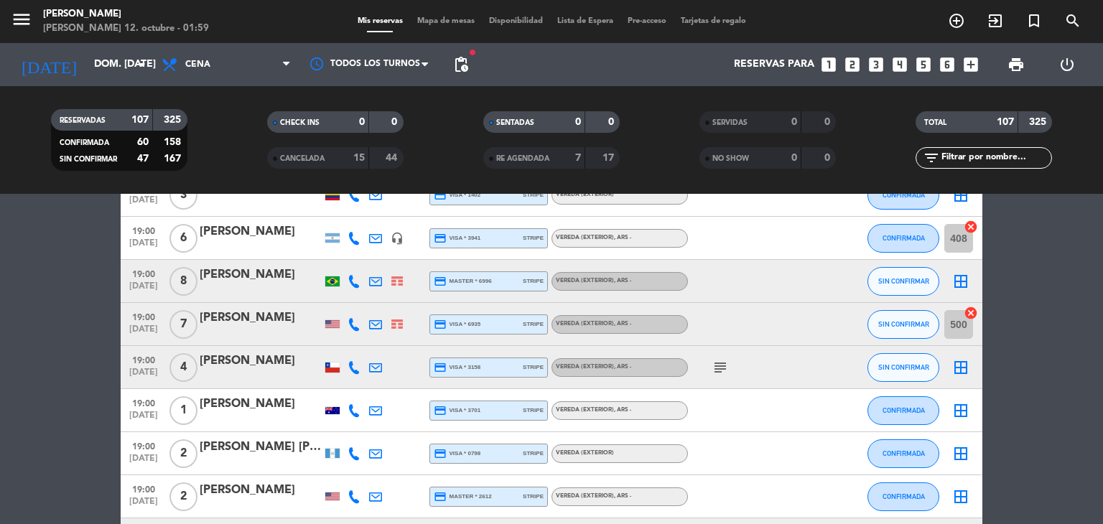
click at [721, 366] on icon "subject" at bounding box center [720, 367] width 17 height 17
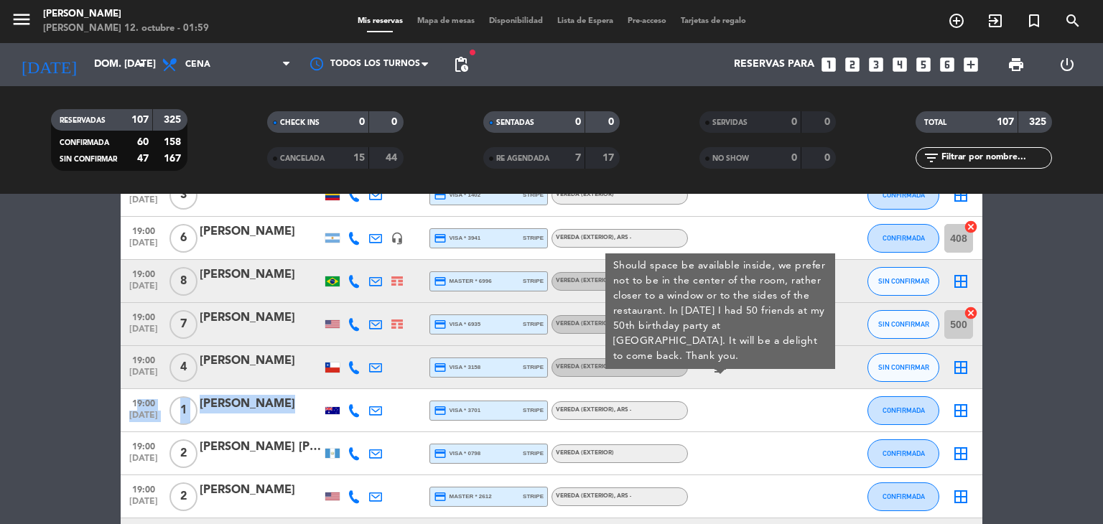
drag, startPoint x: 127, startPoint y: 404, endPoint x: 290, endPoint y: 417, distance: 163.6
click at [290, 417] on div "19:00 [DATE] 1 [PERSON_NAME] credit_card visa * 3701 stripe Vereda (EXTERIOR) ,…" at bounding box center [552, 410] width 862 height 43
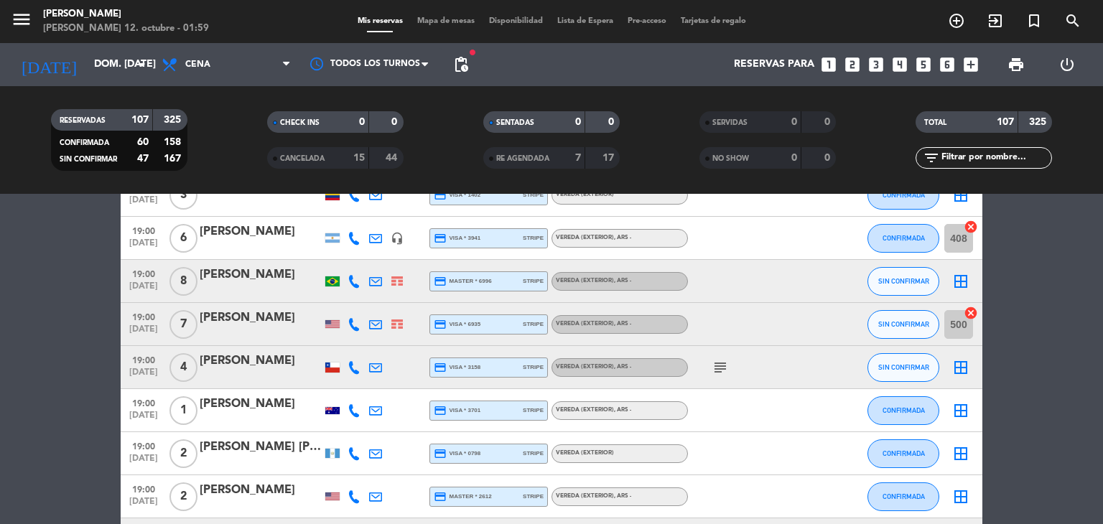
click at [330, 412] on div at bounding box center [332, 410] width 14 height 7
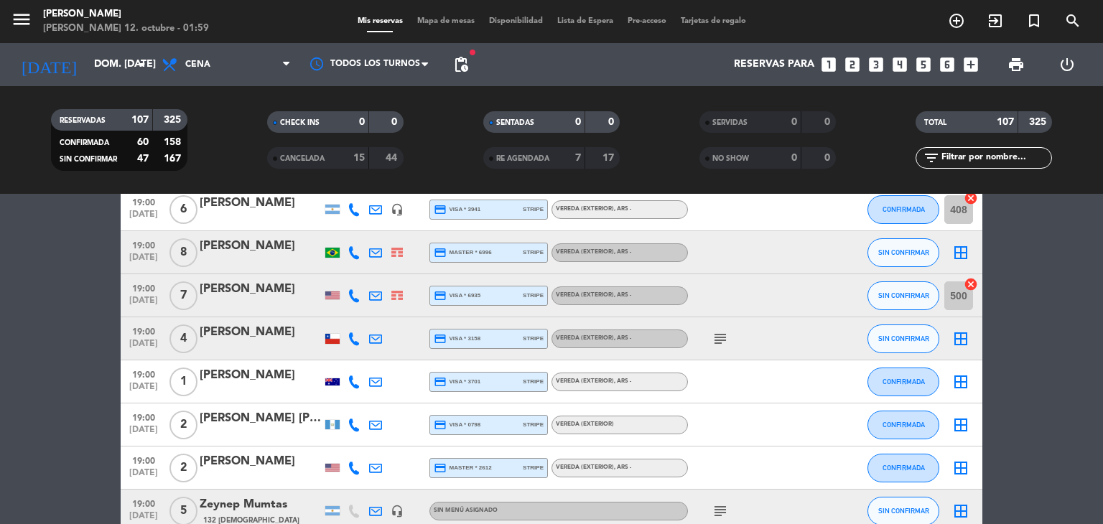
scroll to position [1753, 0]
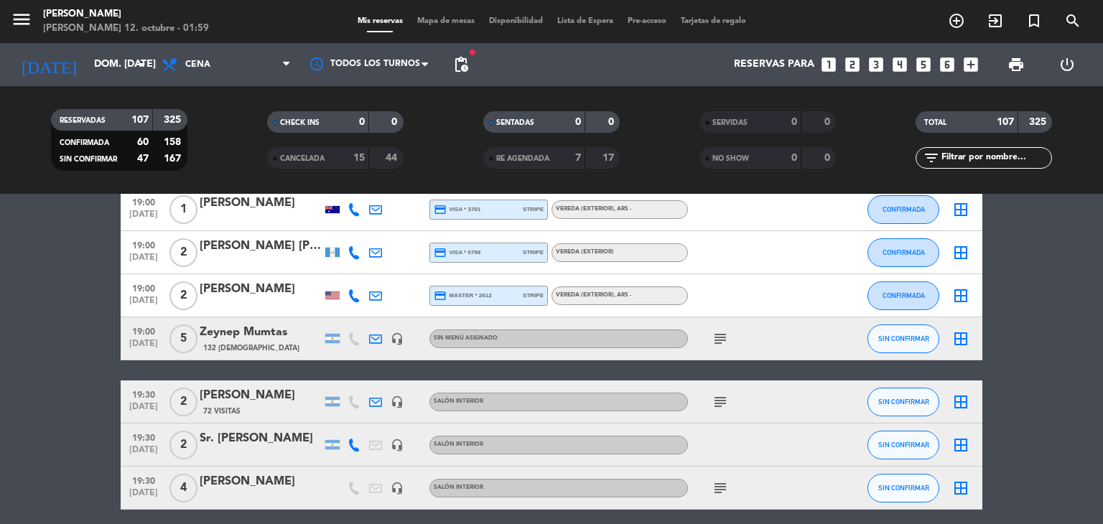
click at [720, 338] on icon "subject" at bounding box center [720, 338] width 17 height 17
drag, startPoint x: 126, startPoint y: 334, endPoint x: 296, endPoint y: 341, distance: 169.7
click at [296, 341] on div "19:00 [DATE] 5 Zeynep Mumtas 132 Visitas headset_mic Sin menú asignado subject …" at bounding box center [552, 338] width 862 height 43
drag, startPoint x: 129, startPoint y: 394, endPoint x: 309, endPoint y: 387, distance: 179.7
click at [309, 387] on div "19:30 [DATE] 2 [PERSON_NAME] 72 Visitas headset_mic Salón interior subject SIN …" at bounding box center [552, 402] width 862 height 43
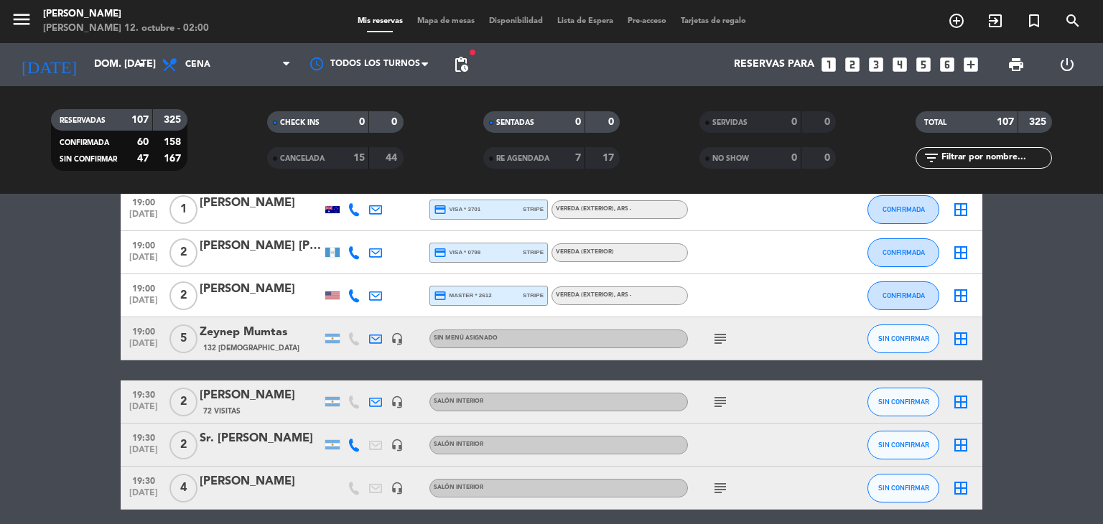
click at [724, 397] on icon "subject" at bounding box center [720, 402] width 17 height 17
click at [249, 451] on div at bounding box center [261, 454] width 122 height 11
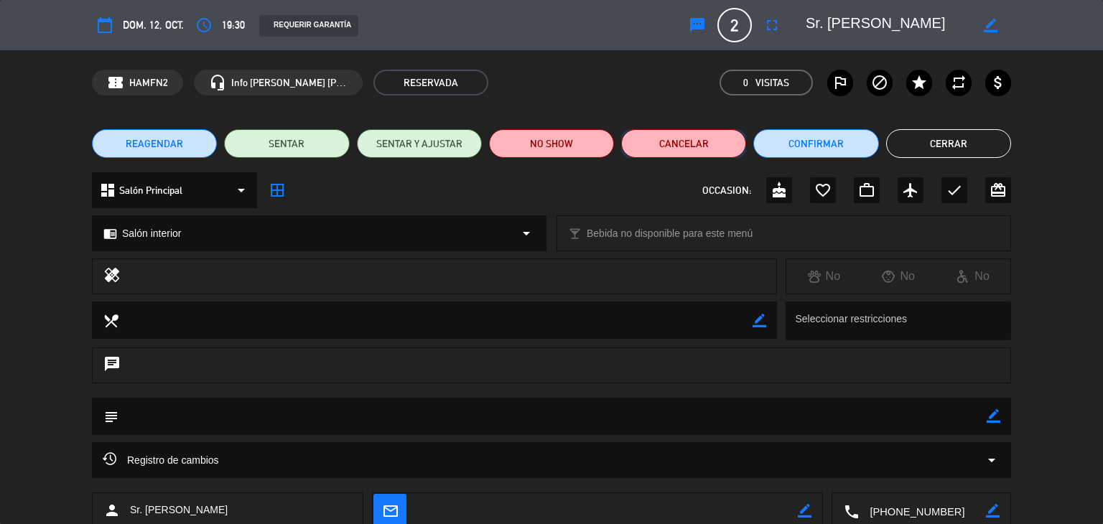
click at [719, 150] on button "Cancelar" at bounding box center [683, 143] width 125 height 29
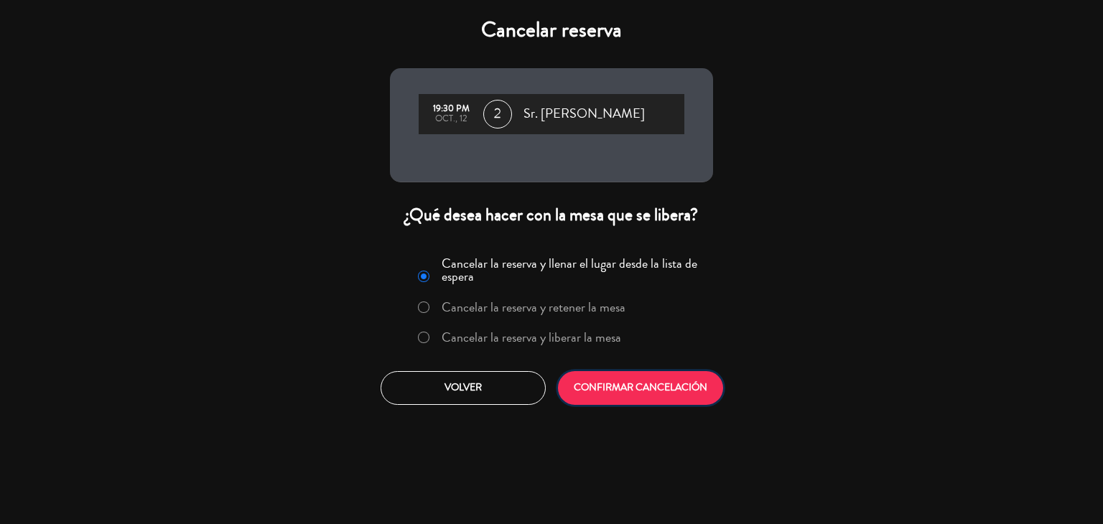
click at [634, 383] on button "CONFIRMAR CANCELACIÓN" at bounding box center [640, 388] width 165 height 34
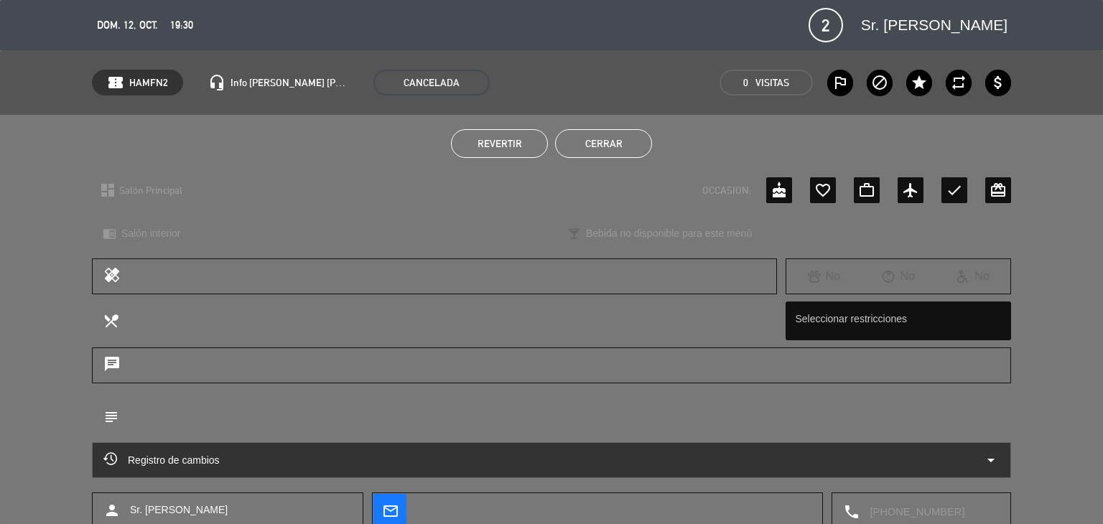
click at [603, 153] on button "Cerrar" at bounding box center [603, 143] width 97 height 29
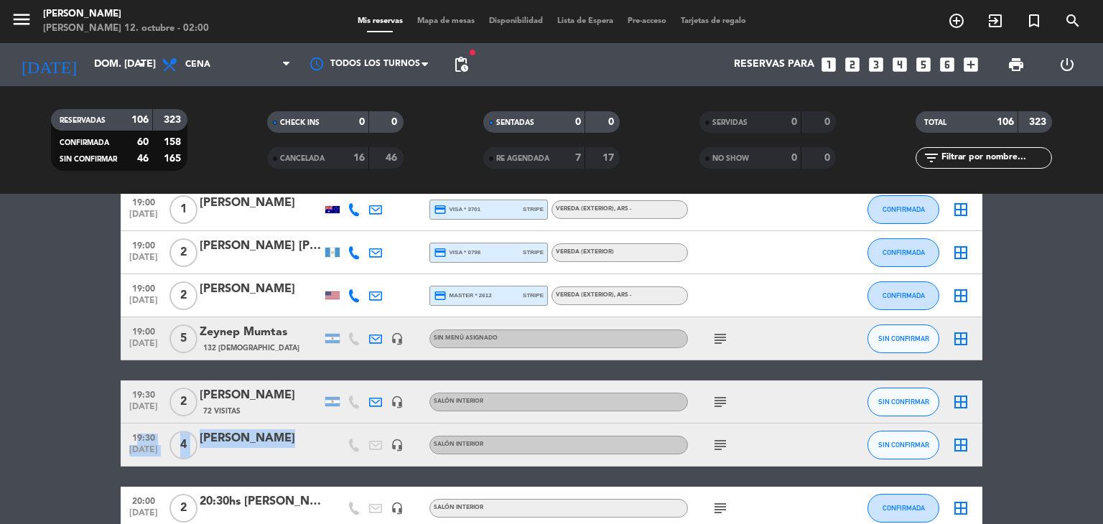
drag, startPoint x: 127, startPoint y: 438, endPoint x: 267, endPoint y: 451, distance: 140.7
click at [267, 451] on div "19:30 [DATE] 4 [PERSON_NAME] headset_mic Salón interior subject SIN CONFIRMAR b…" at bounding box center [552, 445] width 862 height 43
click at [721, 449] on icon "subject" at bounding box center [720, 445] width 17 height 17
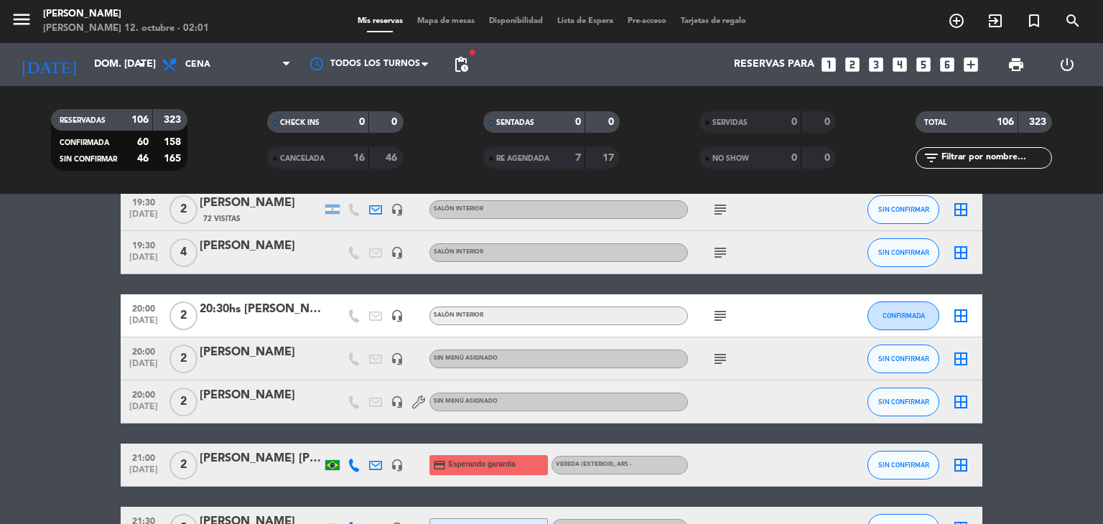
scroll to position [1948, 0]
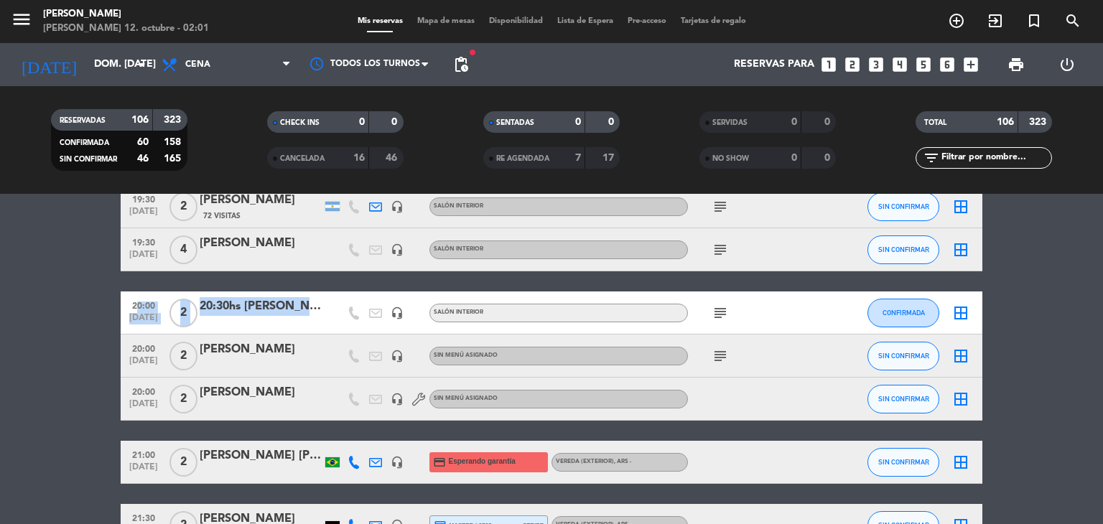
drag, startPoint x: 124, startPoint y: 304, endPoint x: 348, endPoint y: 294, distance: 224.3
click at [348, 294] on div "20:00 [DATE] 2 20:30hs [PERSON_NAME] headset_mic Salón interior subject CONFIRM…" at bounding box center [552, 313] width 862 height 43
click at [719, 317] on icon "subject" at bounding box center [720, 313] width 17 height 17
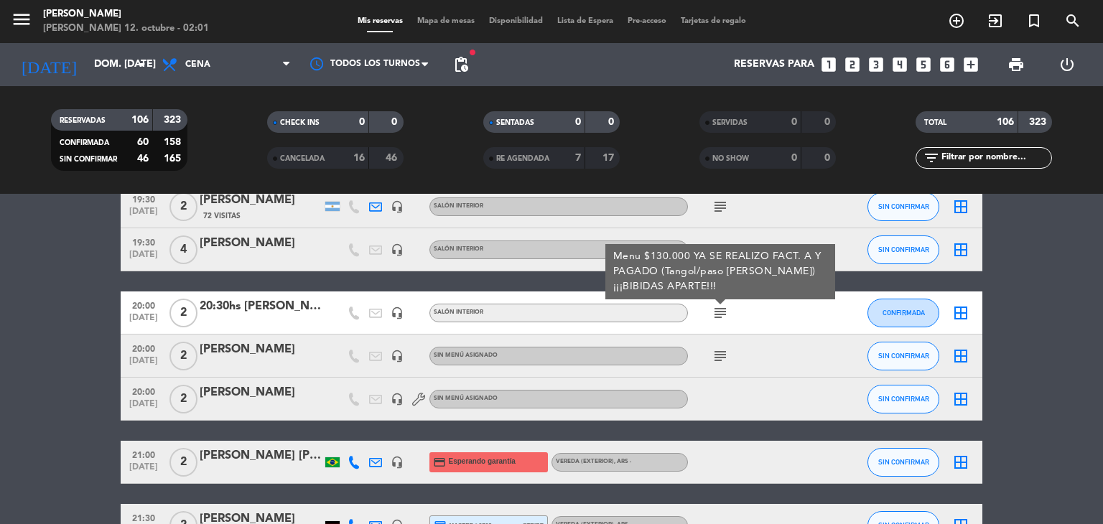
drag, startPoint x: 132, startPoint y: 345, endPoint x: 300, endPoint y: 353, distance: 167.6
click at [300, 353] on div "20:00 [DATE] 2 [PERSON_NAME] headset_mic Sin menú asignado subject SIN CONFIRMA…" at bounding box center [552, 356] width 862 height 43
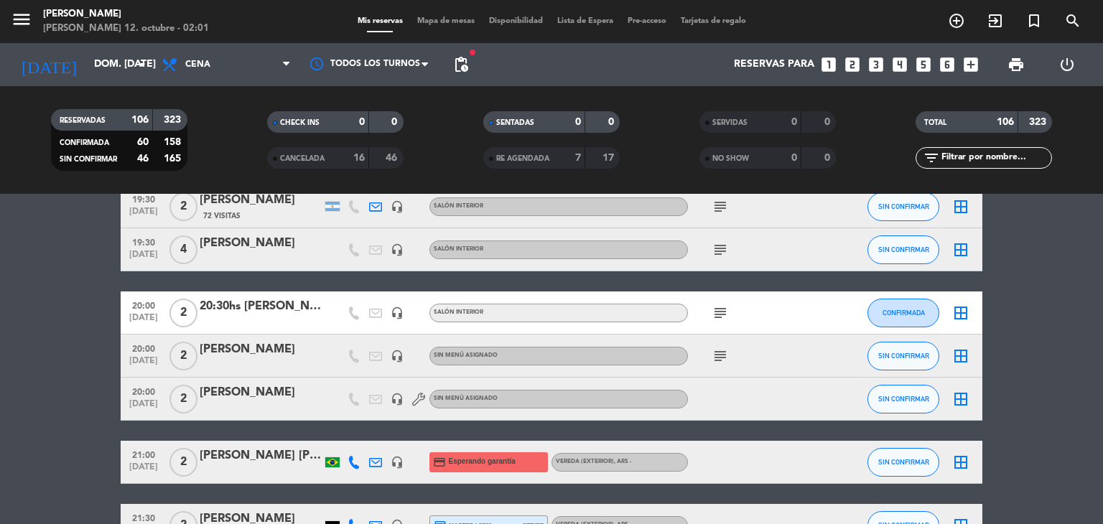
click at [720, 354] on icon "subject" at bounding box center [720, 356] width 17 height 17
drag, startPoint x: 130, startPoint y: 390, endPoint x: 300, endPoint y: 400, distance: 170.5
click at [300, 400] on div "20:00 [DATE] 2 [PERSON_NAME] headset_mic Sin menú asignado SIN CONFIRMAR border…" at bounding box center [552, 399] width 862 height 43
drag, startPoint x: 131, startPoint y: 453, endPoint x: 323, endPoint y: 472, distance: 192.0
click at [323, 472] on div "21:00 [DATE] 2 [PERSON_NAME] [PERSON_NAME] headset_mic credit_card Esperando ga…" at bounding box center [552, 462] width 862 height 43
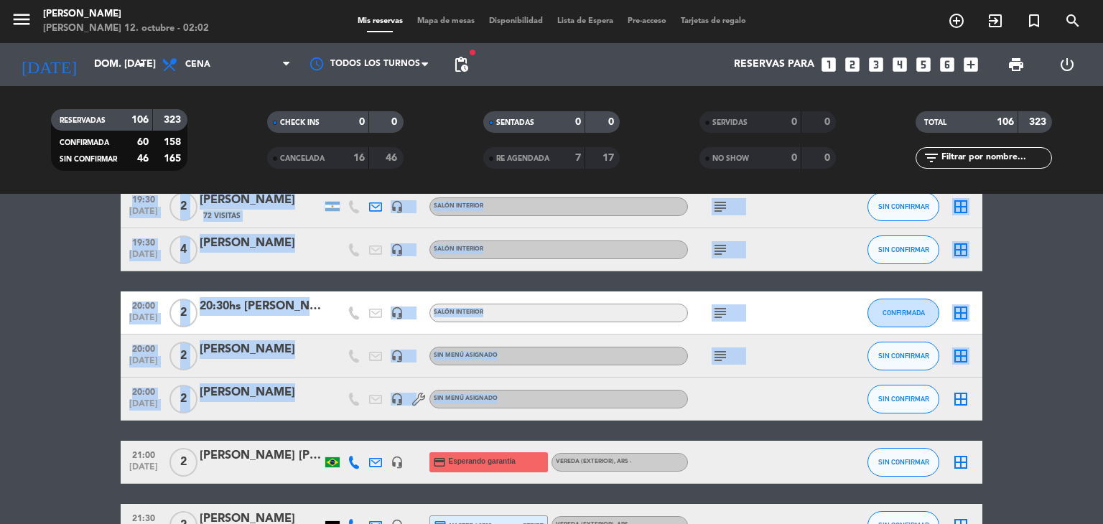
drag, startPoint x: 60, startPoint y: 439, endPoint x: 726, endPoint y: 376, distance: 669.5
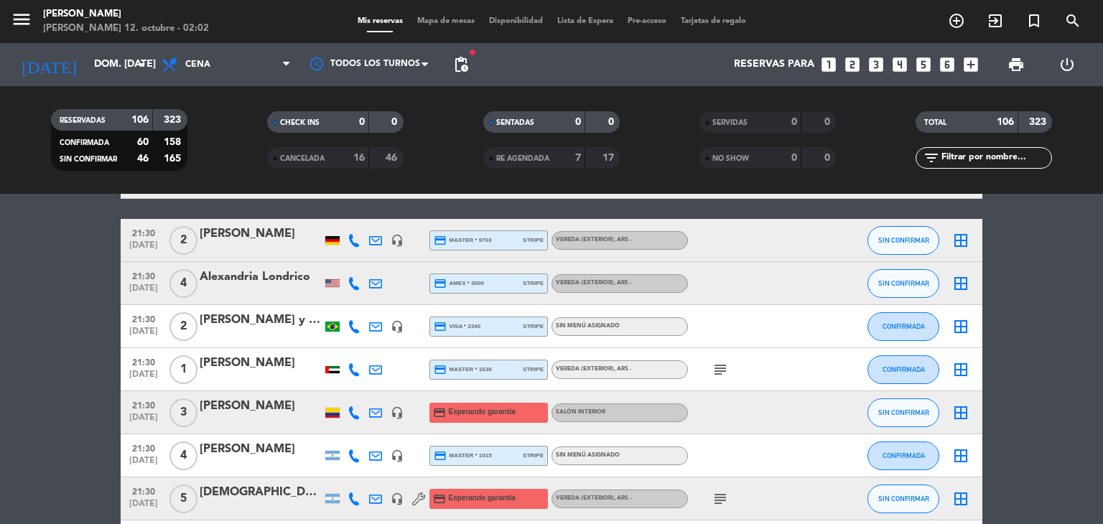
scroll to position [2207, 0]
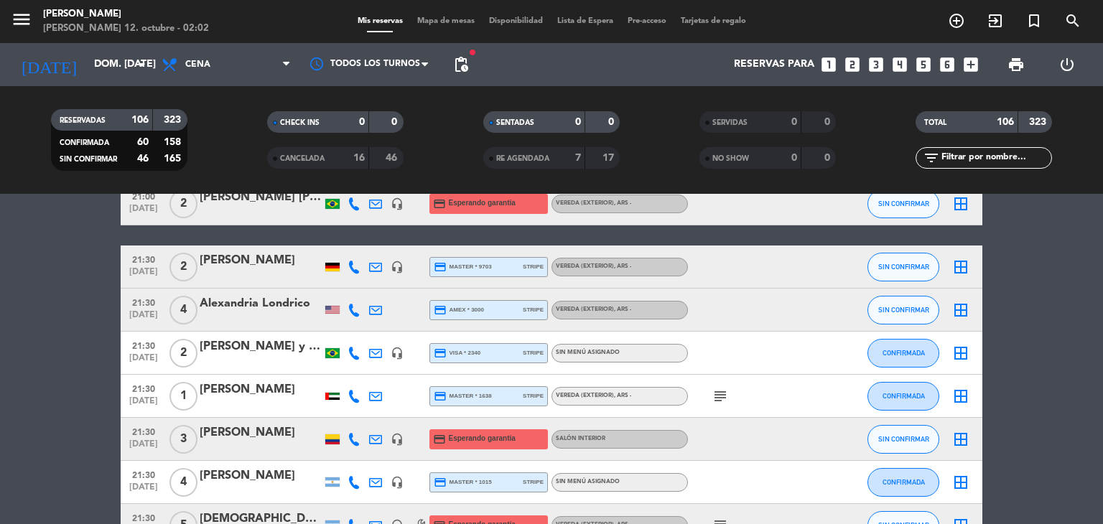
click at [723, 398] on icon "subject" at bounding box center [720, 396] width 17 height 17
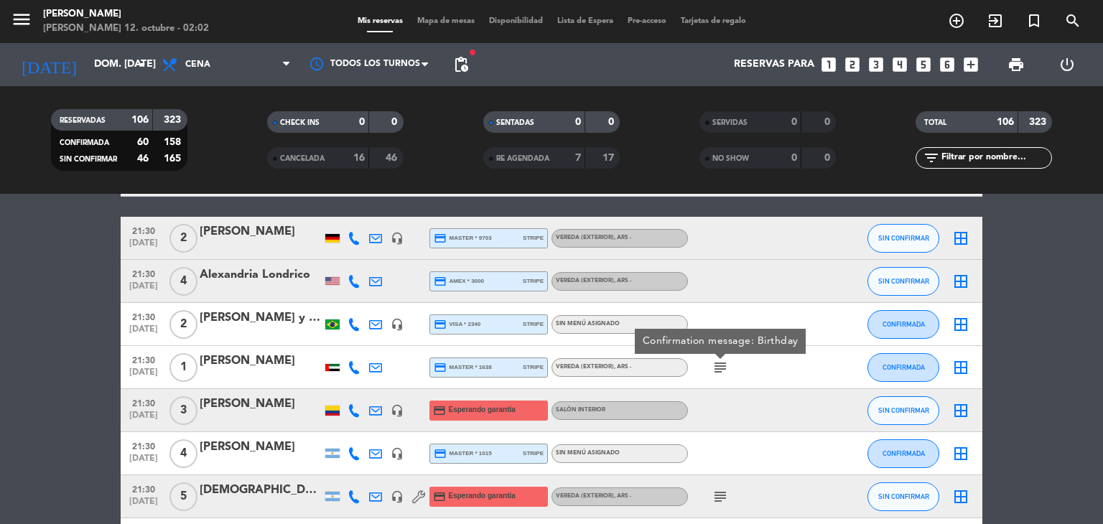
drag, startPoint x: 126, startPoint y: 360, endPoint x: 313, endPoint y: 360, distance: 186.8
click at [313, 360] on div "21:30 [DATE] 1 [PERSON_NAME] credit_card master * 1638 stripe Vereda (EXTERIOR)…" at bounding box center [552, 367] width 862 height 43
click at [330, 364] on div at bounding box center [332, 367] width 14 height 7
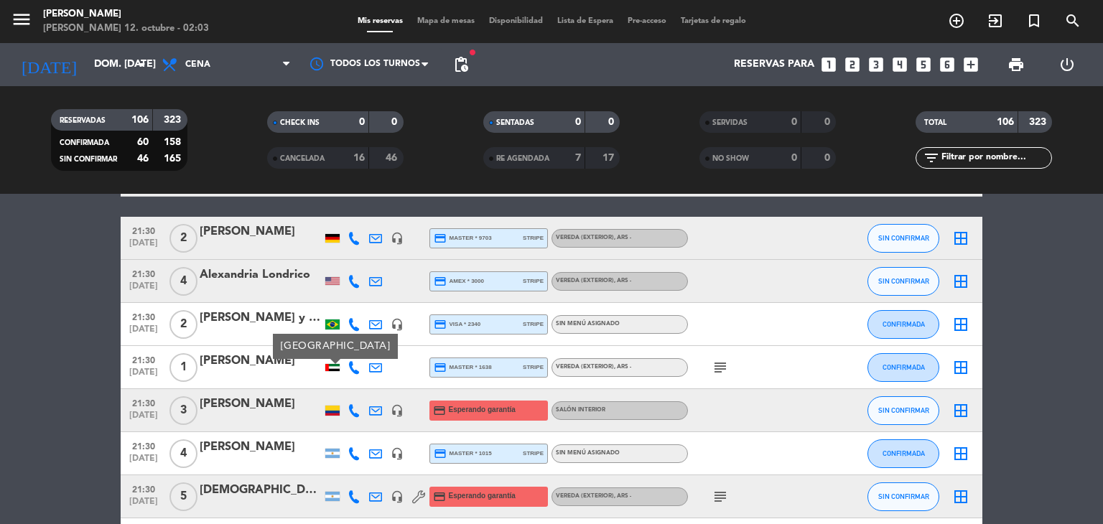
click at [75, 432] on bookings-row "19:00 [DATE] 2 [PERSON_NAME] headset_mic Salón interior subject SIN CONFIRMAR b…" at bounding box center [551, 379] width 1103 height 4709
click at [328, 366] on div at bounding box center [332, 367] width 14 height 7
click at [725, 366] on icon "subject" at bounding box center [720, 367] width 17 height 17
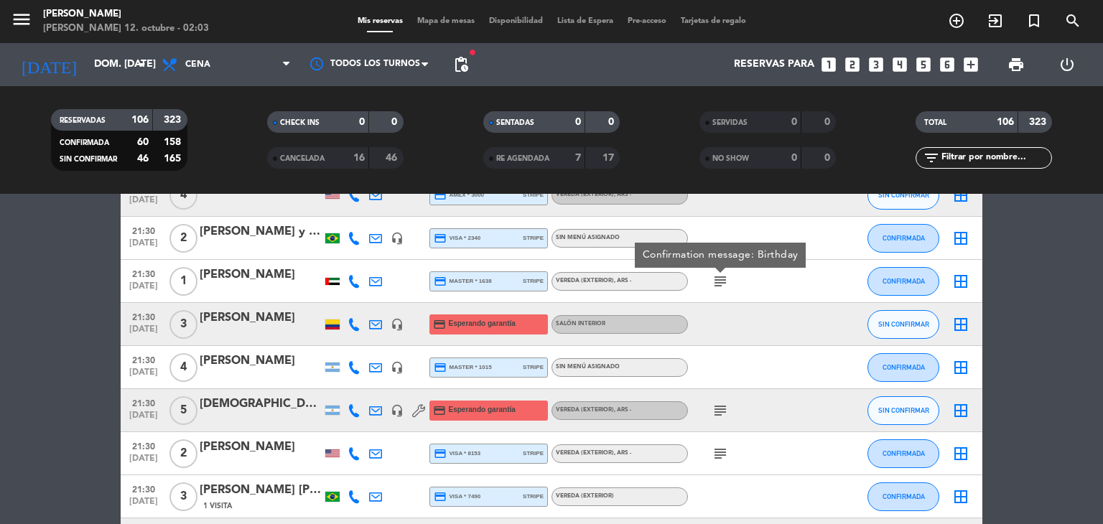
scroll to position [2350, 0]
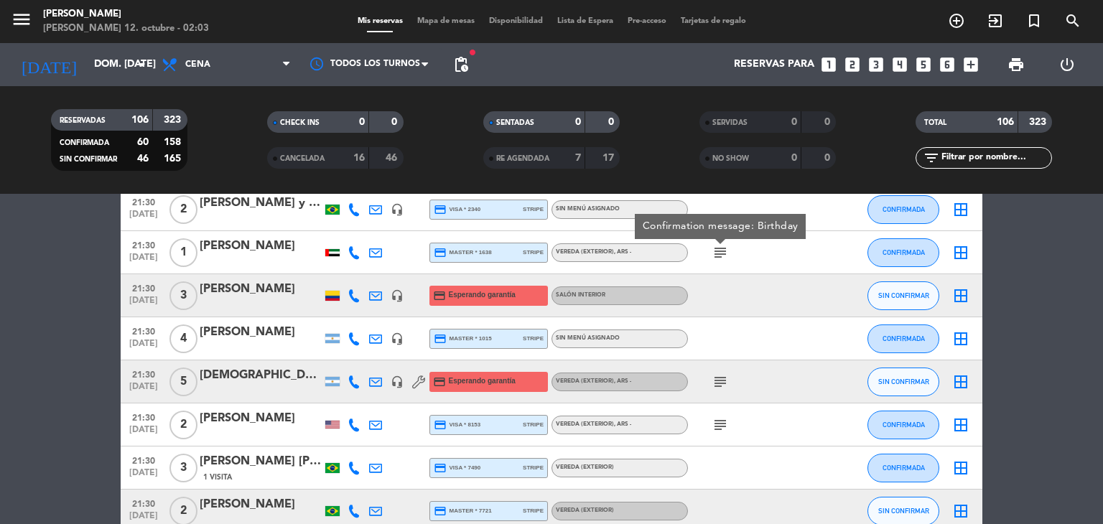
click at [718, 386] on icon "subject" at bounding box center [720, 382] width 17 height 17
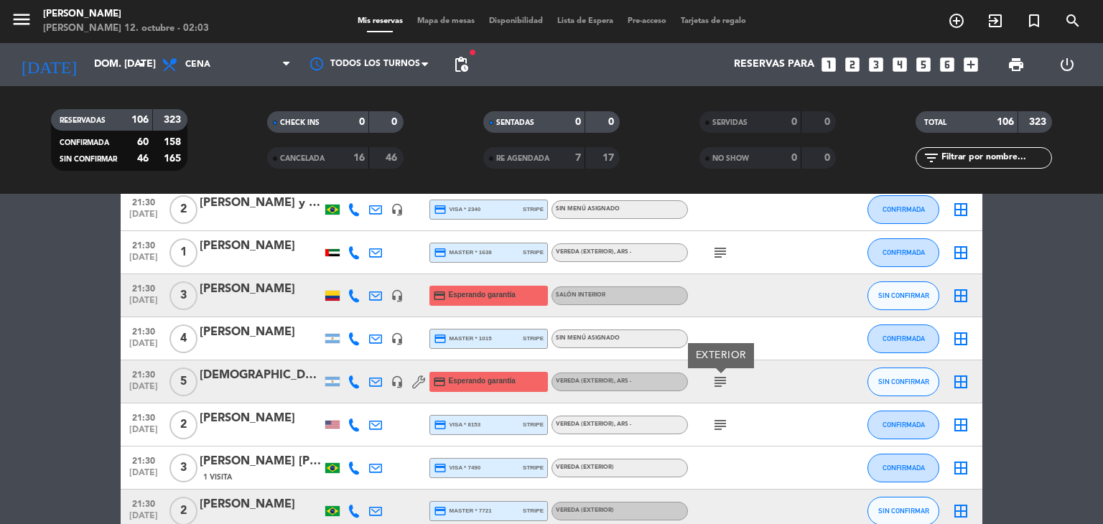
click at [720, 425] on icon "subject" at bounding box center [720, 425] width 17 height 17
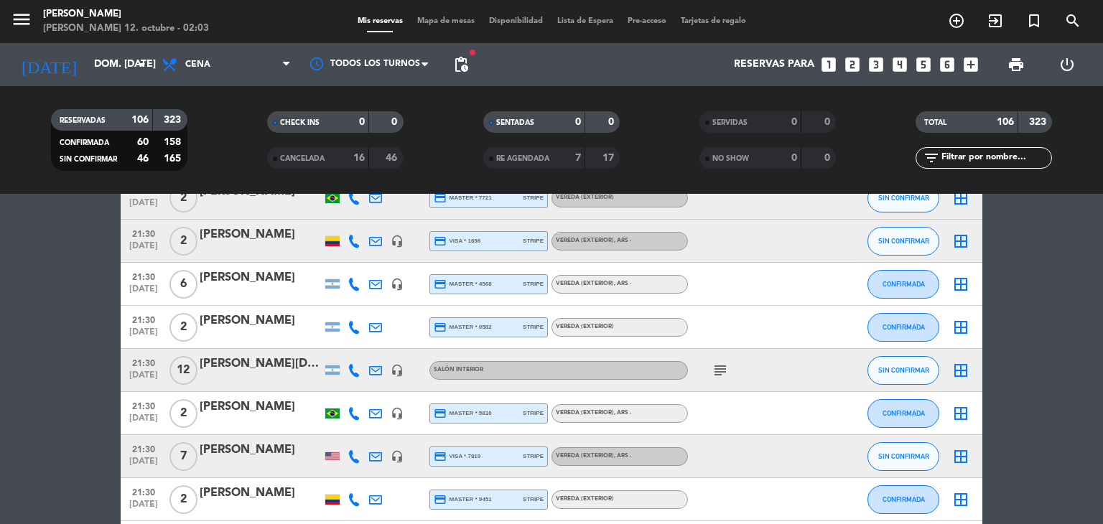
scroll to position [2666, 0]
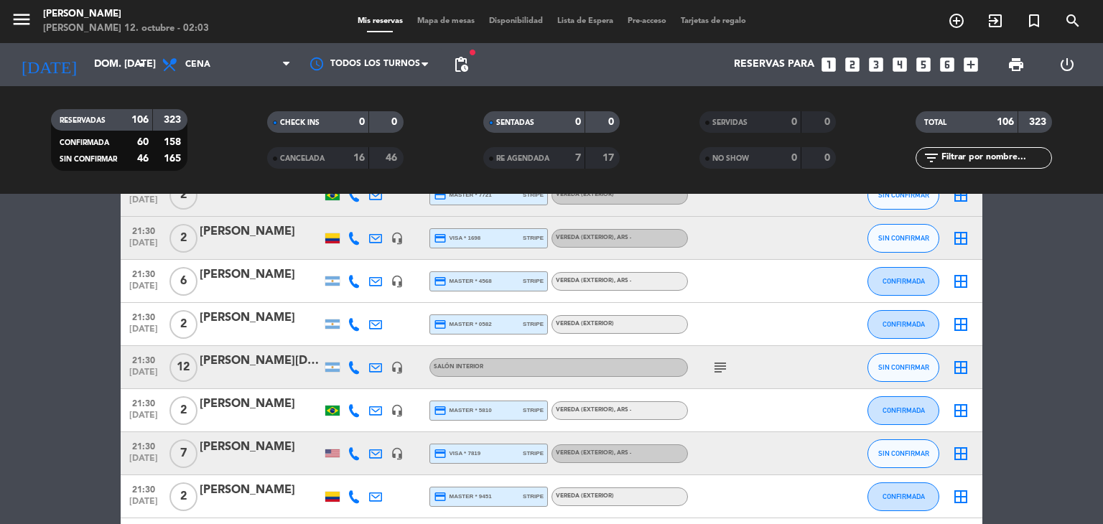
click at [724, 370] on icon "subject" at bounding box center [720, 367] width 17 height 17
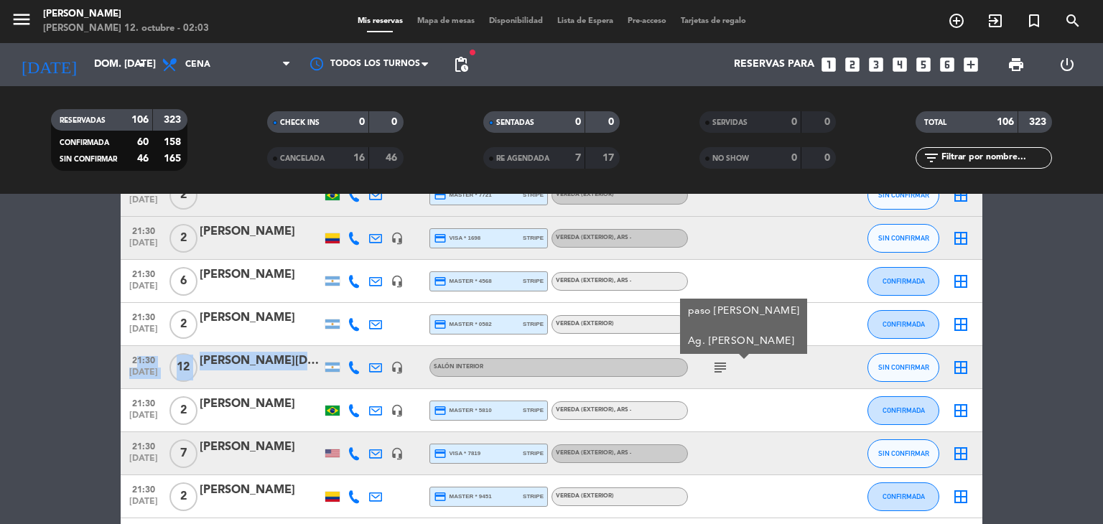
drag, startPoint x: 126, startPoint y: 361, endPoint x: 309, endPoint y: 374, distance: 182.9
click at [309, 374] on div "21:30 [DATE] [PERSON_NAME] headset_mic Salón interior subject paso [PERSON_NAME…" at bounding box center [552, 367] width 862 height 43
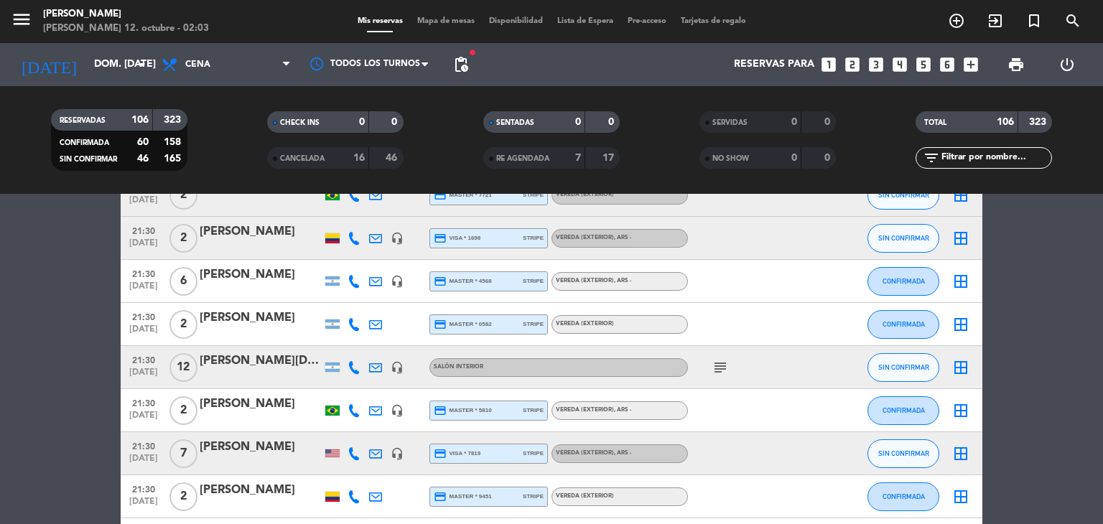
click at [724, 437] on div at bounding box center [752, 453] width 129 height 42
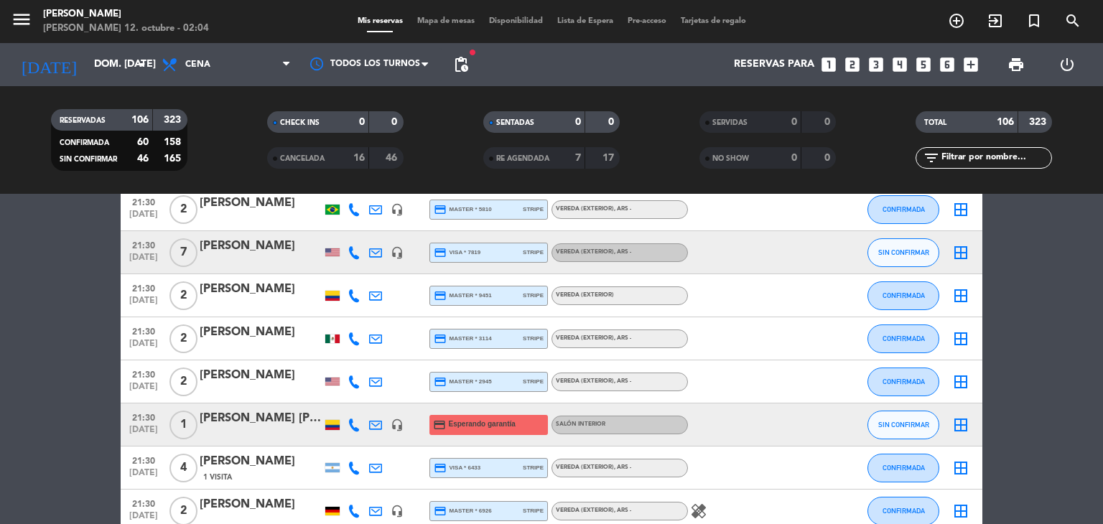
scroll to position [2896, 0]
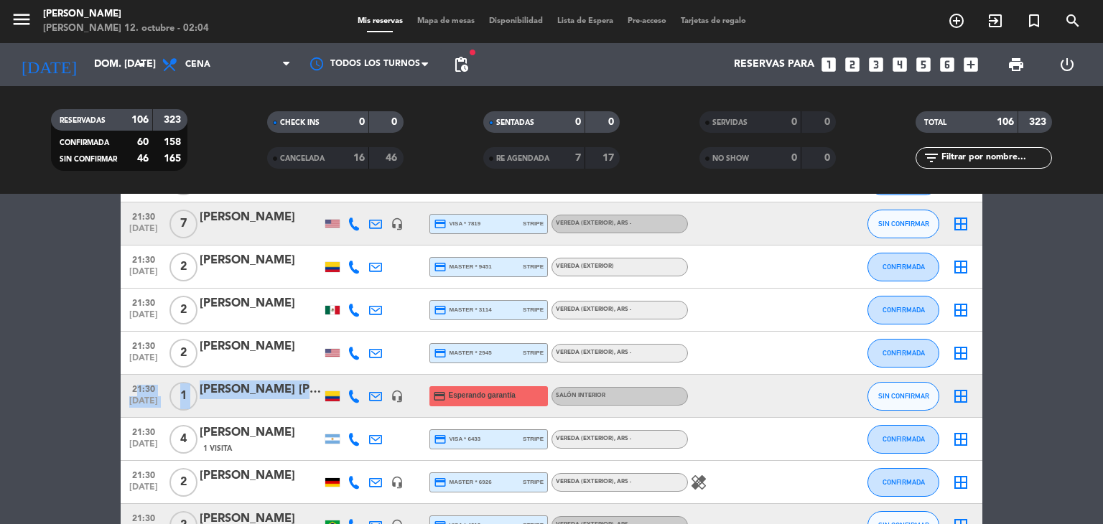
drag, startPoint x: 124, startPoint y: 383, endPoint x: 307, endPoint y: 387, distance: 183.2
click at [307, 387] on div "21:30 [DATE] 1 [PERSON_NAME] [PERSON_NAME] headset_mic credit_card Esperando ga…" at bounding box center [552, 396] width 862 height 43
click at [339, 391] on div at bounding box center [332, 396] width 14 height 10
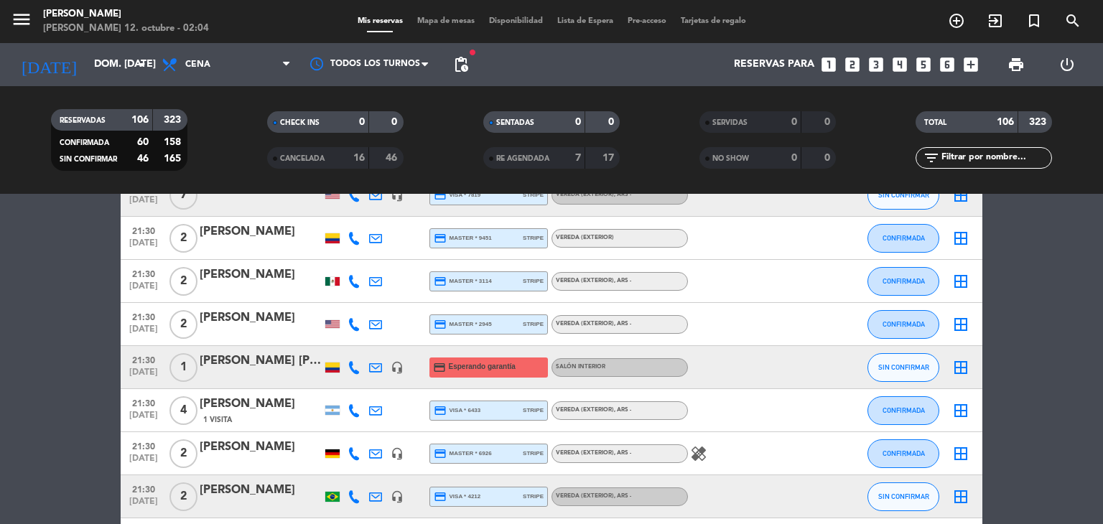
scroll to position [3155, 0]
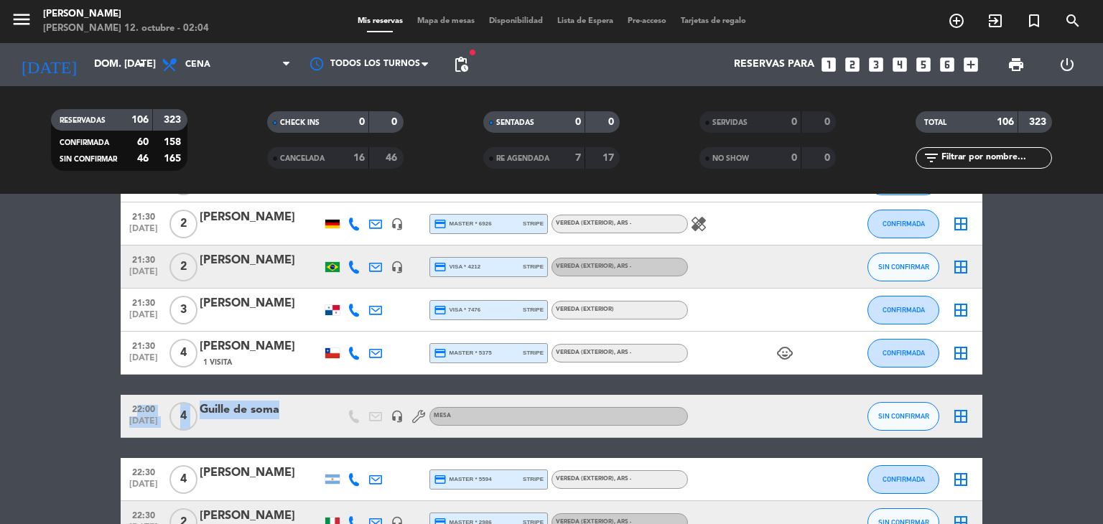
drag, startPoint x: 129, startPoint y: 405, endPoint x: 272, endPoint y: 422, distance: 144.0
click at [272, 422] on div "22:00 [DATE] 4 Guille de soma headset_mic Mesa SIN CONFIRMAR border_all" at bounding box center [552, 416] width 862 height 43
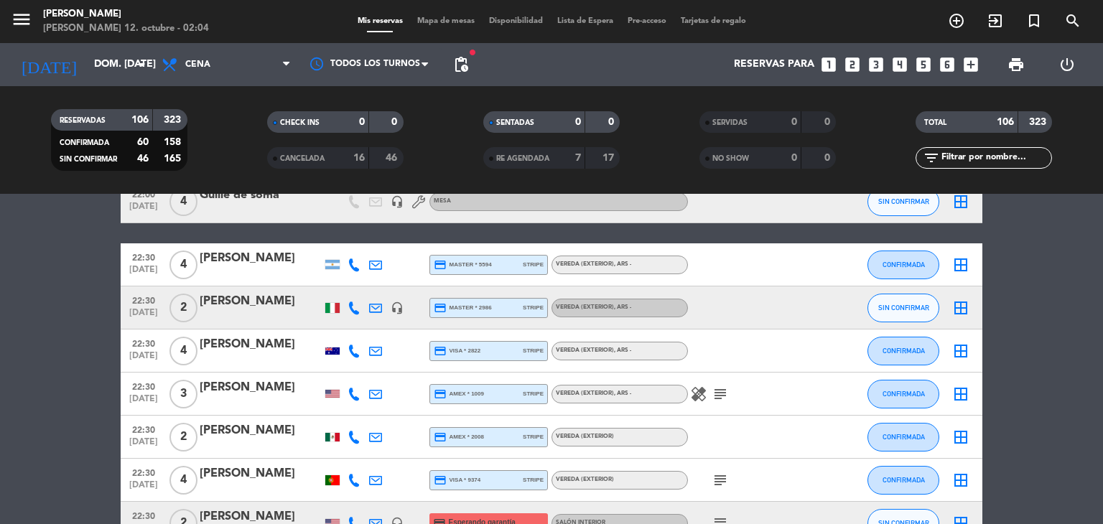
scroll to position [3413, 0]
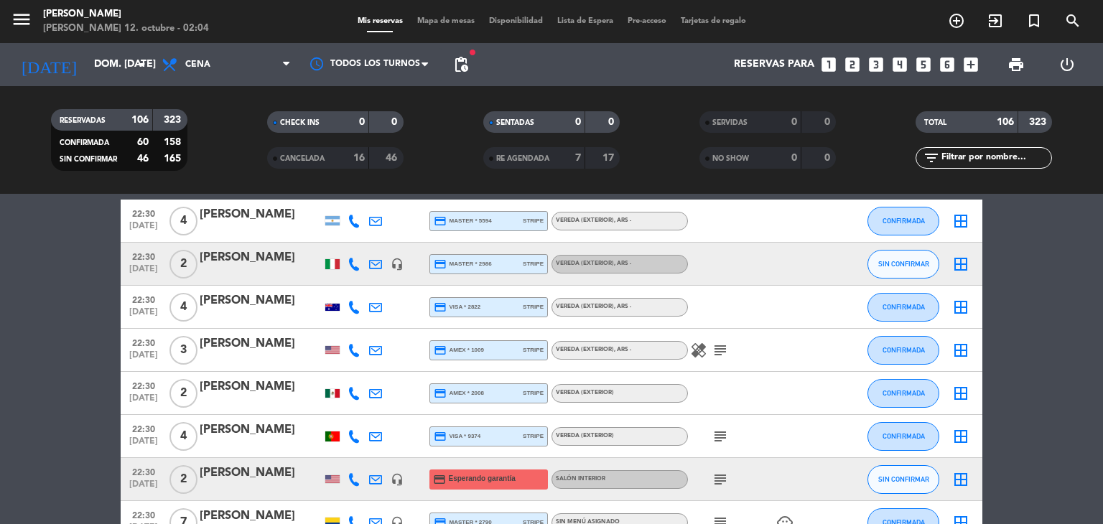
click at [723, 345] on icon "subject" at bounding box center [720, 350] width 17 height 17
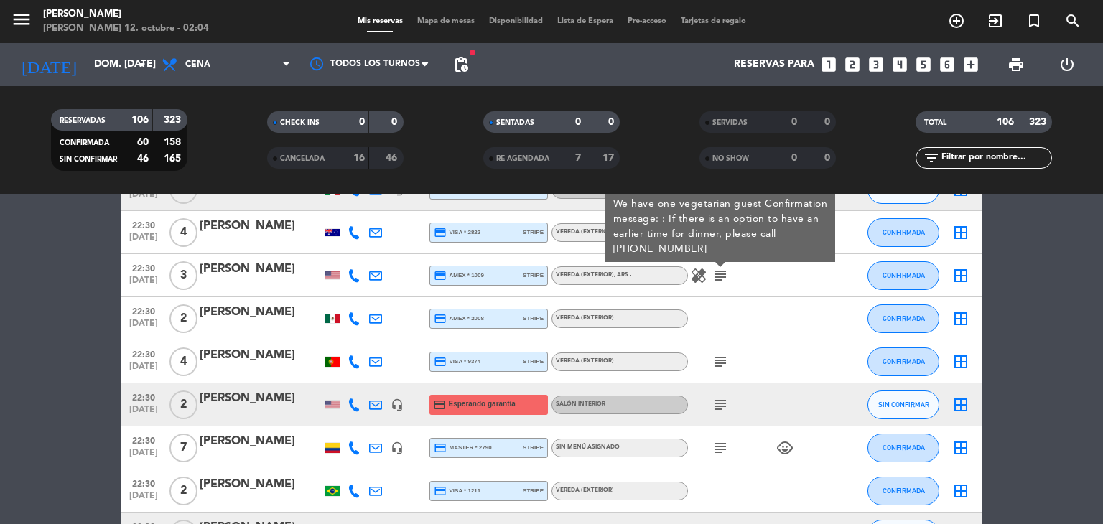
scroll to position [3500, 0]
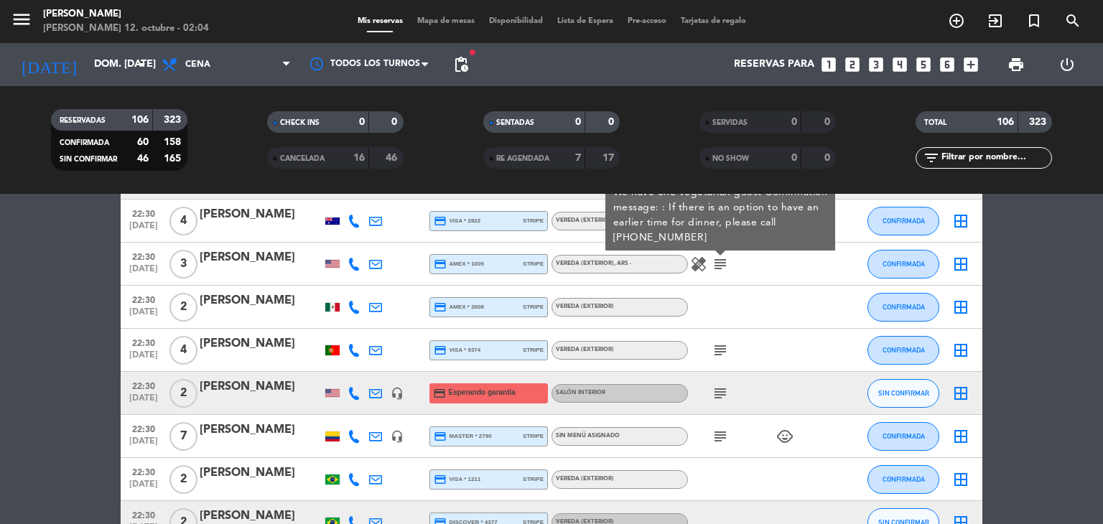
click at [723, 345] on icon "subject" at bounding box center [720, 350] width 17 height 17
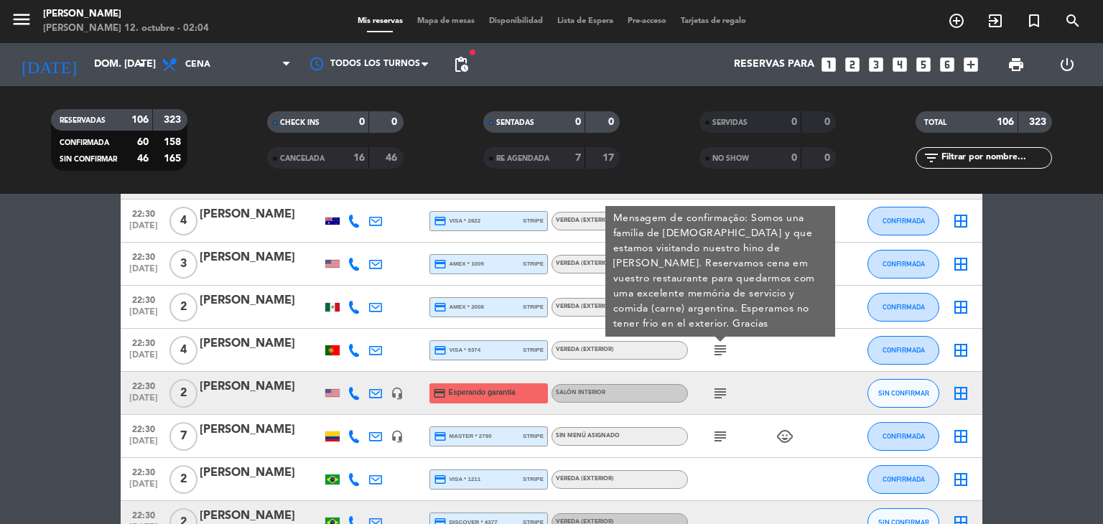
click at [718, 381] on div "subject" at bounding box center [752, 393] width 129 height 42
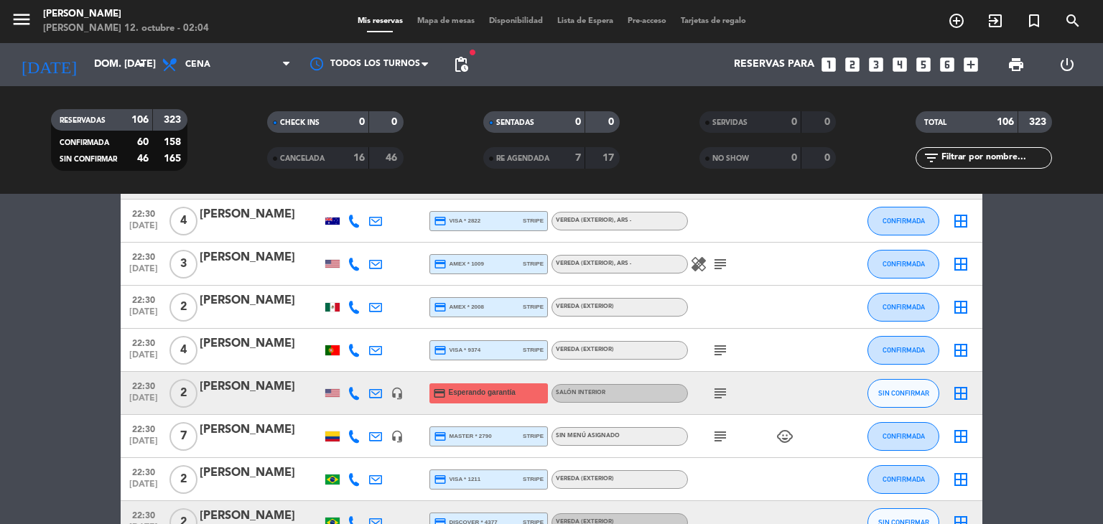
click at [719, 387] on icon "subject" at bounding box center [720, 393] width 17 height 17
click at [721, 437] on icon "subject" at bounding box center [720, 436] width 17 height 17
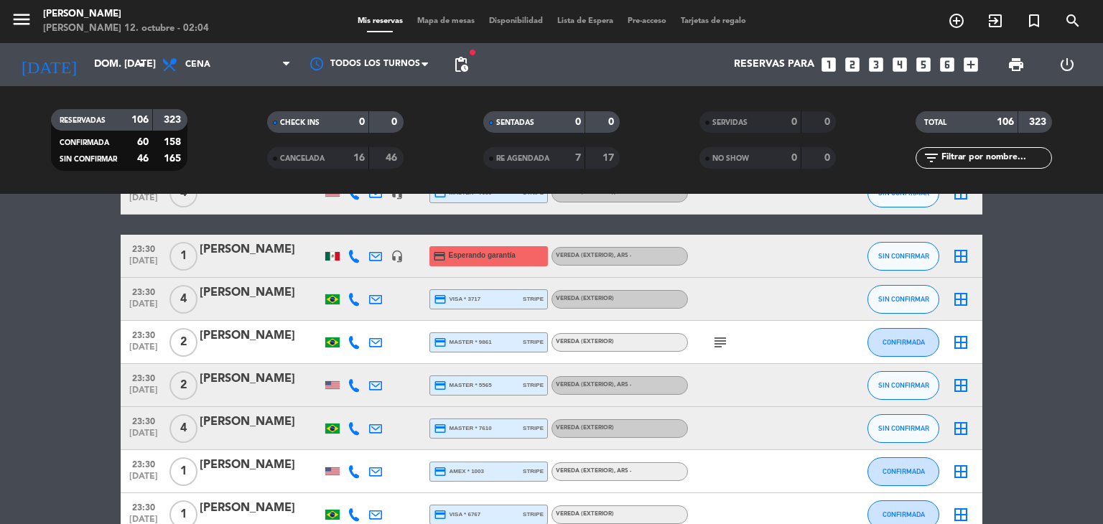
scroll to position [4132, 0]
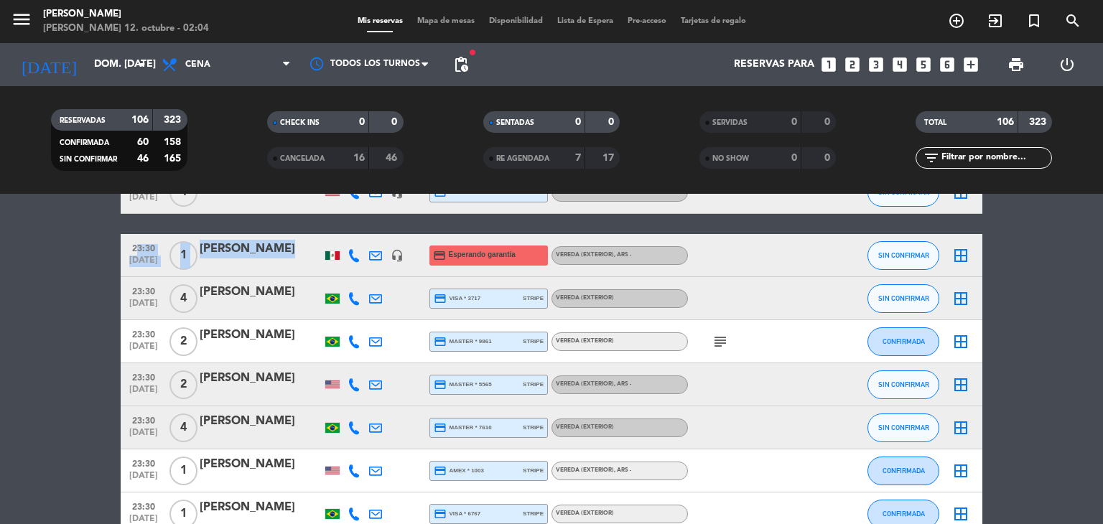
drag, startPoint x: 126, startPoint y: 249, endPoint x: 262, endPoint y: 265, distance: 136.7
click at [262, 265] on div "23:30 [DATE] 1 [PERSON_NAME] headset_mic credit_card Esperando garantía Vereda …" at bounding box center [552, 255] width 862 height 43
click at [338, 255] on div at bounding box center [332, 255] width 14 height 9
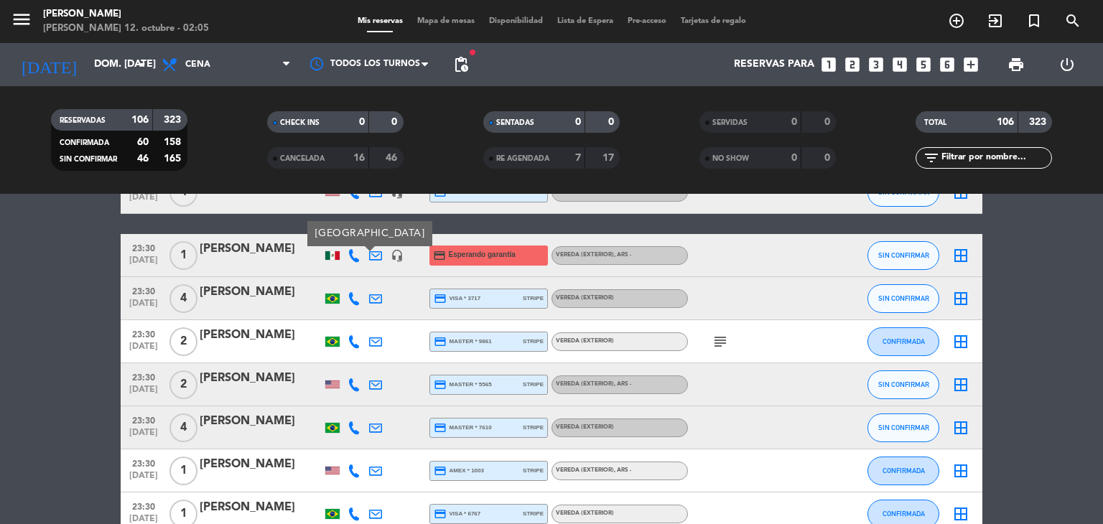
drag, startPoint x: 126, startPoint y: 463, endPoint x: 287, endPoint y: 468, distance: 161.0
click at [287, 468] on div "23:30 [DATE] 1 [PERSON_NAME] credit_card amex * 1003 stripe Vereda (EXTERIOR) ,…" at bounding box center [552, 471] width 862 height 43
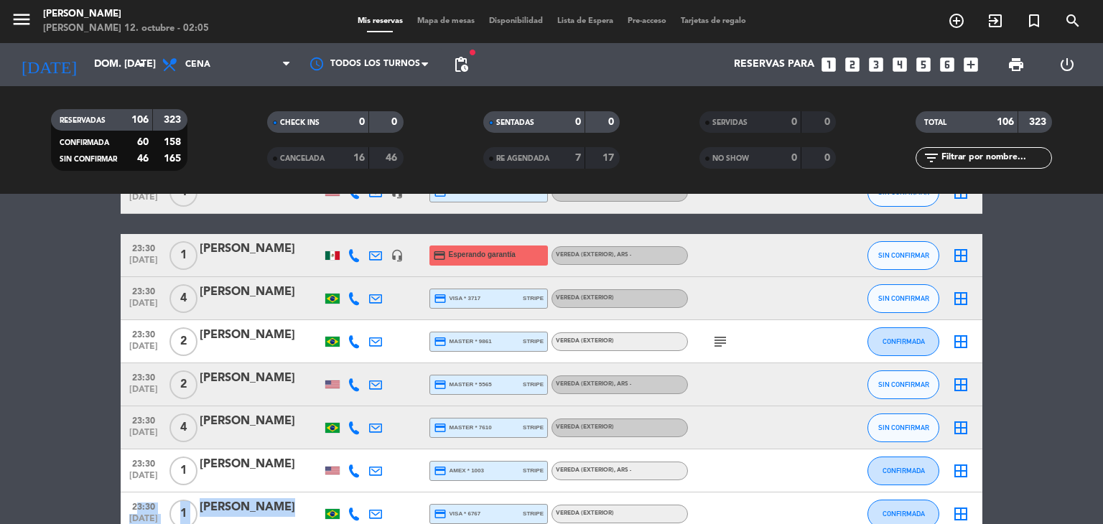
drag, startPoint x: 131, startPoint y: 504, endPoint x: 340, endPoint y: 511, distance: 209.2
click at [340, 511] on div "23:30 [DATE] 1 [PERSON_NAME] credit_card visa * 6767 stripe Vereda (EXTERIOR) C…" at bounding box center [552, 514] width 862 height 43
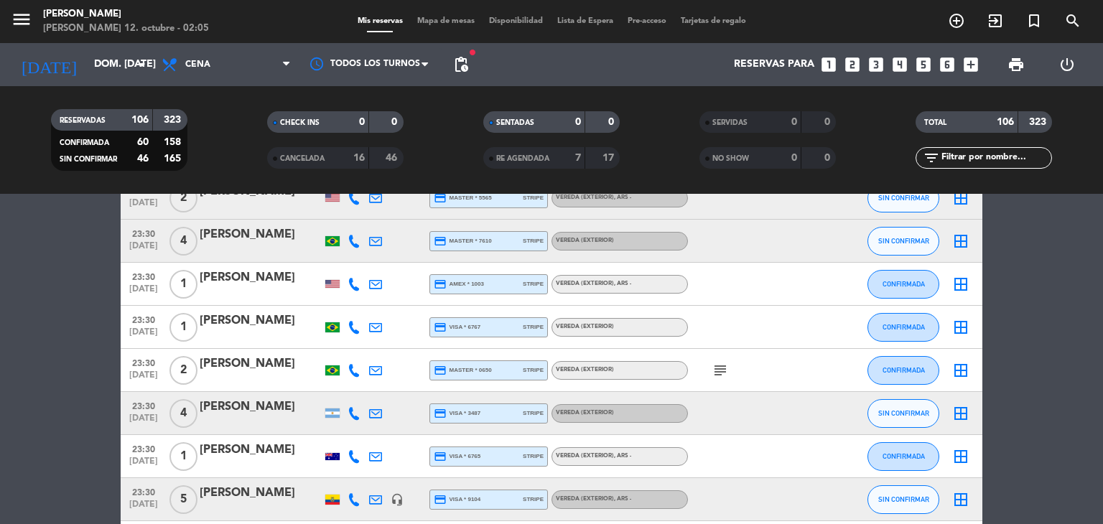
scroll to position [4361, 0]
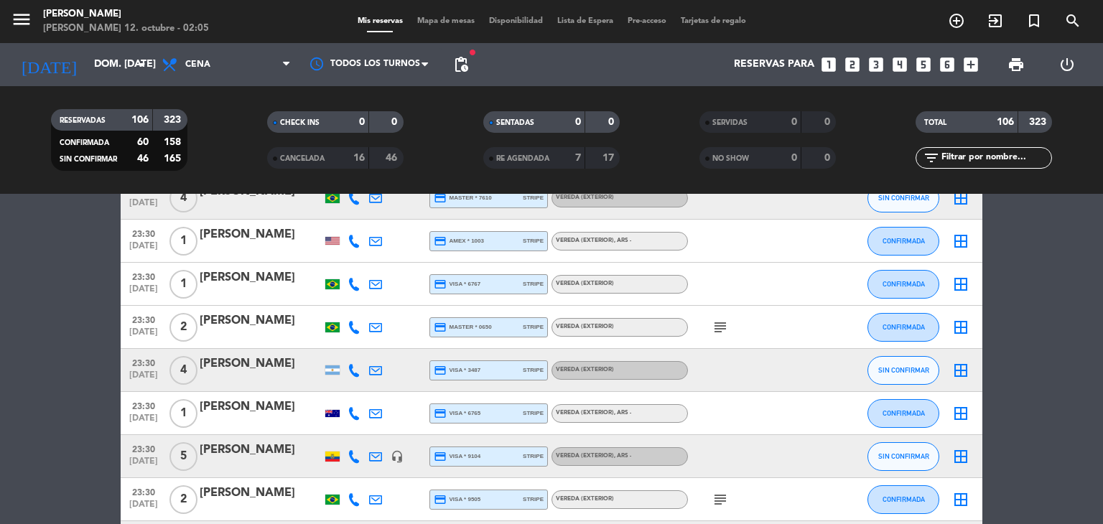
click at [720, 326] on icon "subject" at bounding box center [720, 327] width 17 height 17
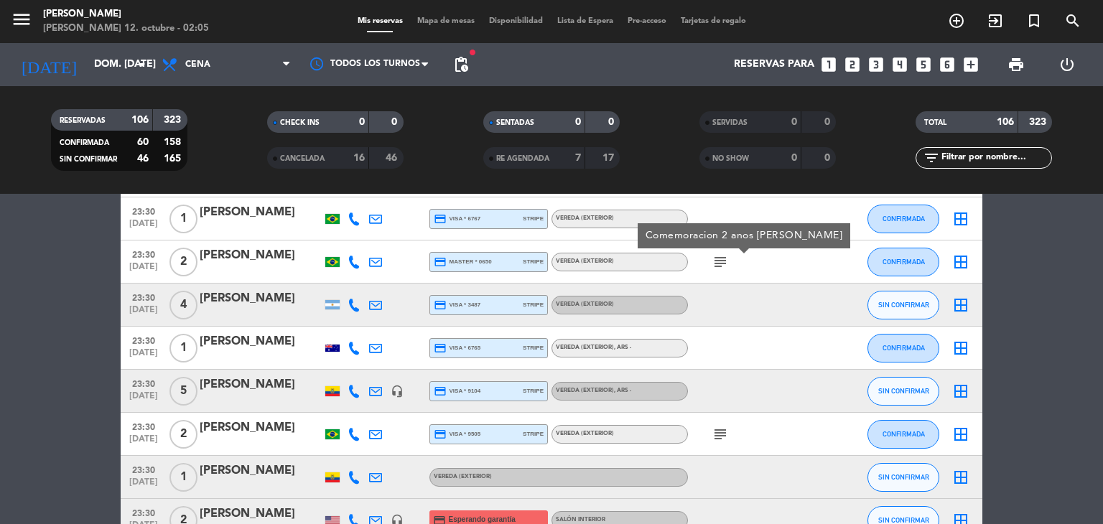
scroll to position [4448, 0]
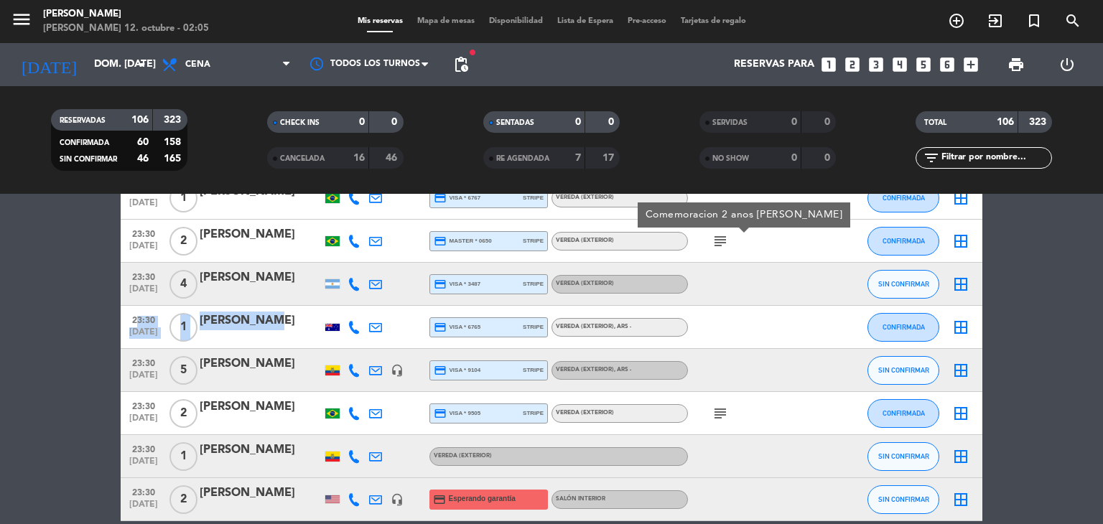
drag, startPoint x: 128, startPoint y: 320, endPoint x: 260, endPoint y: 325, distance: 132.3
click at [260, 325] on div "23:30 [DATE] 1 [PERSON_NAME] credit_card visa * 6765 stripe Vereda (EXTERIOR) ,…" at bounding box center [552, 327] width 862 height 43
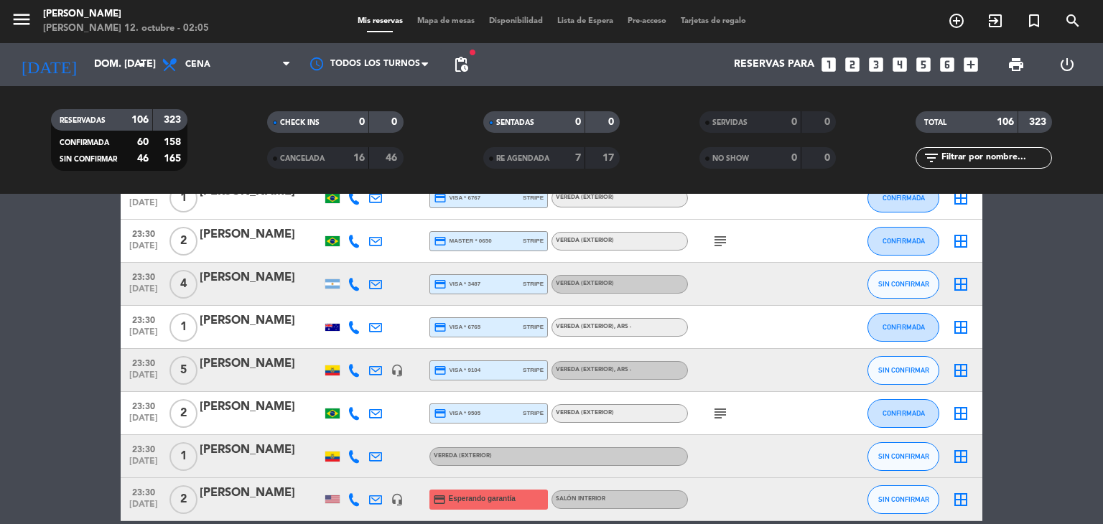
click at [332, 325] on div at bounding box center [332, 327] width 14 height 7
drag, startPoint x: 132, startPoint y: 455, endPoint x: 282, endPoint y: 459, distance: 150.2
click at [282, 459] on div "23:30 [DATE] 1 [PERSON_NAME] (EXTERIOR) SIN CONFIRMAR border_all" at bounding box center [552, 456] width 862 height 43
click at [333, 456] on div at bounding box center [332, 457] width 14 height 10
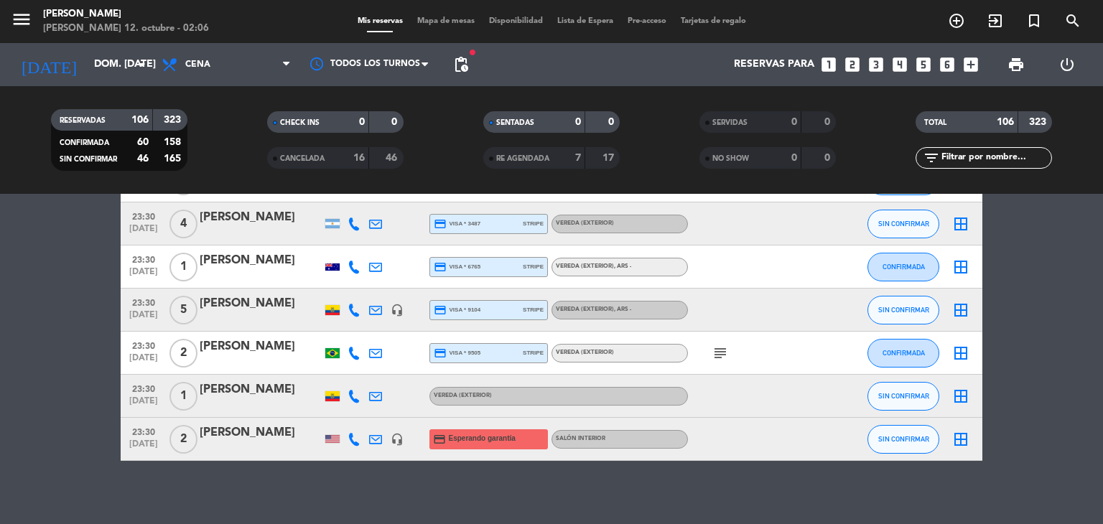
scroll to position [4517, 0]
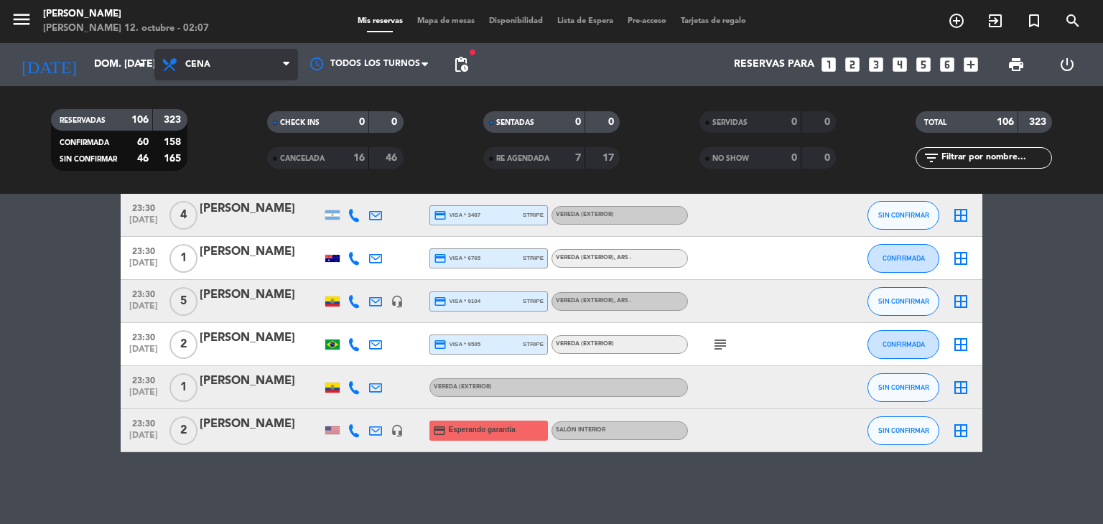
click at [256, 72] on span "Cena" at bounding box center [226, 65] width 144 height 32
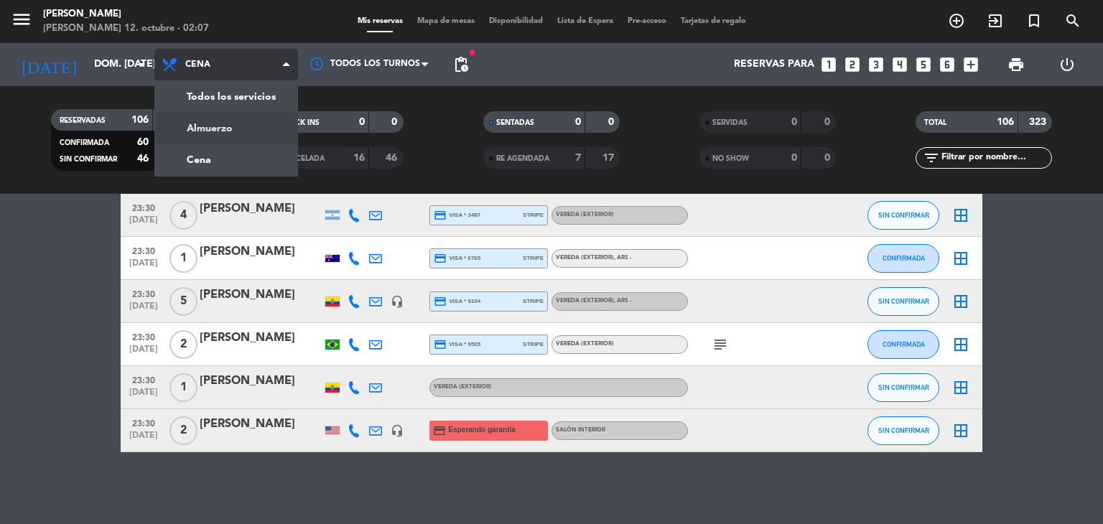
click at [231, 136] on div "menu [PERSON_NAME] 12. octubre - 02:07 Mis reservas Mapa de mesas Disponibilida…" at bounding box center [551, 97] width 1103 height 194
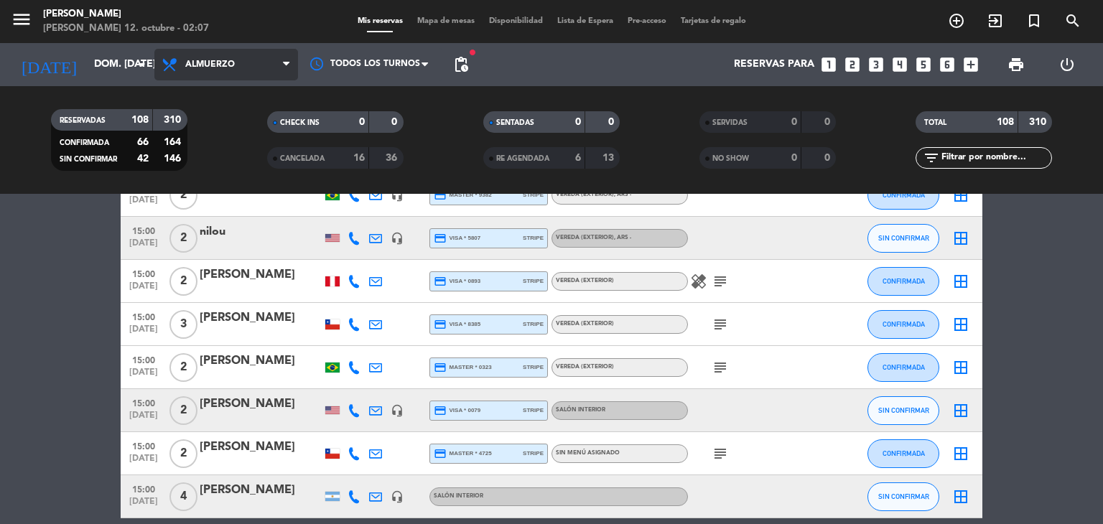
click at [258, 58] on span "Almuerzo" at bounding box center [226, 65] width 144 height 32
click at [223, 153] on div "menu [PERSON_NAME] 12. octubre - 02:08 Mis reservas Mapa de mesas Disponibilida…" at bounding box center [551, 97] width 1103 height 194
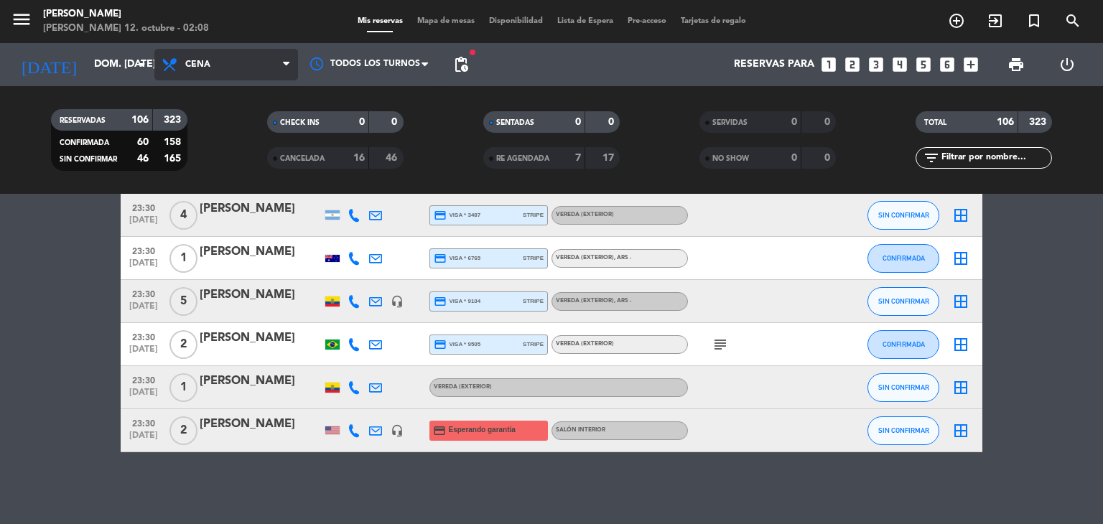
click at [244, 68] on span "Cena" at bounding box center [226, 65] width 144 height 32
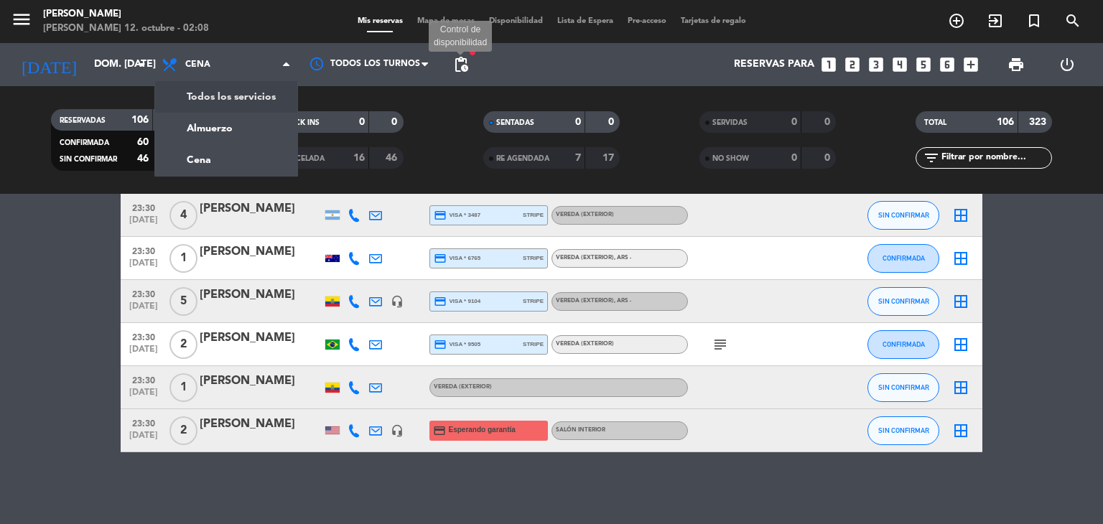
click at [460, 70] on span "pending_actions" at bounding box center [461, 64] width 17 height 17
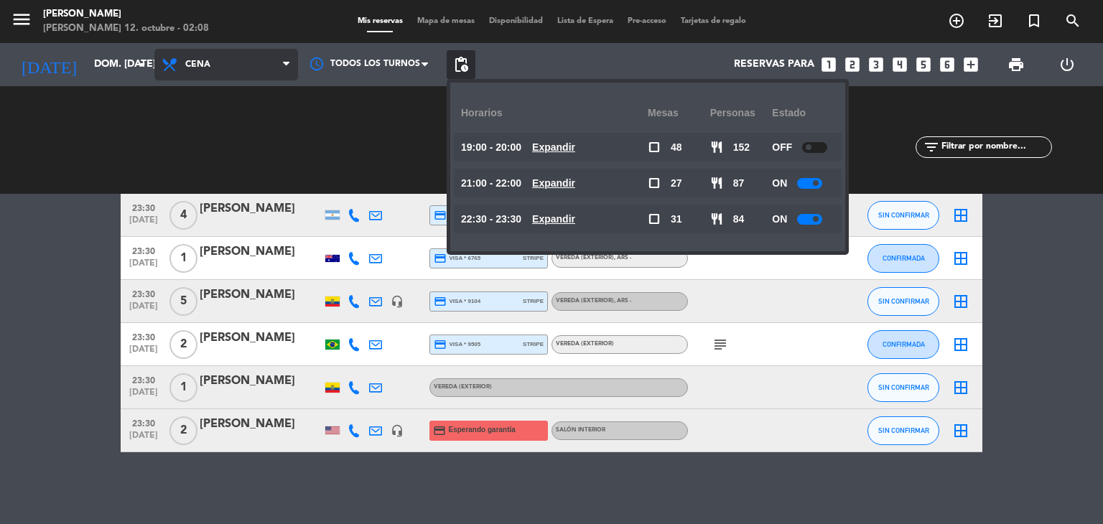
click at [266, 75] on span "Cena" at bounding box center [226, 65] width 144 height 32
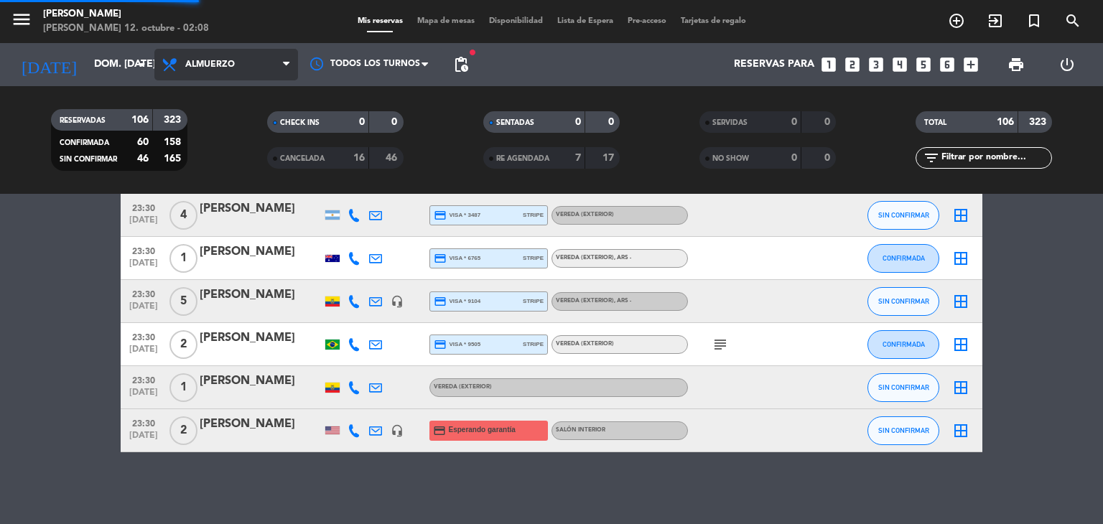
click at [244, 130] on div "menu [PERSON_NAME] 12. octubre - 02:08 Mis reservas Mapa de mesas Disponibilida…" at bounding box center [551, 97] width 1103 height 194
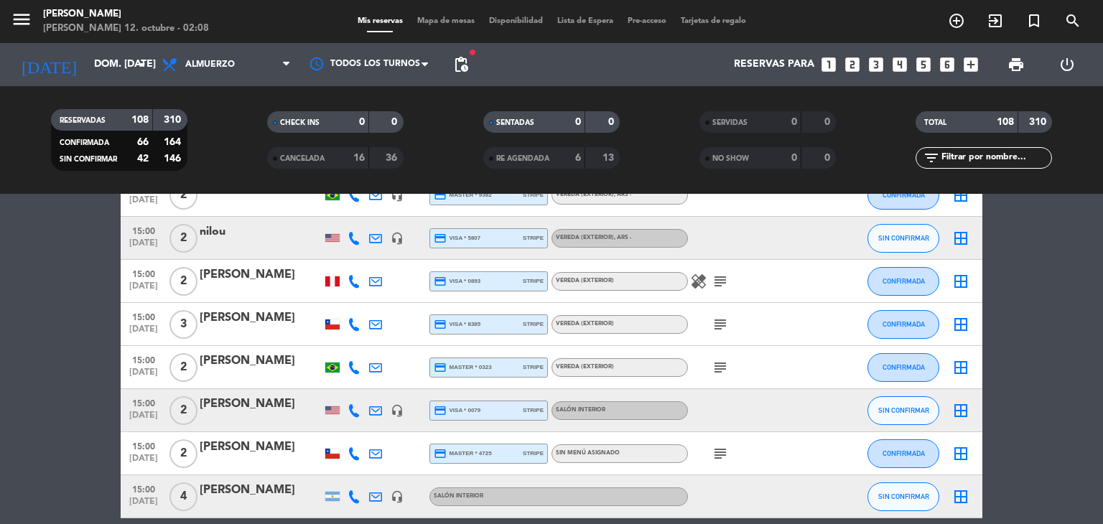
click at [463, 74] on span "pending_actions" at bounding box center [461, 64] width 29 height 29
click at [462, 67] on span "pending_actions" at bounding box center [461, 64] width 17 height 17
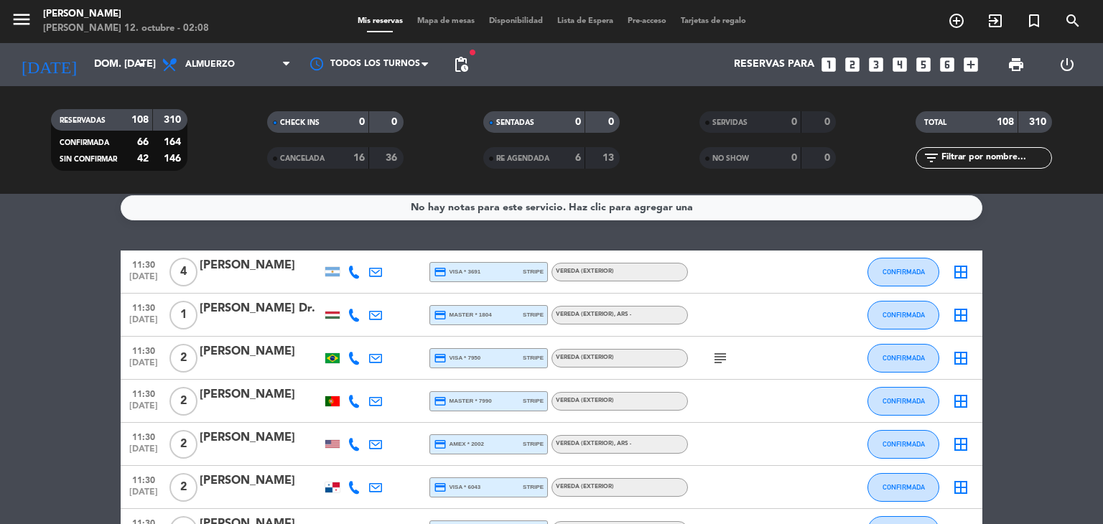
scroll to position [0, 0]
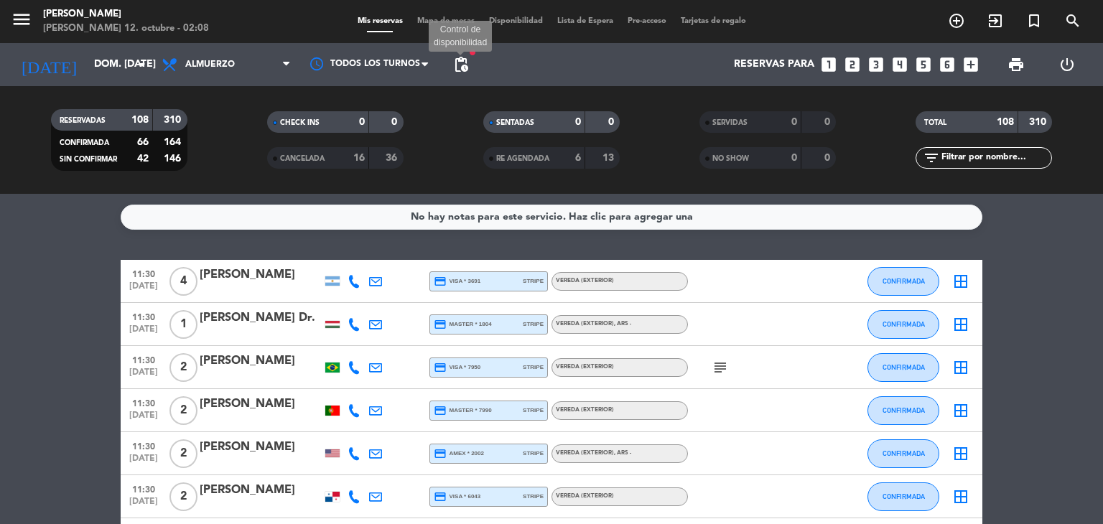
click at [468, 64] on span "pending_actions" at bounding box center [461, 64] width 17 height 17
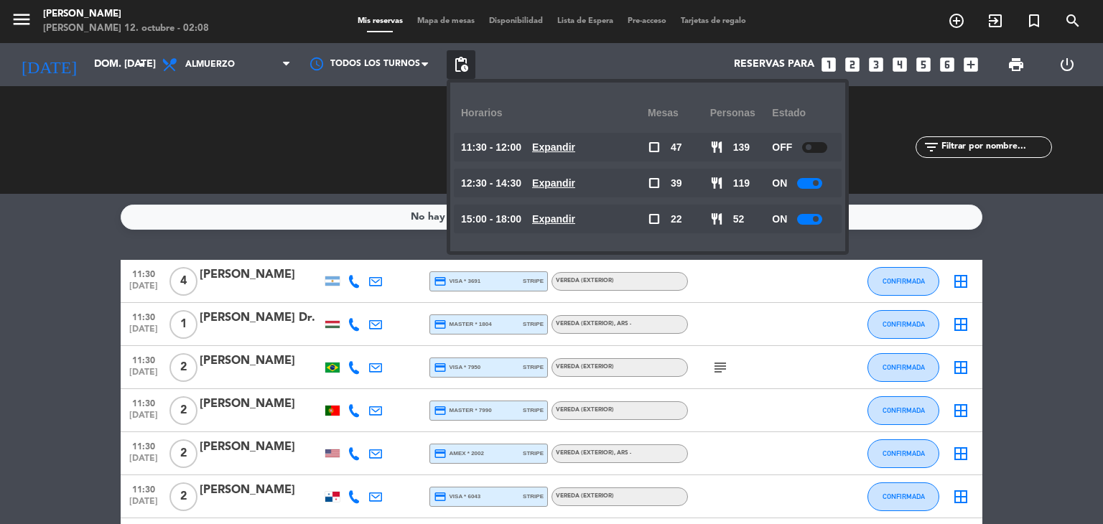
click at [570, 149] on u "Expandir" at bounding box center [553, 147] width 43 height 11
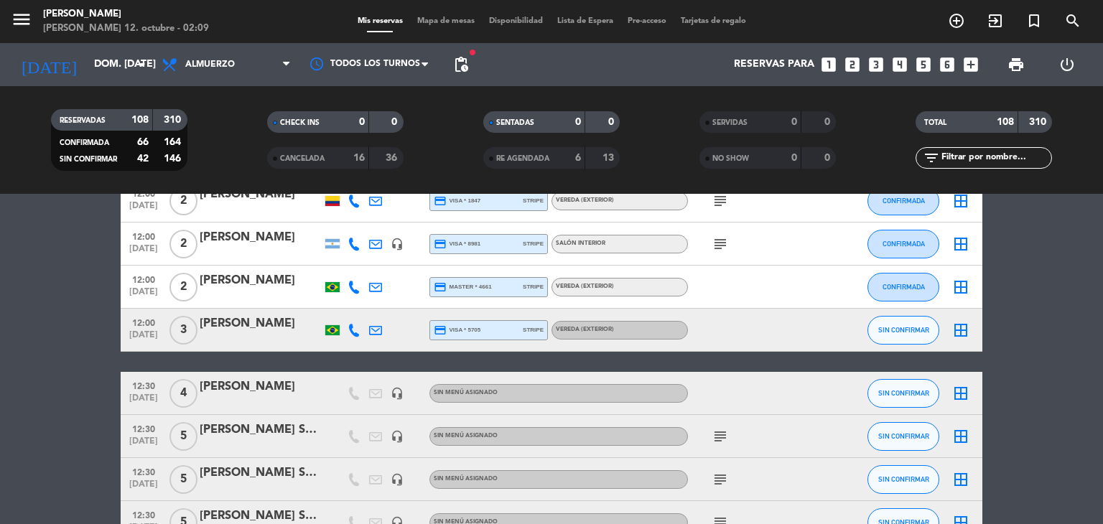
scroll to position [1982, 0]
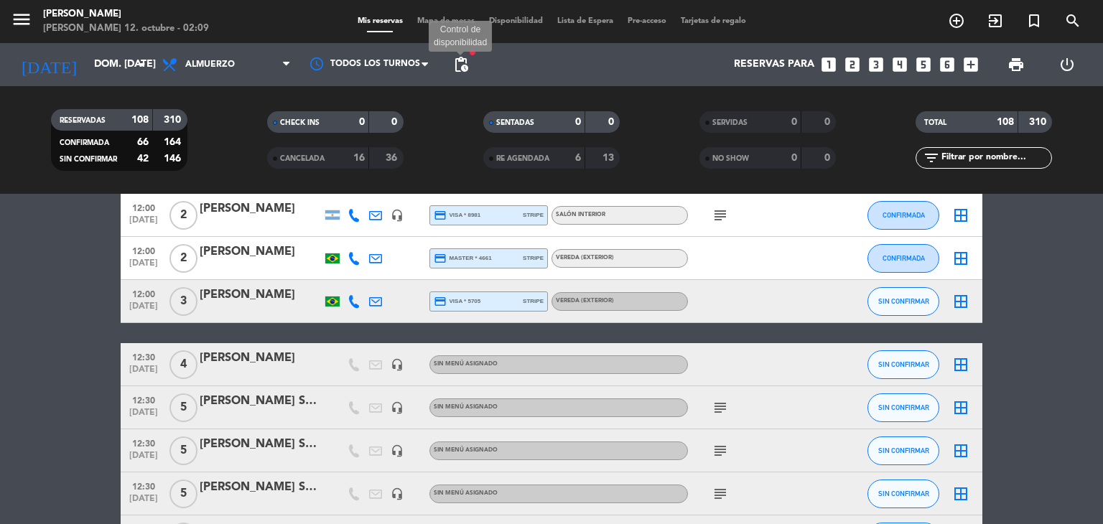
click at [465, 64] on span "pending_actions" at bounding box center [461, 64] width 17 height 17
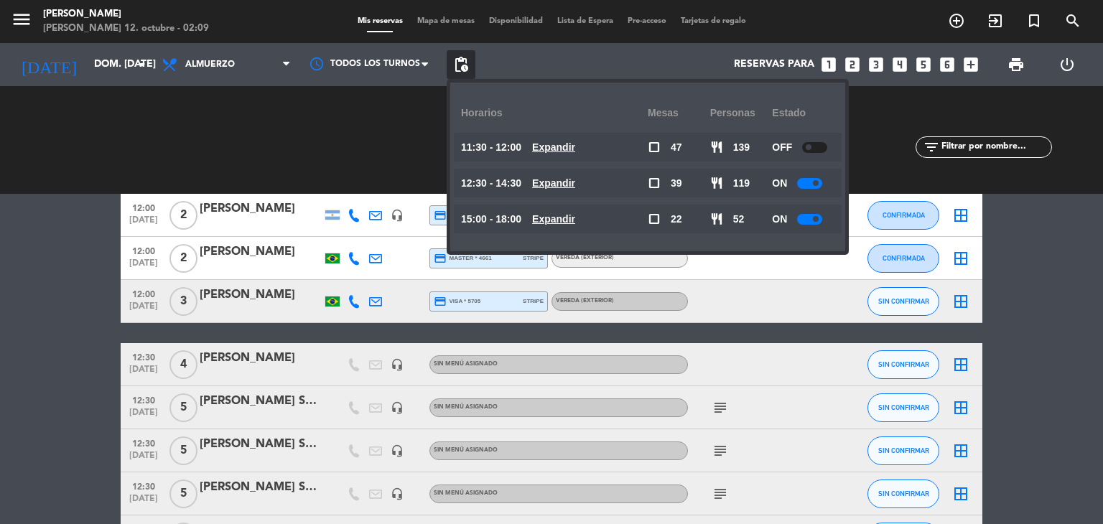
click at [575, 144] on u "Expandir" at bounding box center [553, 147] width 43 height 11
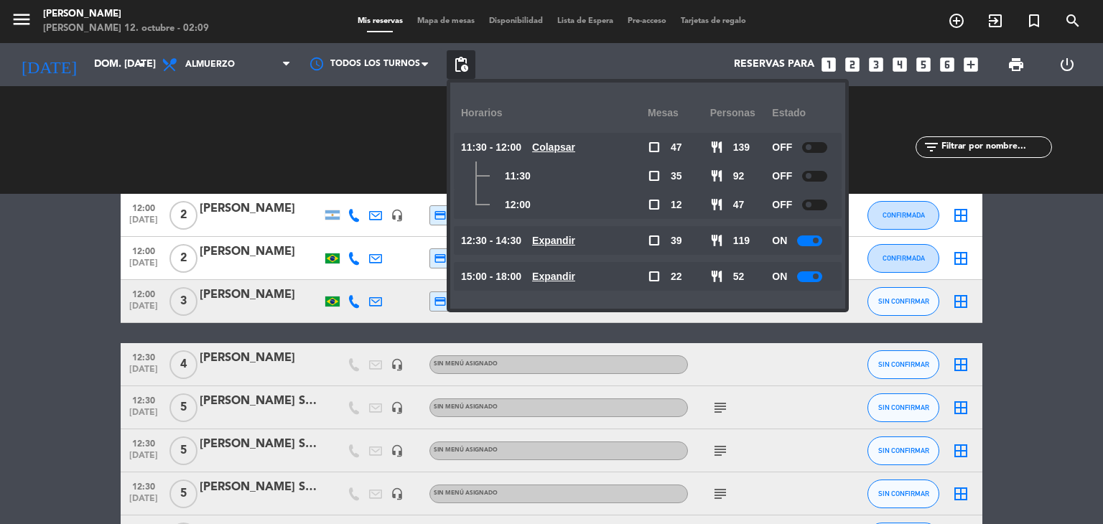
click at [575, 144] on u "Colapsar" at bounding box center [553, 147] width 43 height 11
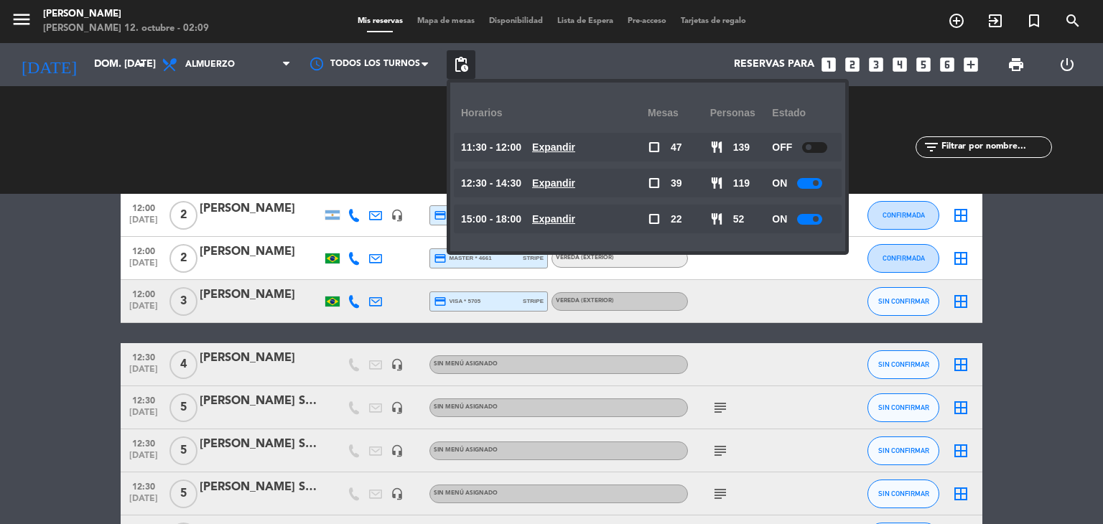
click at [568, 187] on u "Expandir" at bounding box center [553, 182] width 43 height 11
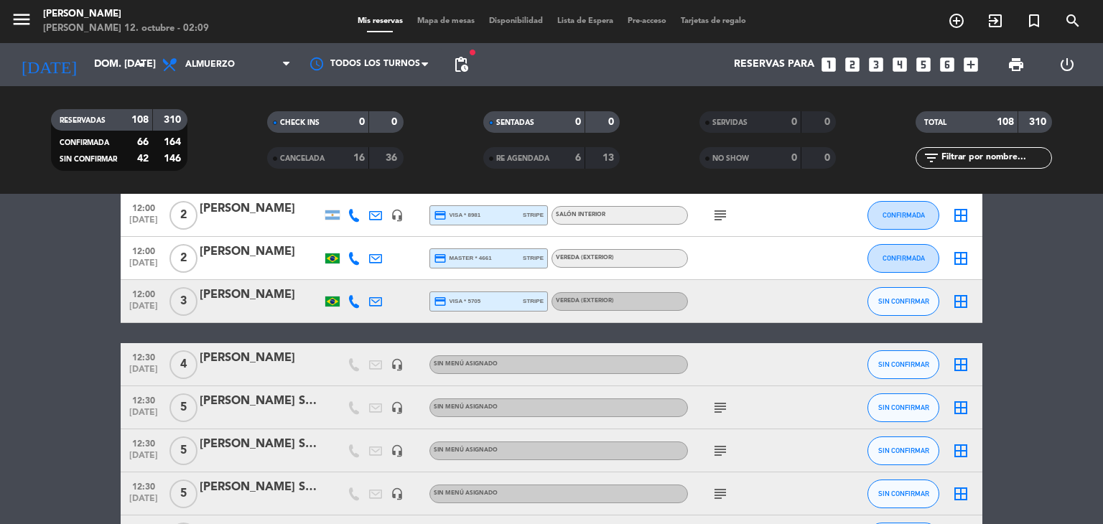
click at [715, 409] on icon "subject" at bounding box center [720, 407] width 17 height 17
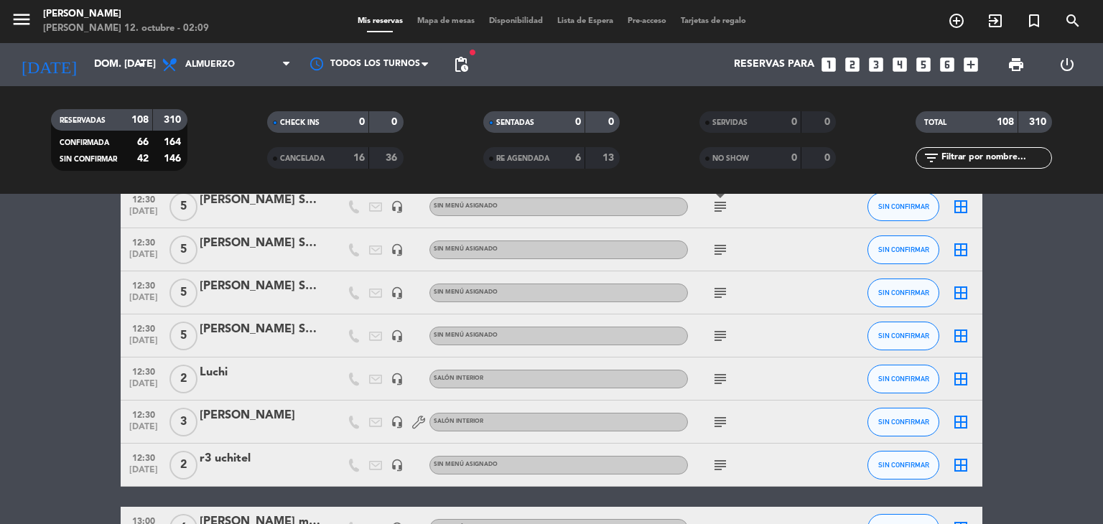
scroll to position [2212, 0]
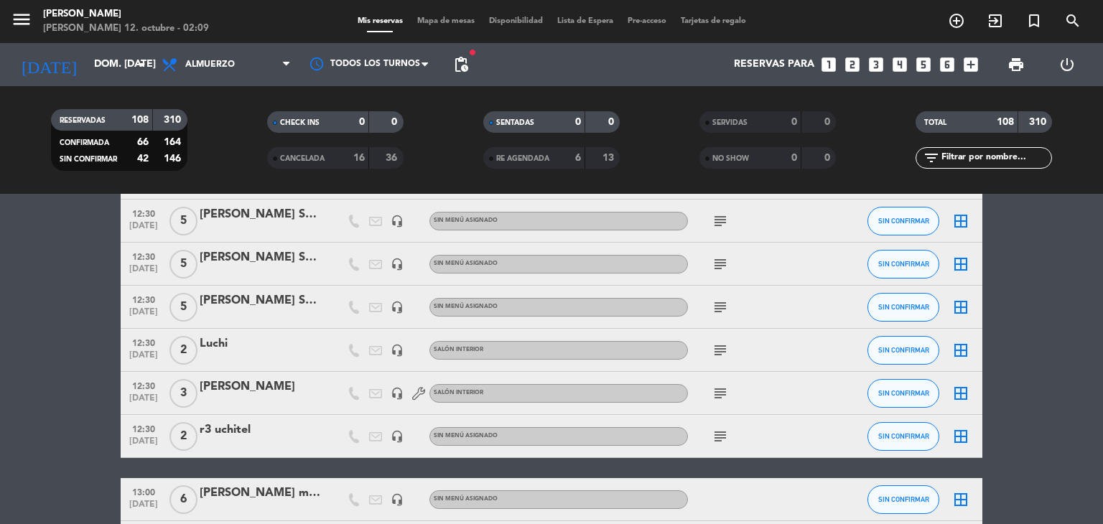
click at [727, 354] on icon "subject" at bounding box center [720, 350] width 17 height 17
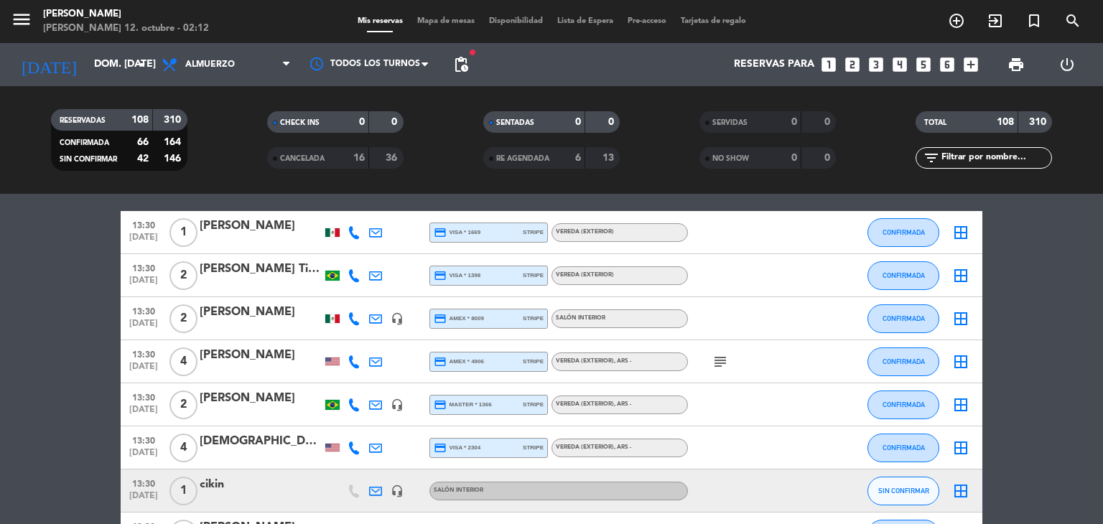
scroll to position [2615, 0]
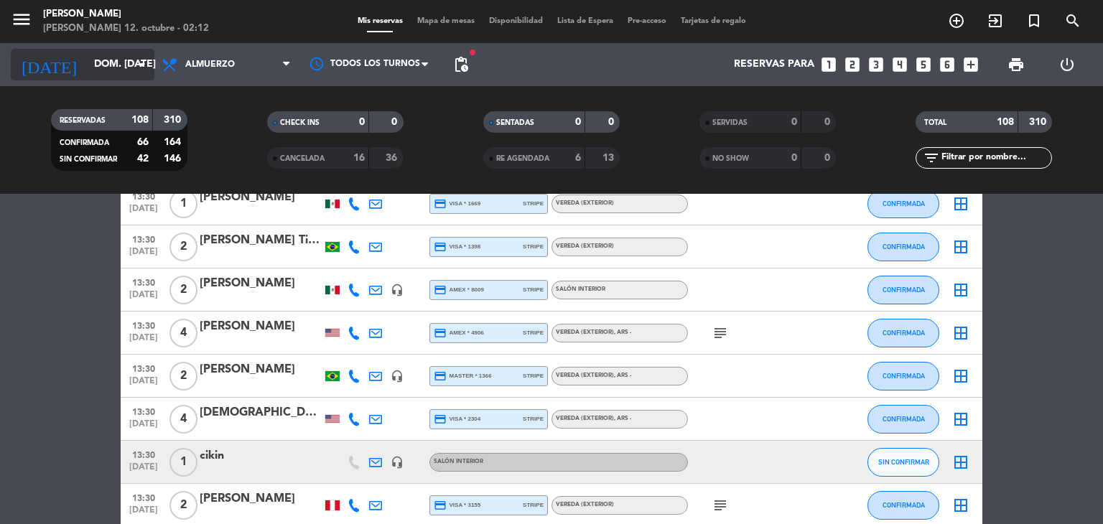
click at [110, 50] on div "[DATE] dom. [DATE] arrow_drop_down" at bounding box center [83, 65] width 144 height 32
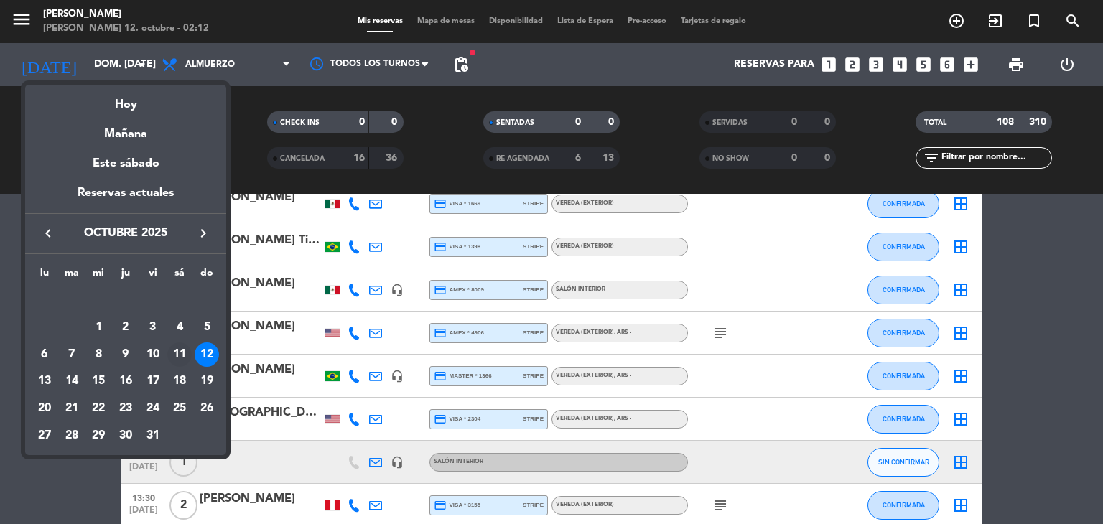
click at [178, 354] on div "11" at bounding box center [179, 355] width 24 height 24
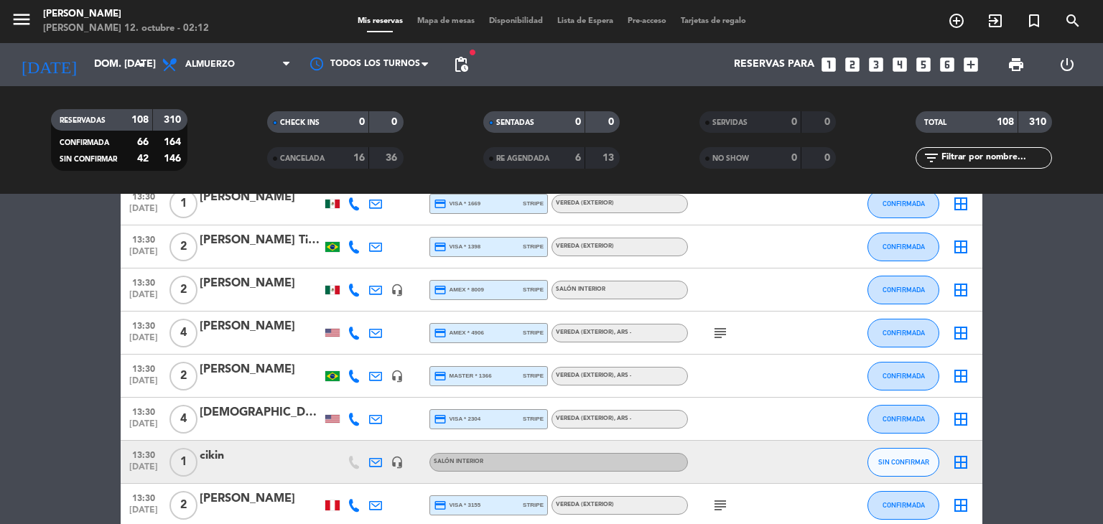
type input "sáb. [DATE]"
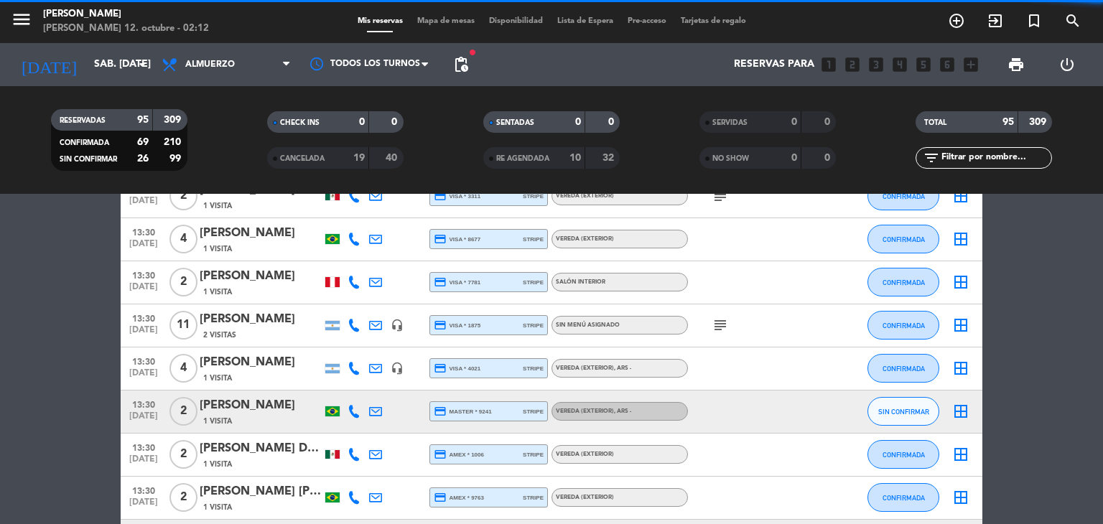
scroll to position [2670, 0]
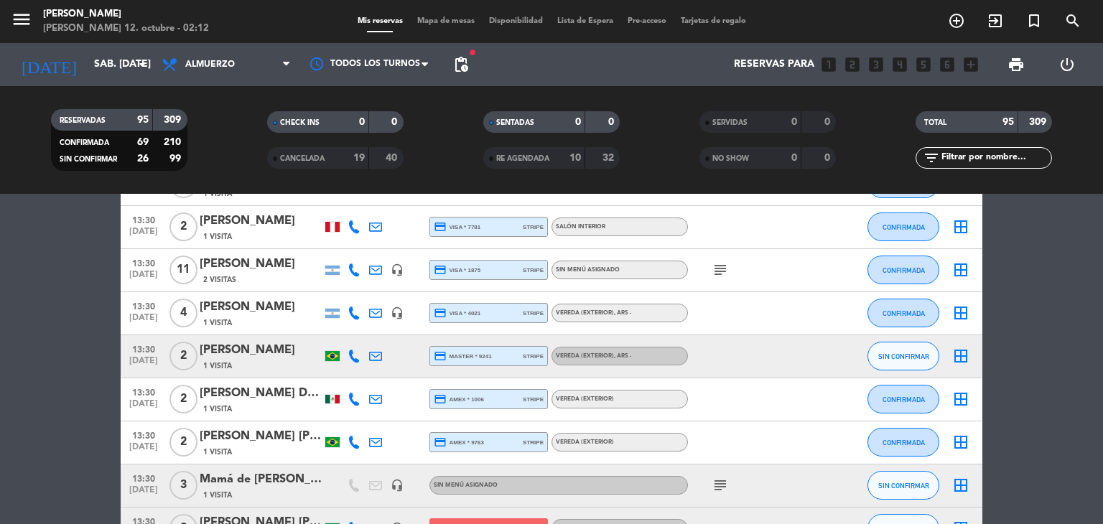
click at [224, 81] on div "Todos los servicios Almuerzo Cena Almuerzo Todos los servicios Almuerzo Cena" at bounding box center [226, 64] width 144 height 43
click at [224, 73] on span "Almuerzo" at bounding box center [226, 65] width 144 height 32
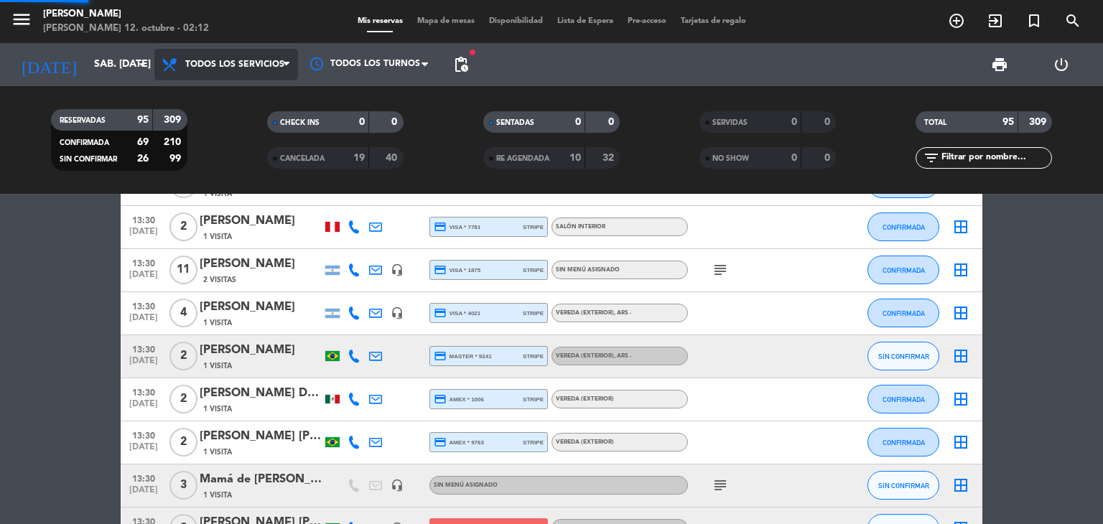
click at [224, 97] on div "menu [PERSON_NAME] 12. octubre - 02:12 Mis reservas Mapa de mesas Disponibilida…" at bounding box center [551, 97] width 1103 height 194
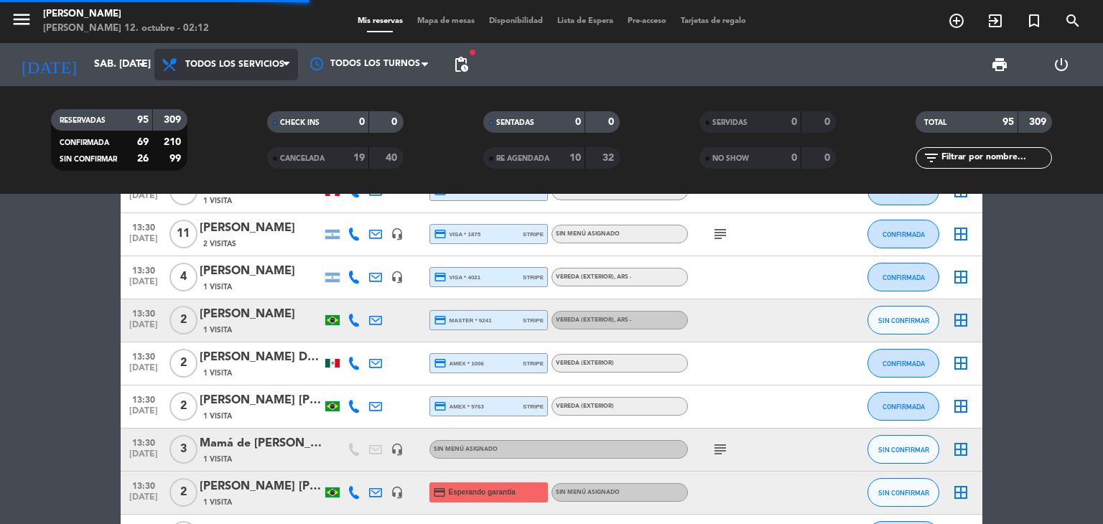
scroll to position [2634, 0]
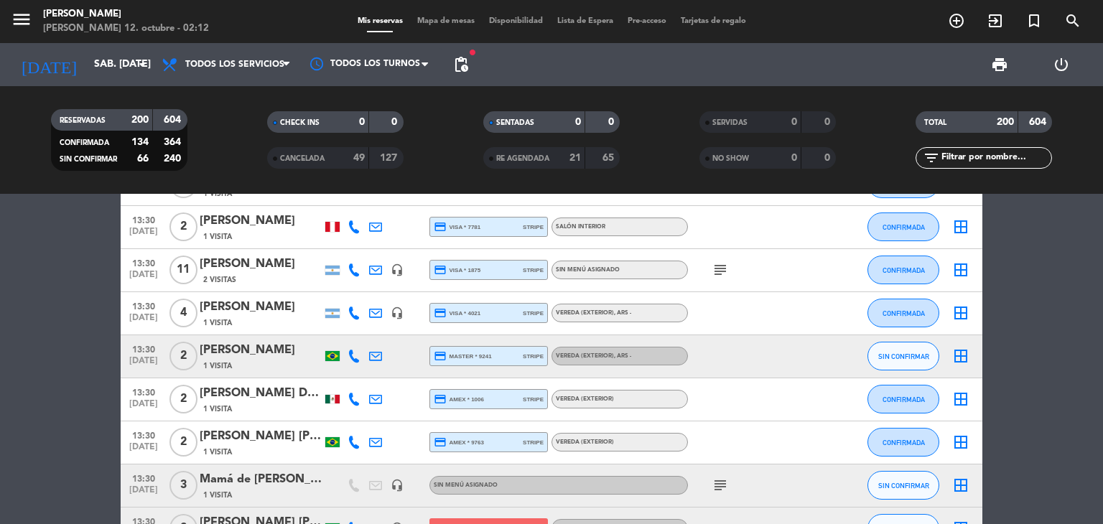
click at [973, 159] on input "text" at bounding box center [995, 158] width 111 height 16
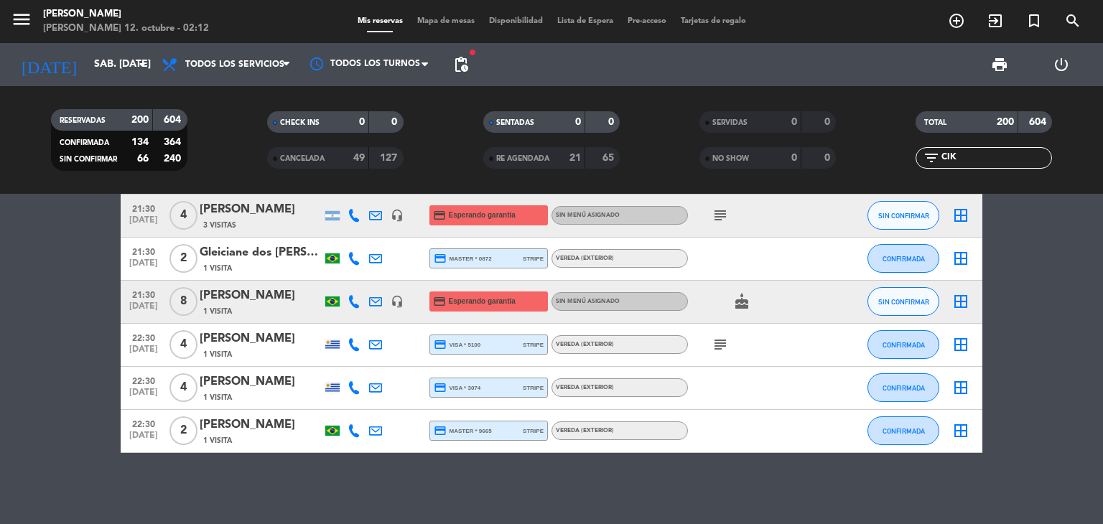
scroll to position [0, 0]
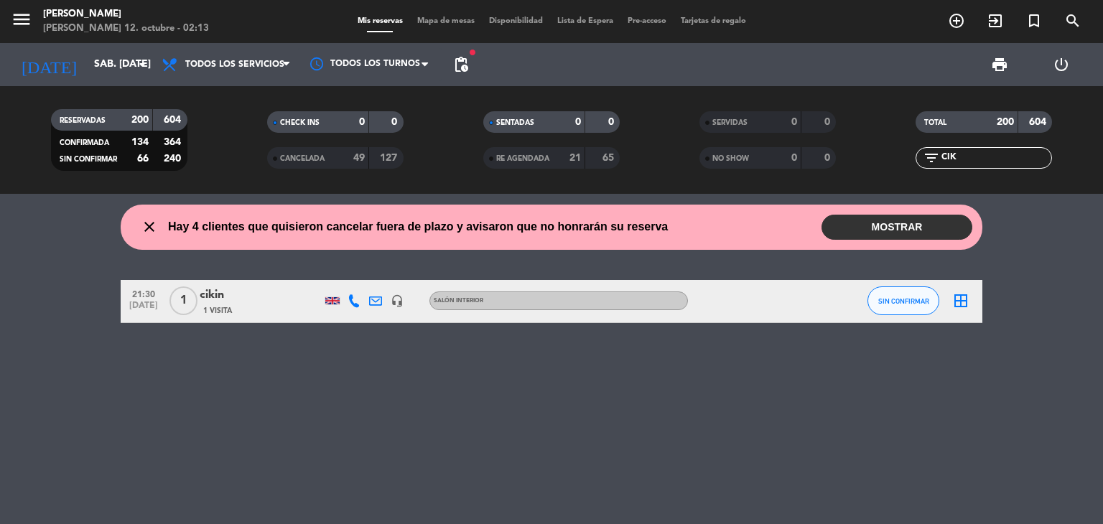
type input "CIK"
click at [328, 302] on div at bounding box center [332, 300] width 14 height 7
click at [369, 300] on icon at bounding box center [375, 300] width 13 height 13
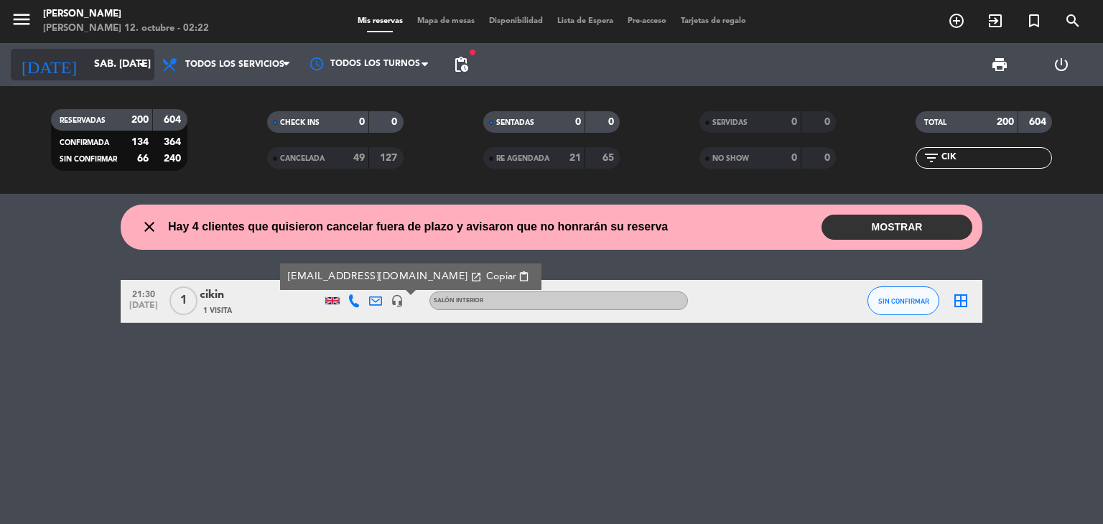
click at [124, 57] on input "sáb. [DATE]" at bounding box center [155, 65] width 136 height 26
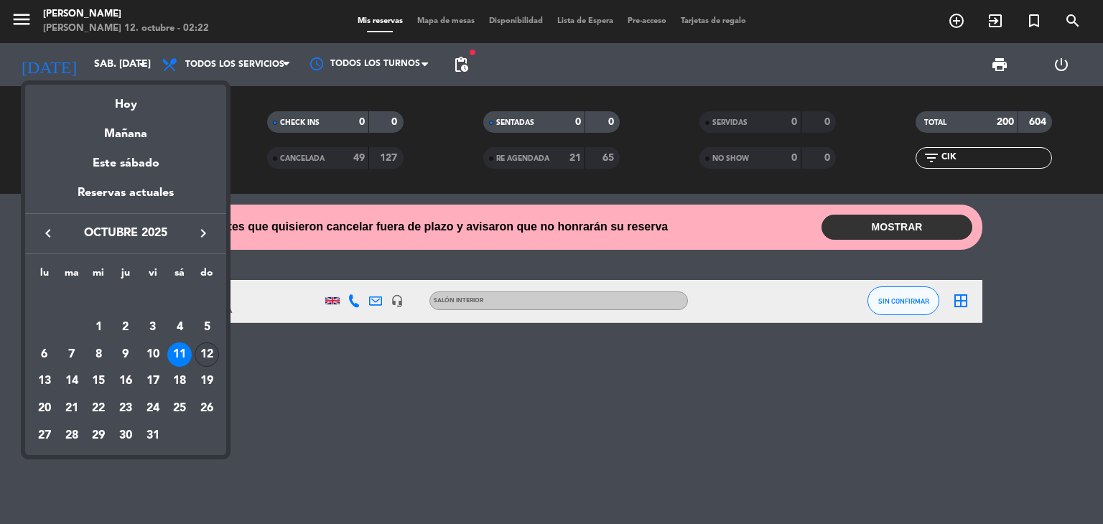
click at [205, 353] on div "12" at bounding box center [207, 355] width 24 height 24
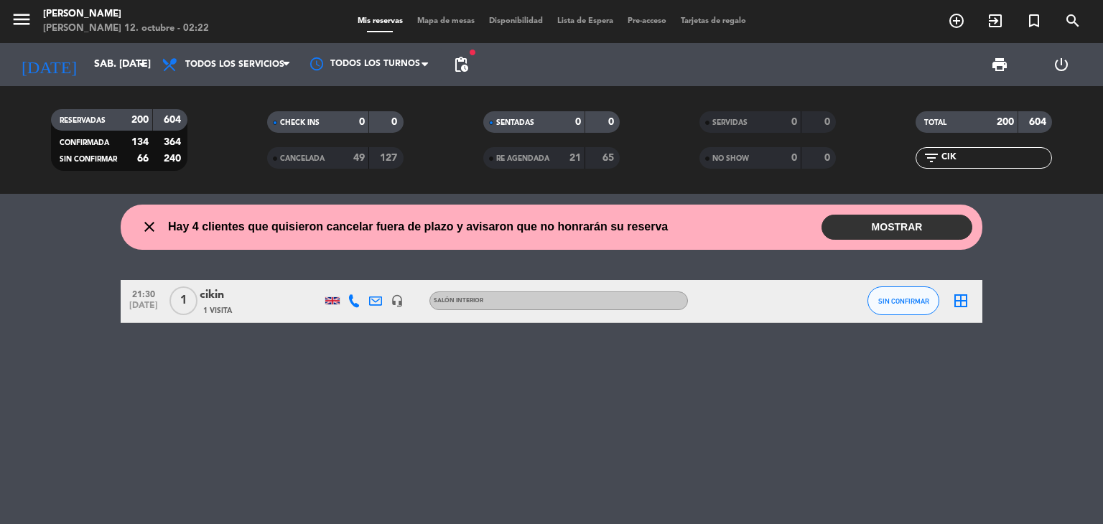
type input "dom. [DATE]"
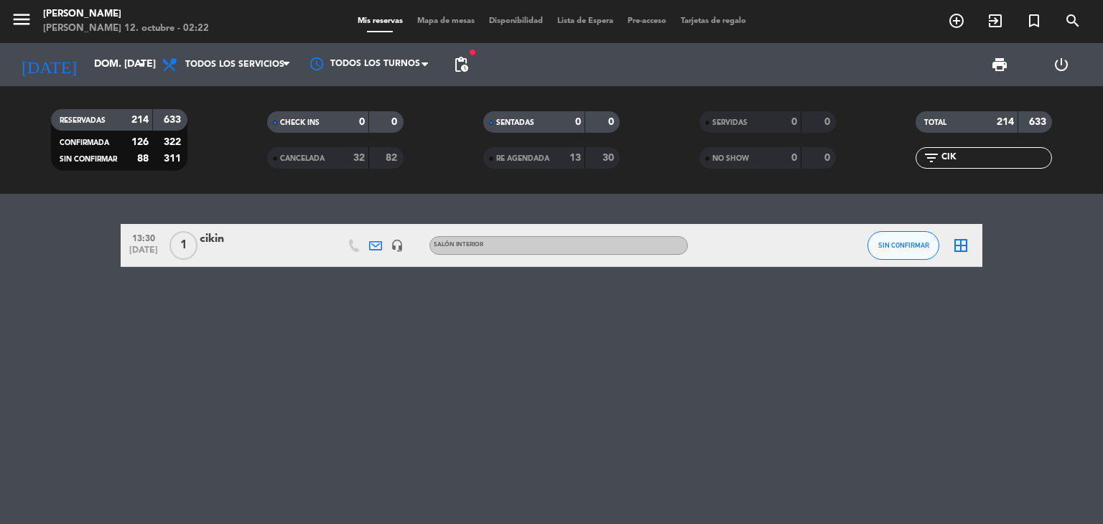
click at [301, 249] on div at bounding box center [261, 254] width 122 height 11
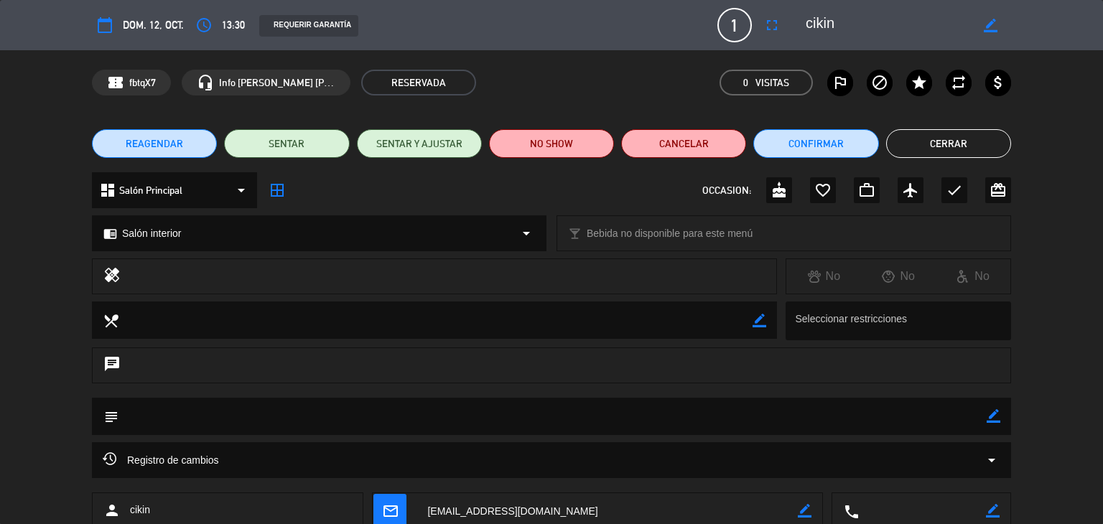
click at [45, 314] on div "local_dining border_color Seleccionar restricciones" at bounding box center [551, 325] width 1103 height 46
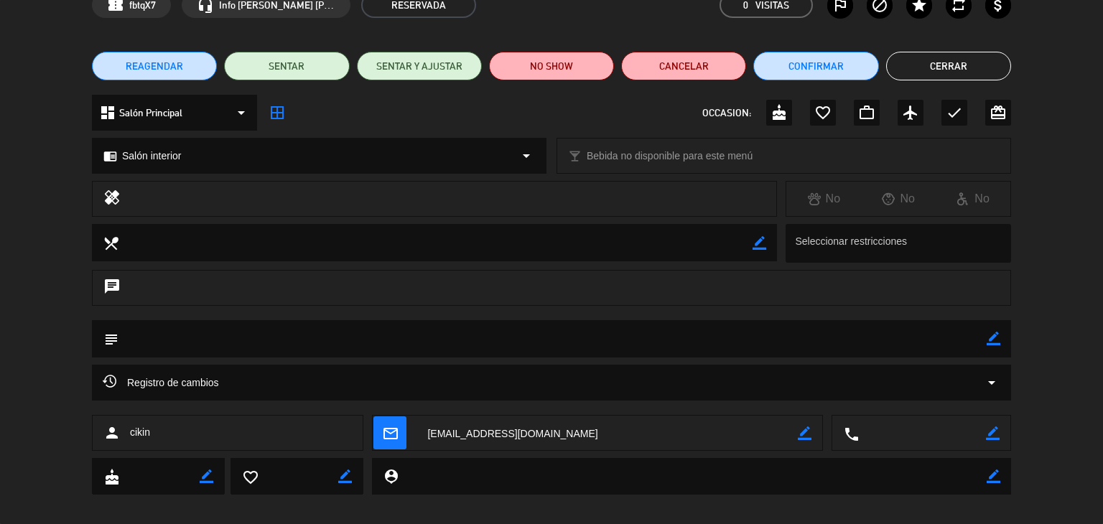
scroll to position [86, 0]
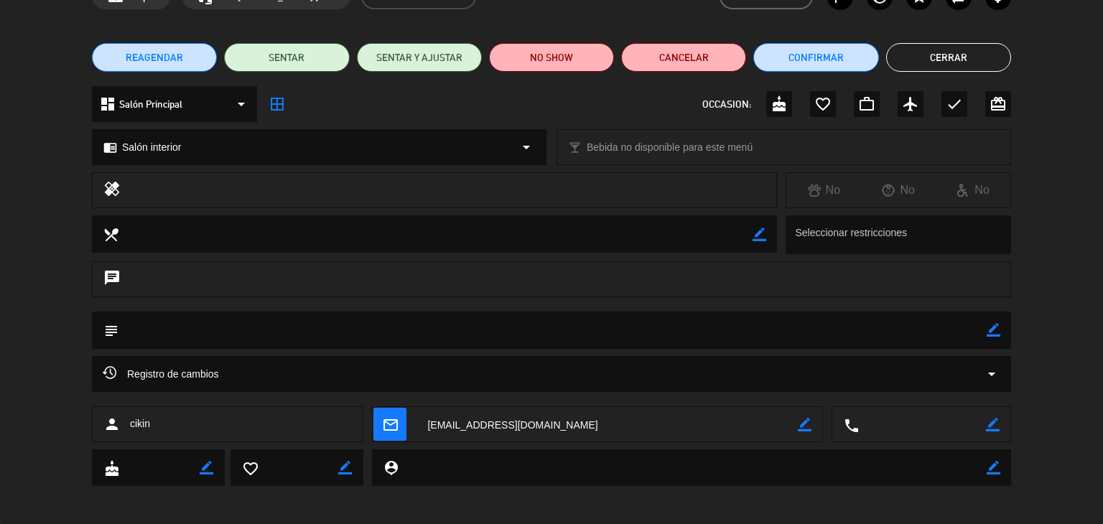
click at [193, 374] on span "Registro de cambios" at bounding box center [161, 374] width 116 height 17
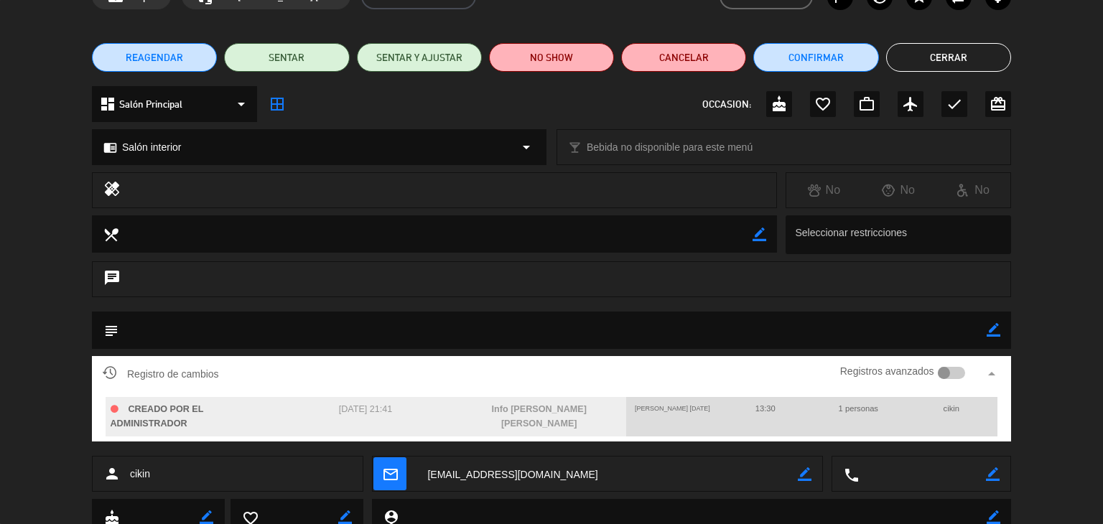
click at [906, 68] on button "Cerrar" at bounding box center [948, 57] width 125 height 29
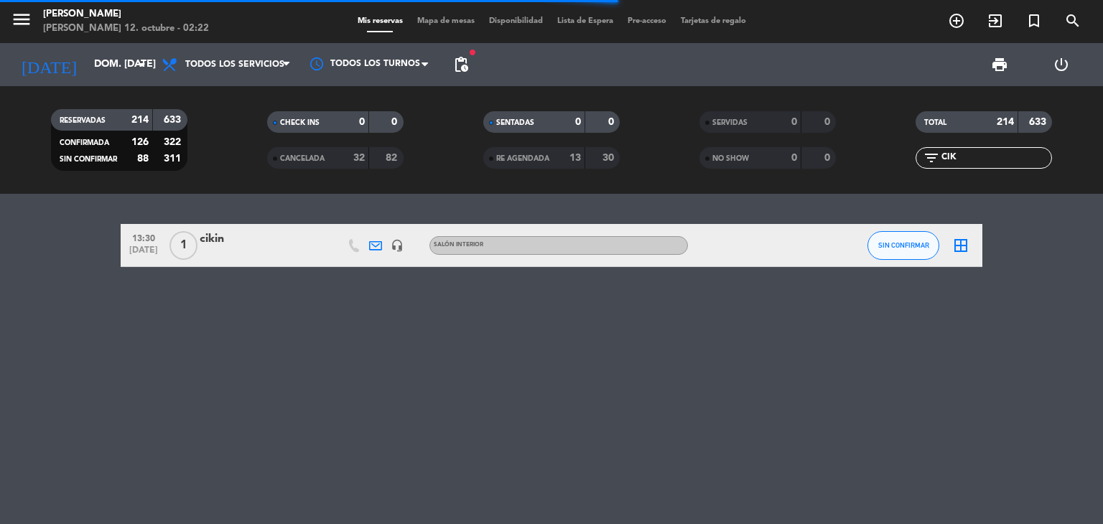
click at [310, 253] on div at bounding box center [261, 254] width 122 height 11
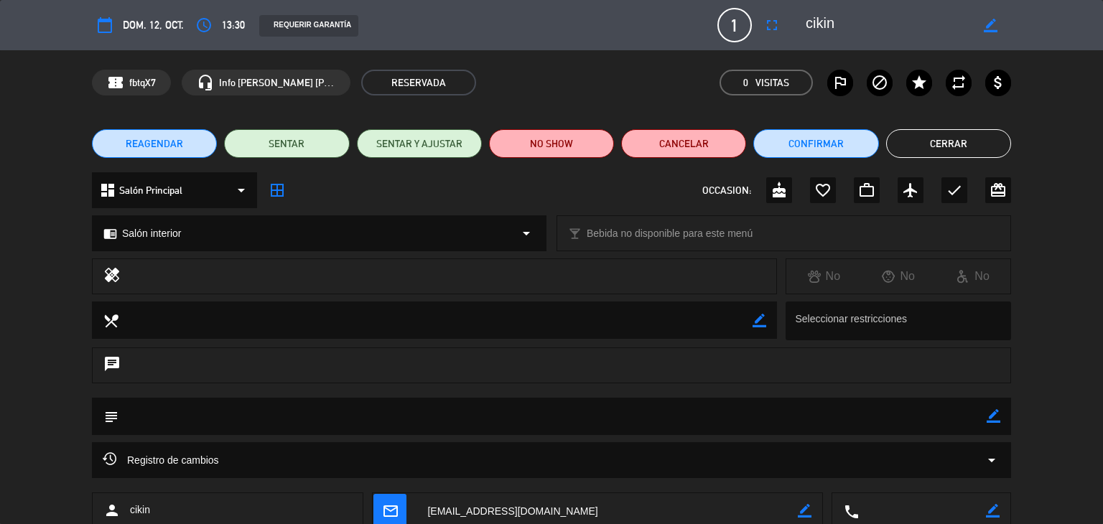
click at [988, 417] on icon "border_color" at bounding box center [994, 416] width 14 height 14
type textarea "y"
type textarea "YA VINO ANOCHE"
click at [994, 411] on icon at bounding box center [994, 416] width 14 height 14
click at [978, 149] on button "Cerrar" at bounding box center [948, 143] width 125 height 29
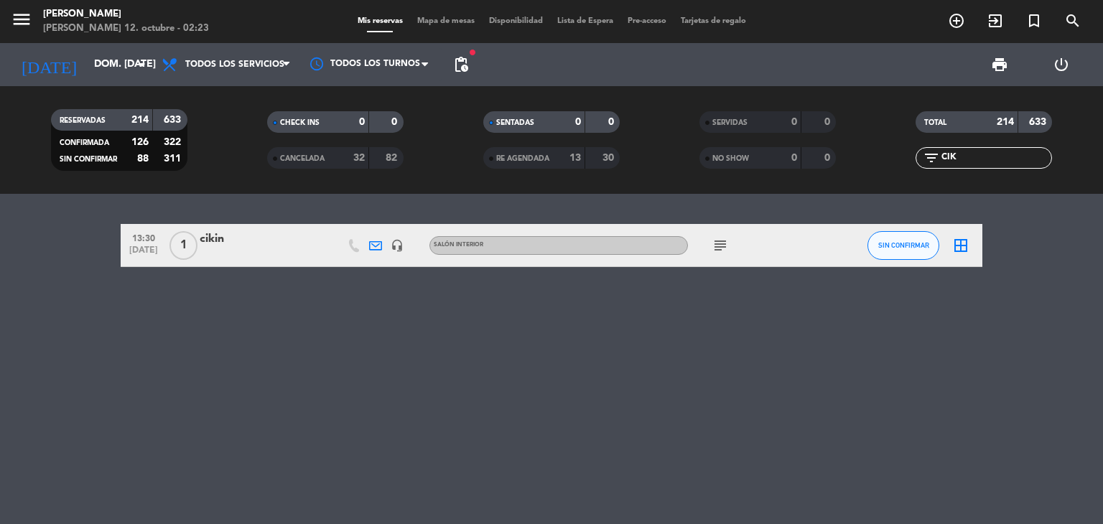
click at [970, 166] on div "filter_list CIK" at bounding box center [984, 158] width 136 height 22
click at [981, 157] on input "CIK" at bounding box center [995, 158] width 111 height 16
